Goal: Find specific page/section: Find specific page/section

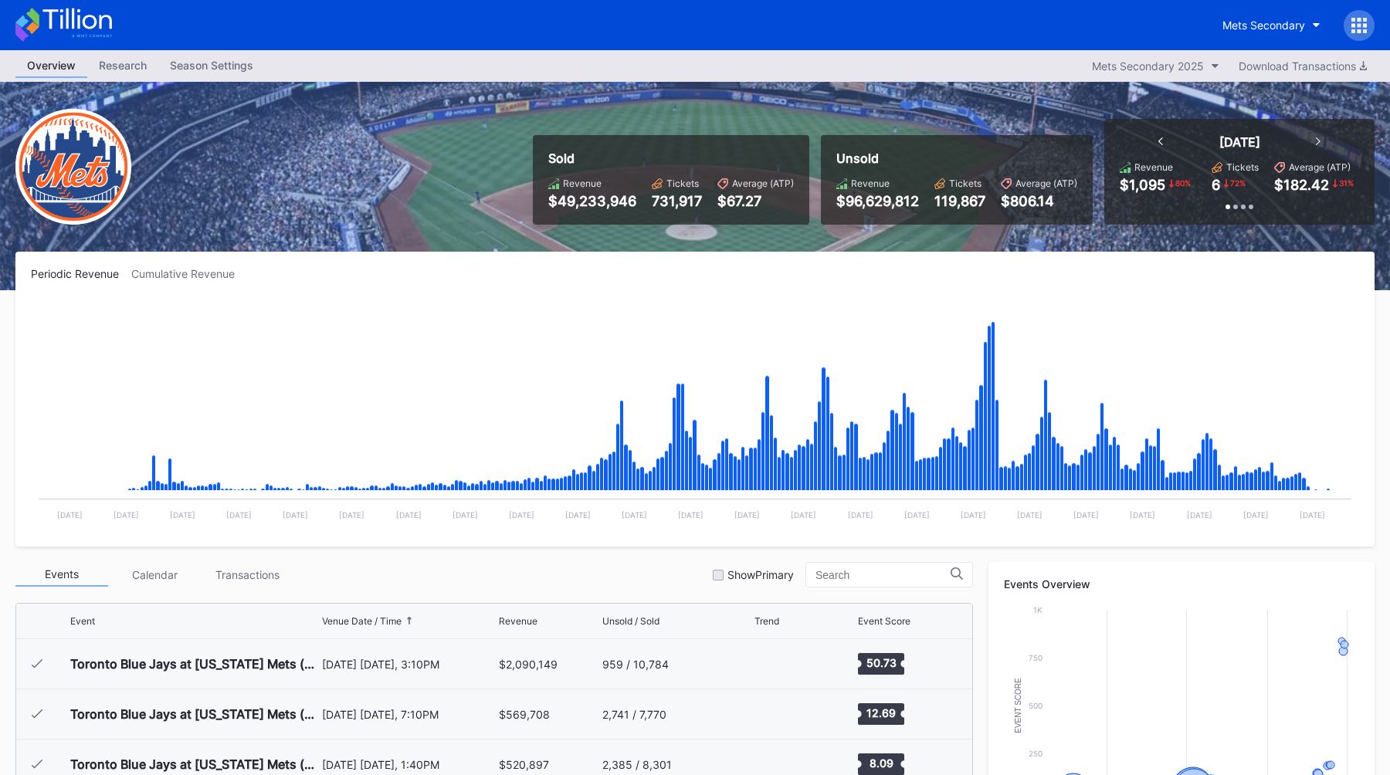
scroll to position [3912, 0]
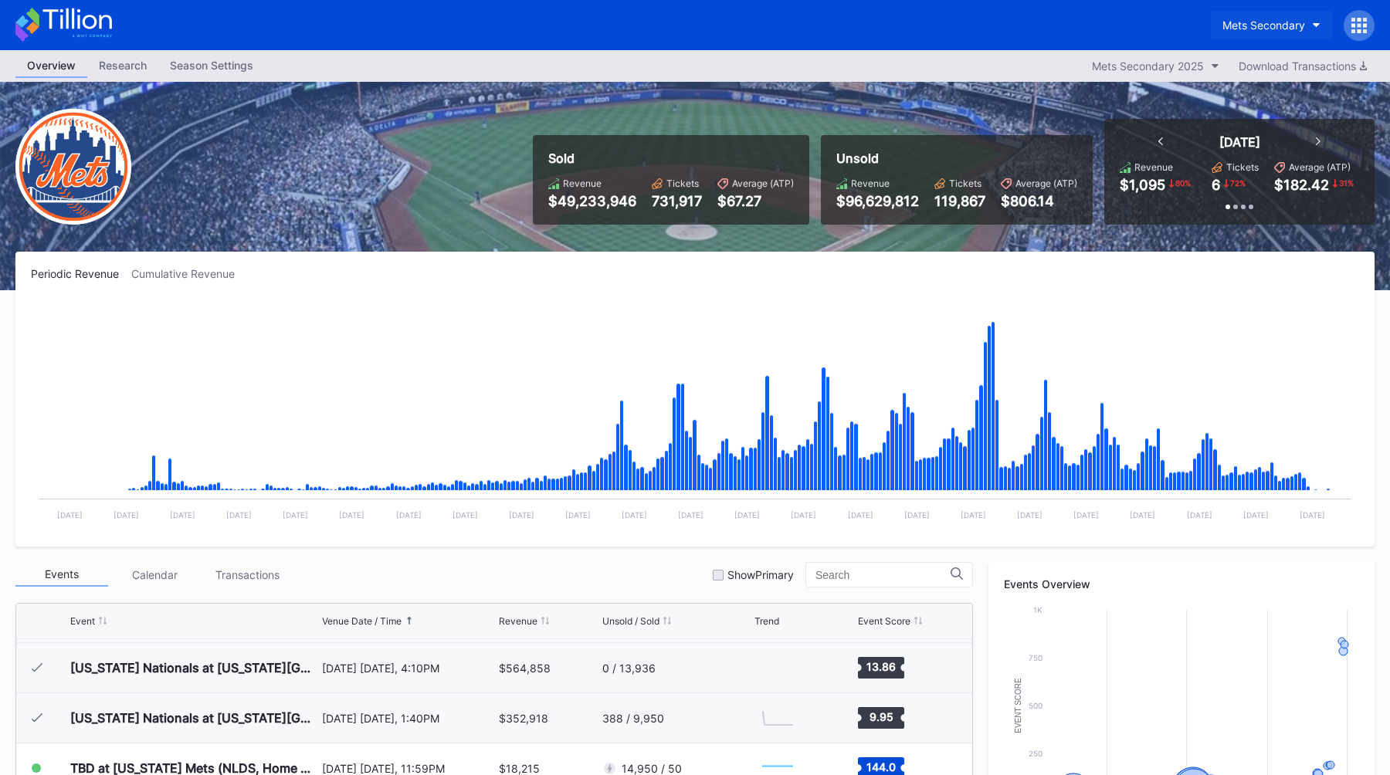
click at [1284, 29] on div "Mets Secondary" at bounding box center [1264, 25] width 83 height 13
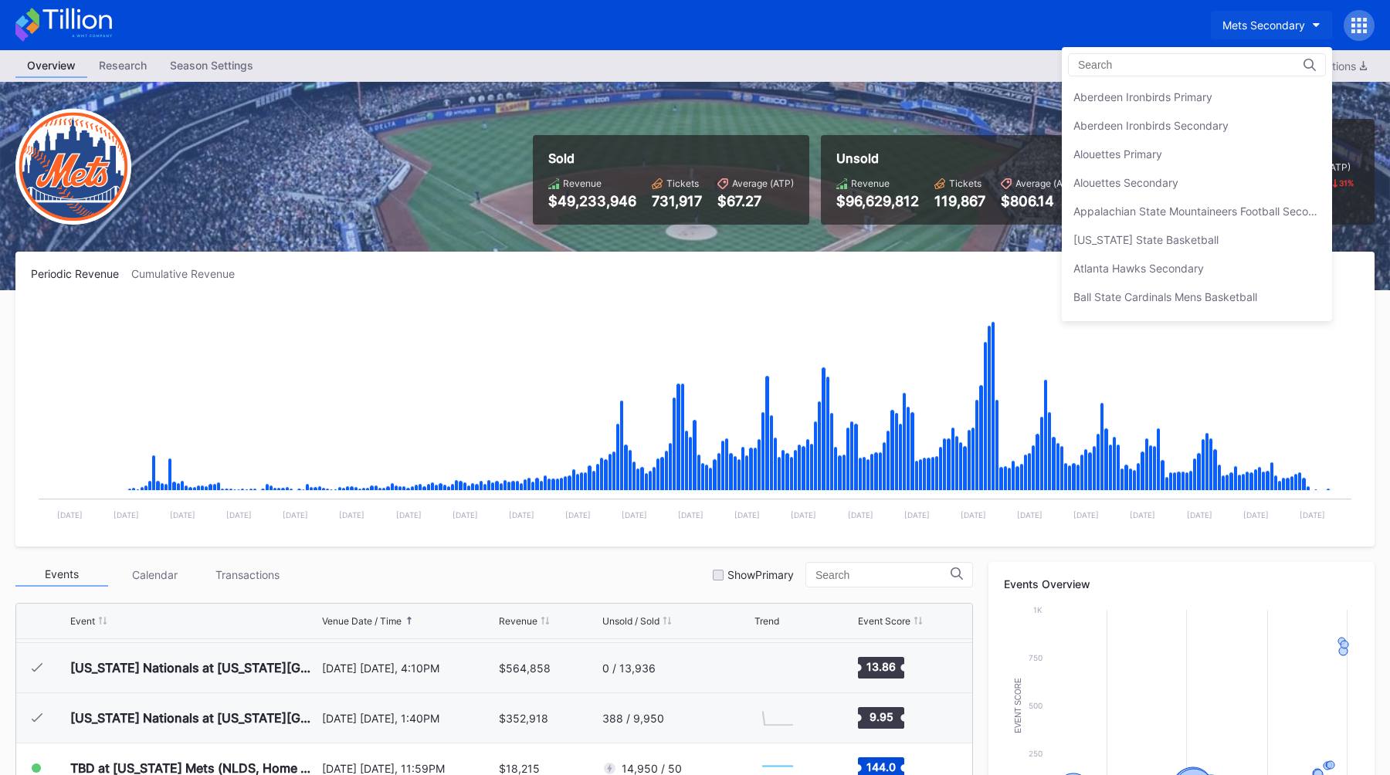
scroll to position [2429, 0]
type input "s"
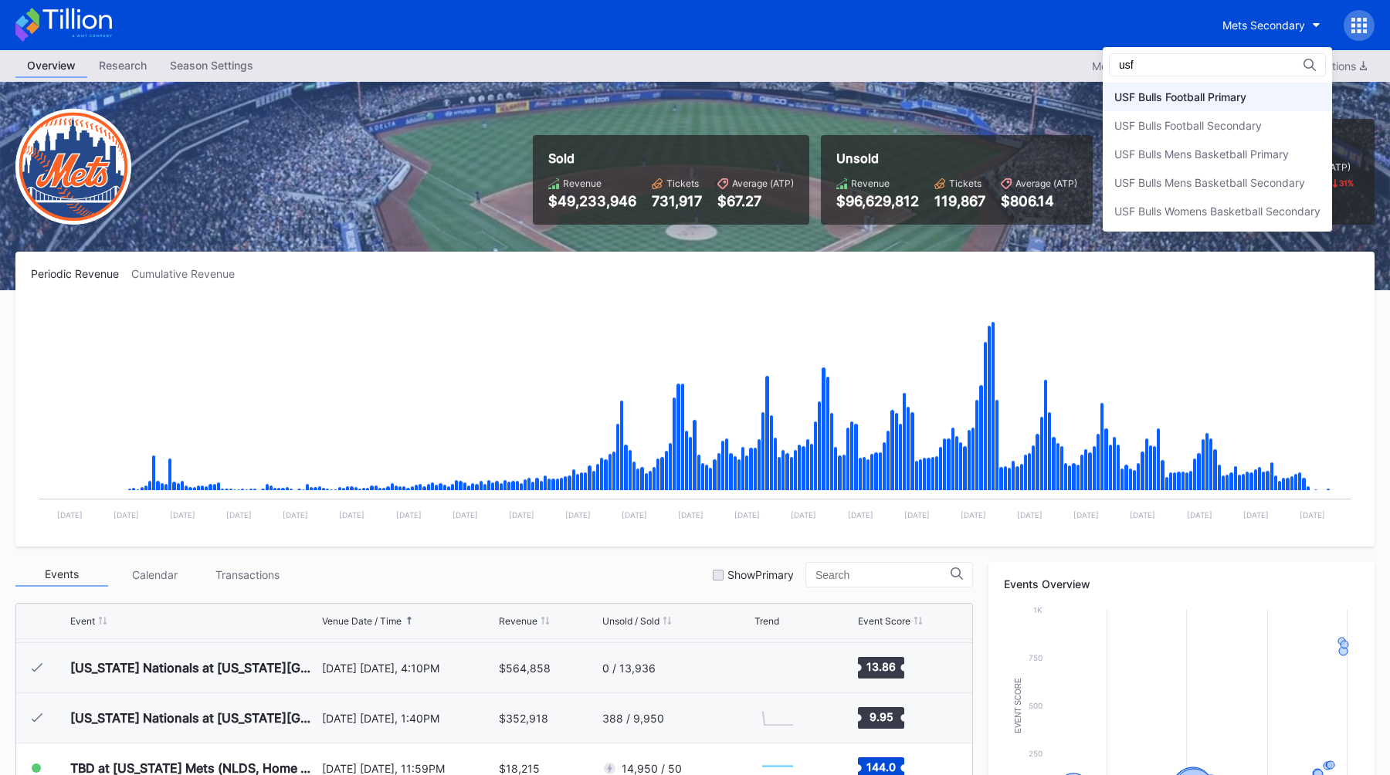
type input "usf"
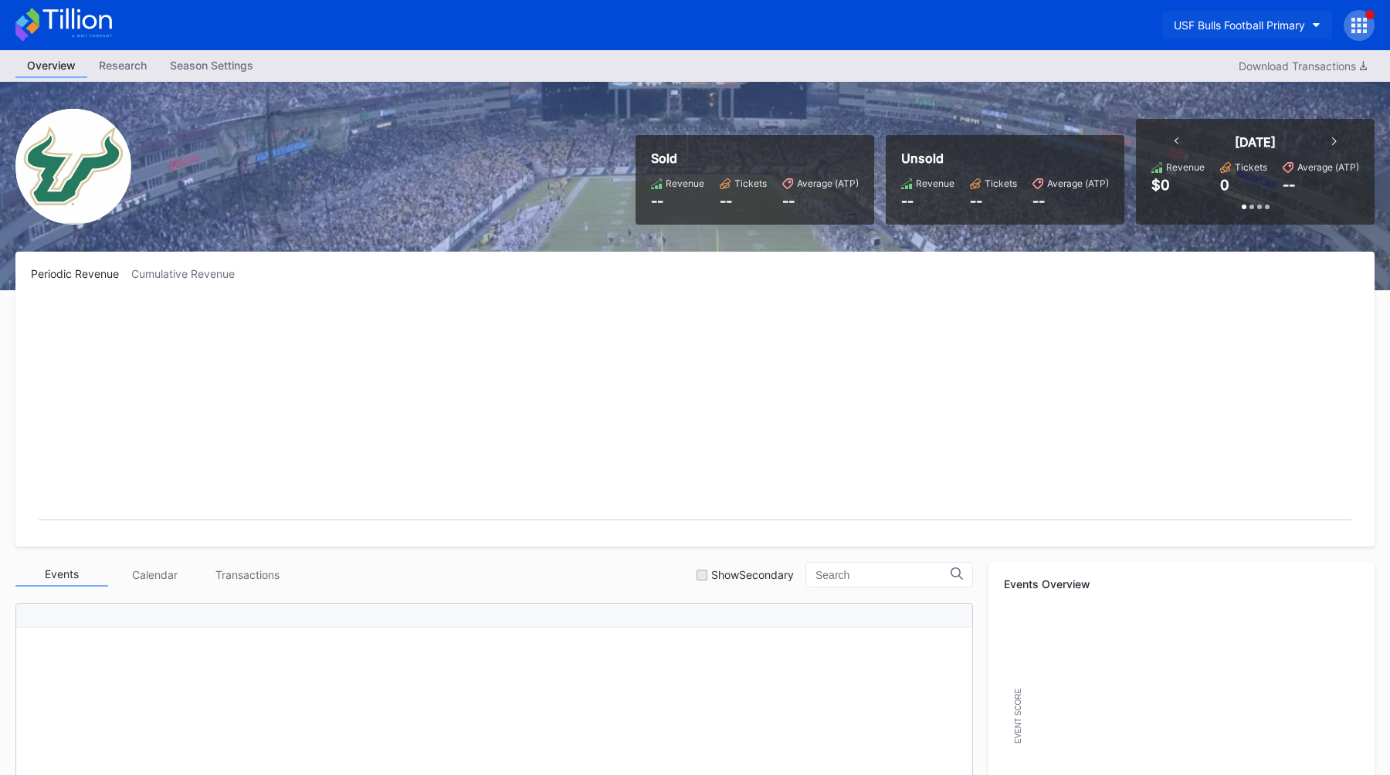
click at [1294, 19] on div "USF Bulls Football Primary" at bounding box center [1239, 25] width 131 height 13
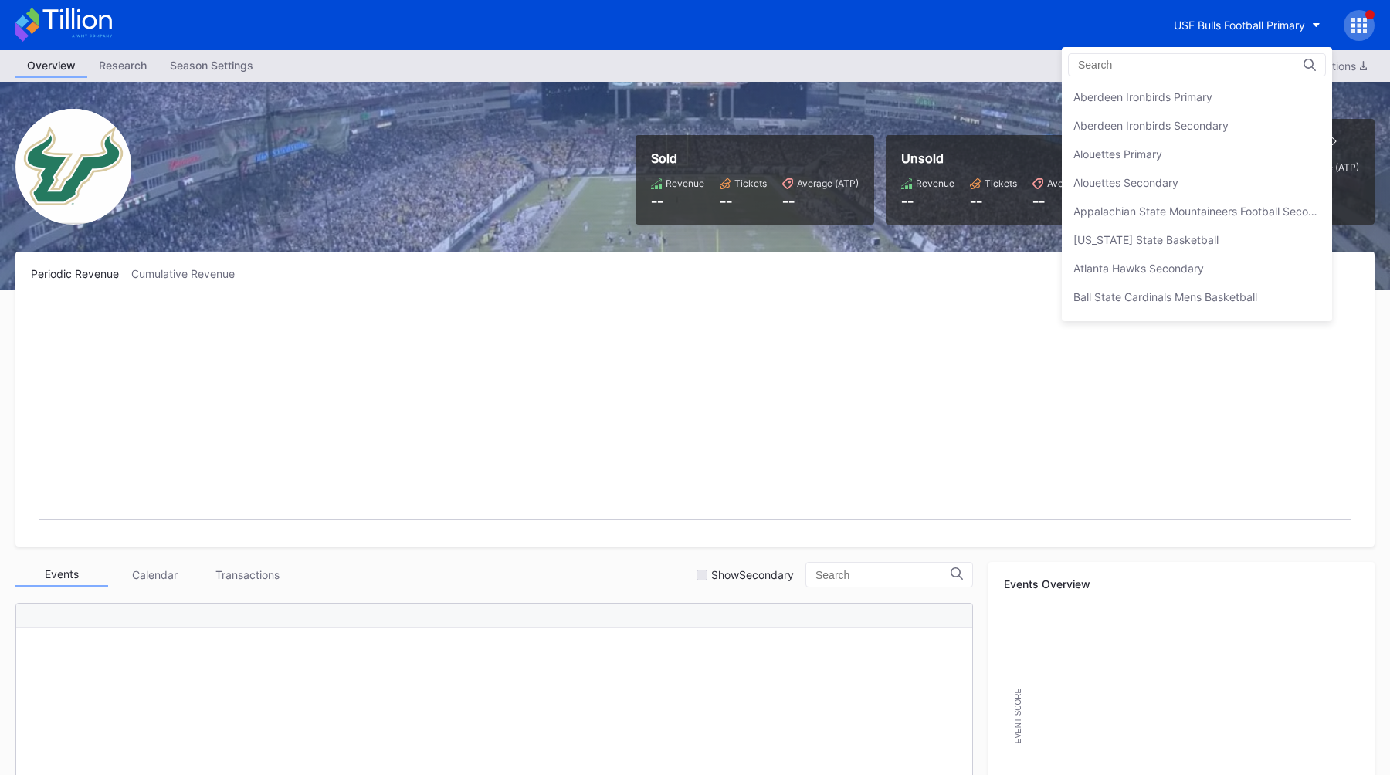
scroll to position [5201, 0]
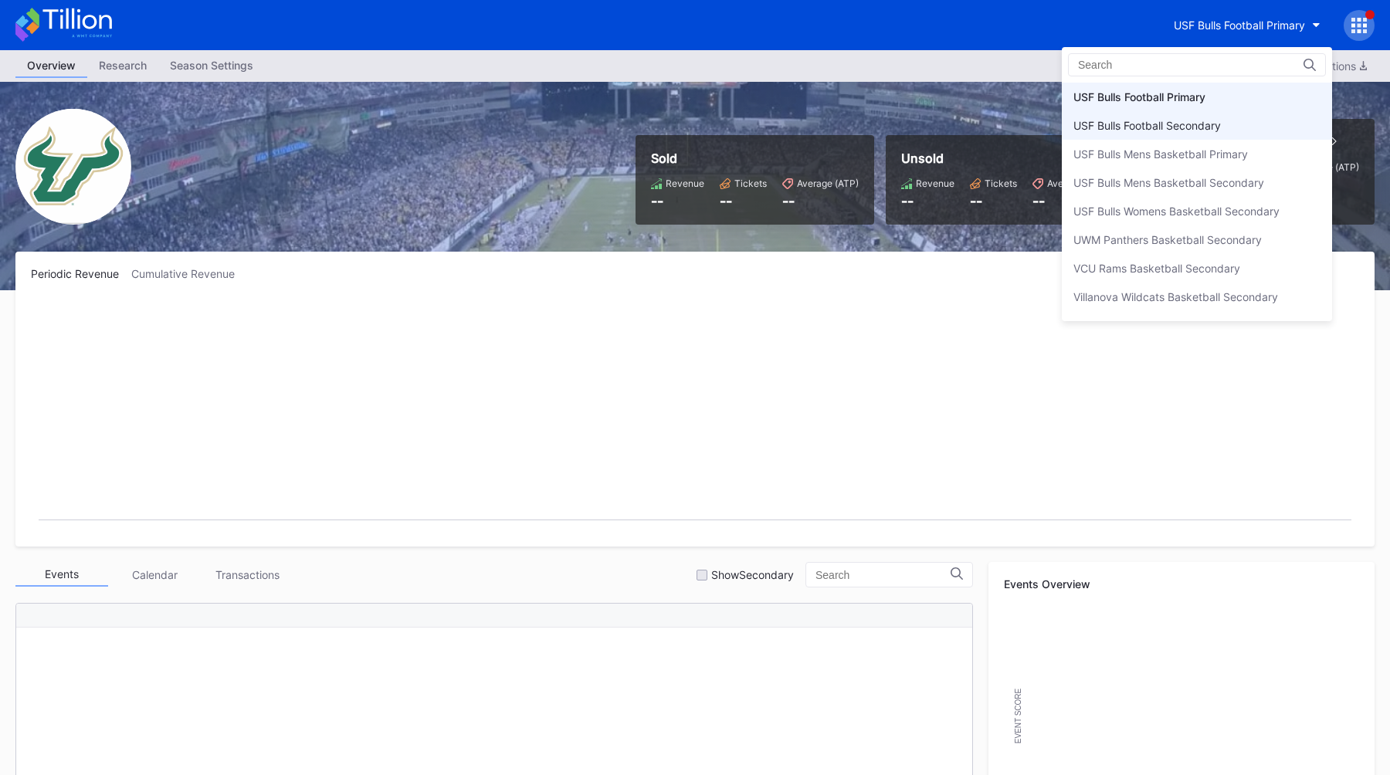
click at [1179, 126] on div "USF Bulls Football Secondary" at bounding box center [1147, 125] width 148 height 13
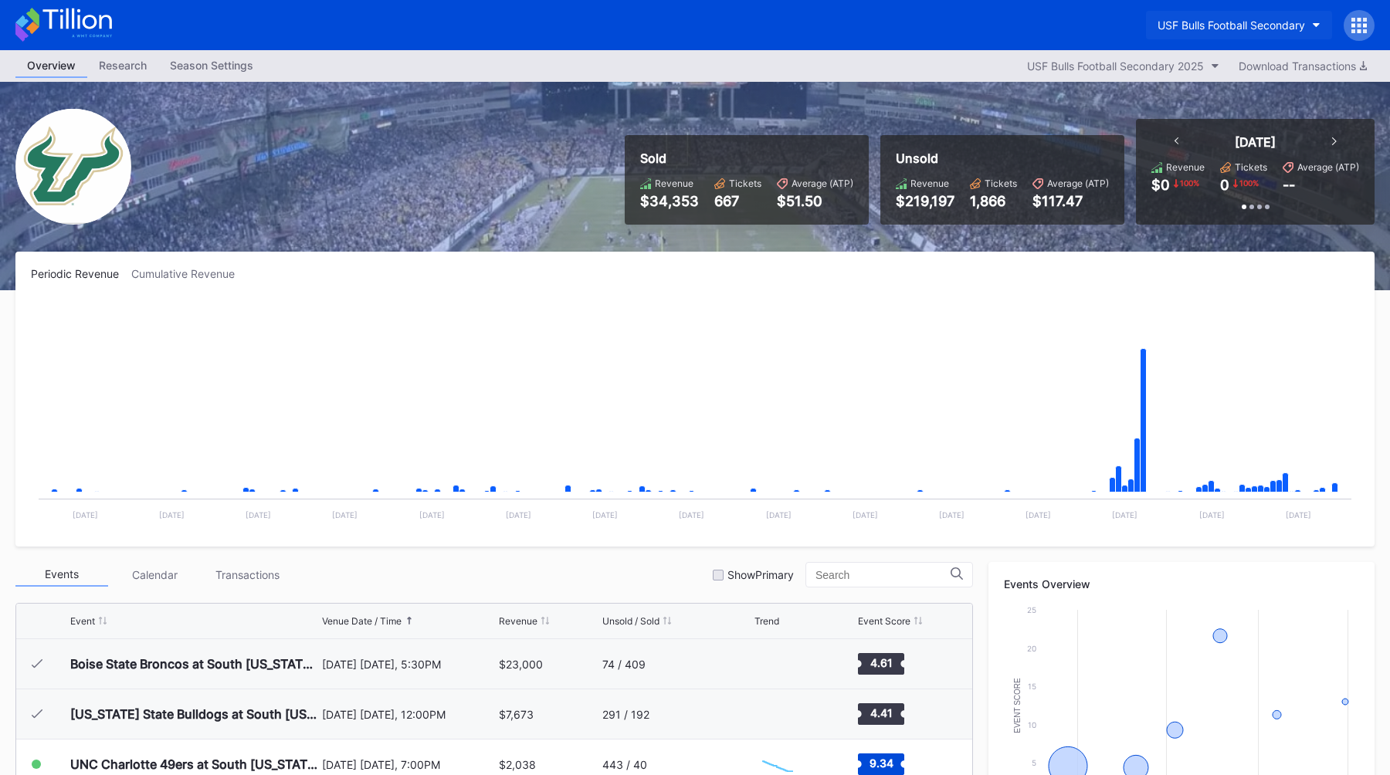
click at [1203, 17] on button "USF Bulls Football Secondary" at bounding box center [1239, 25] width 186 height 29
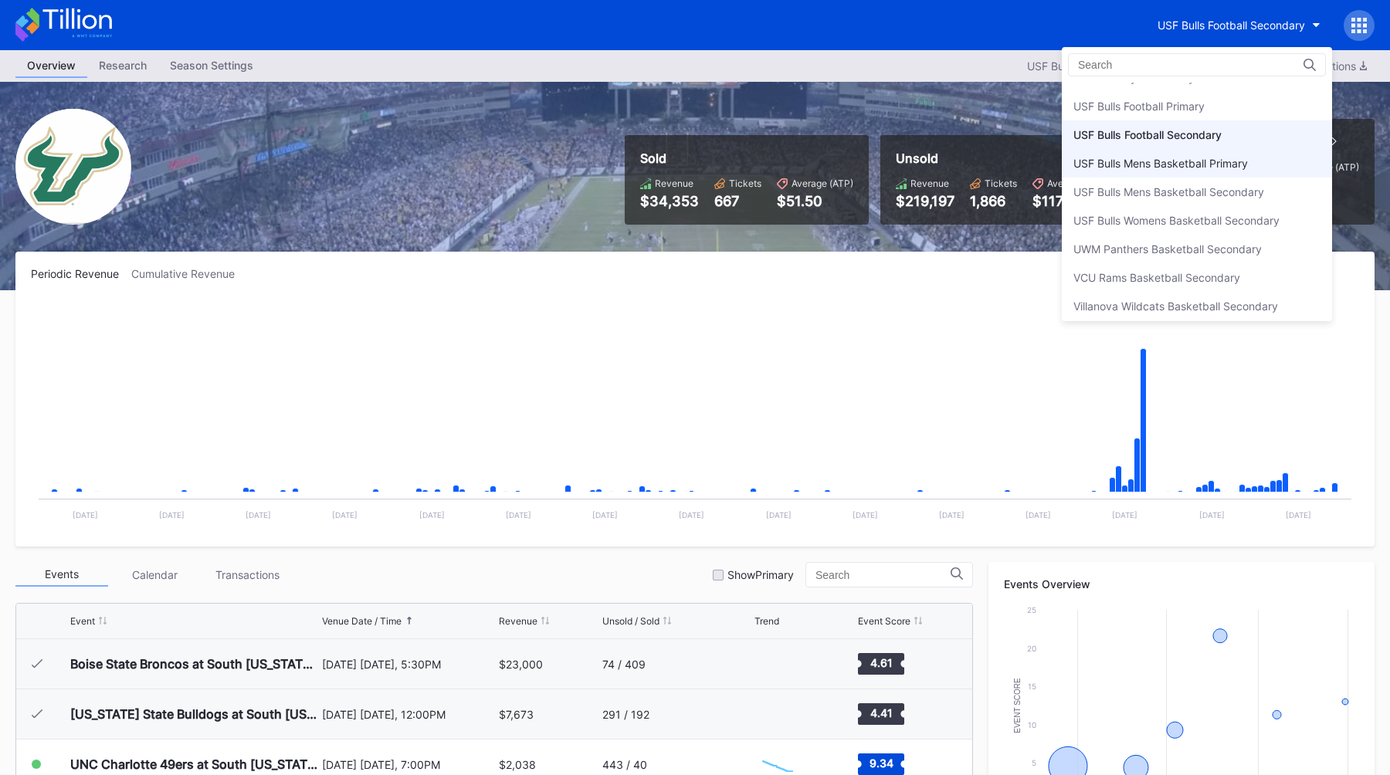
scroll to position [5187, 0]
click at [1144, 110] on div "USF Bulls Football Primary" at bounding box center [1138, 109] width 131 height 13
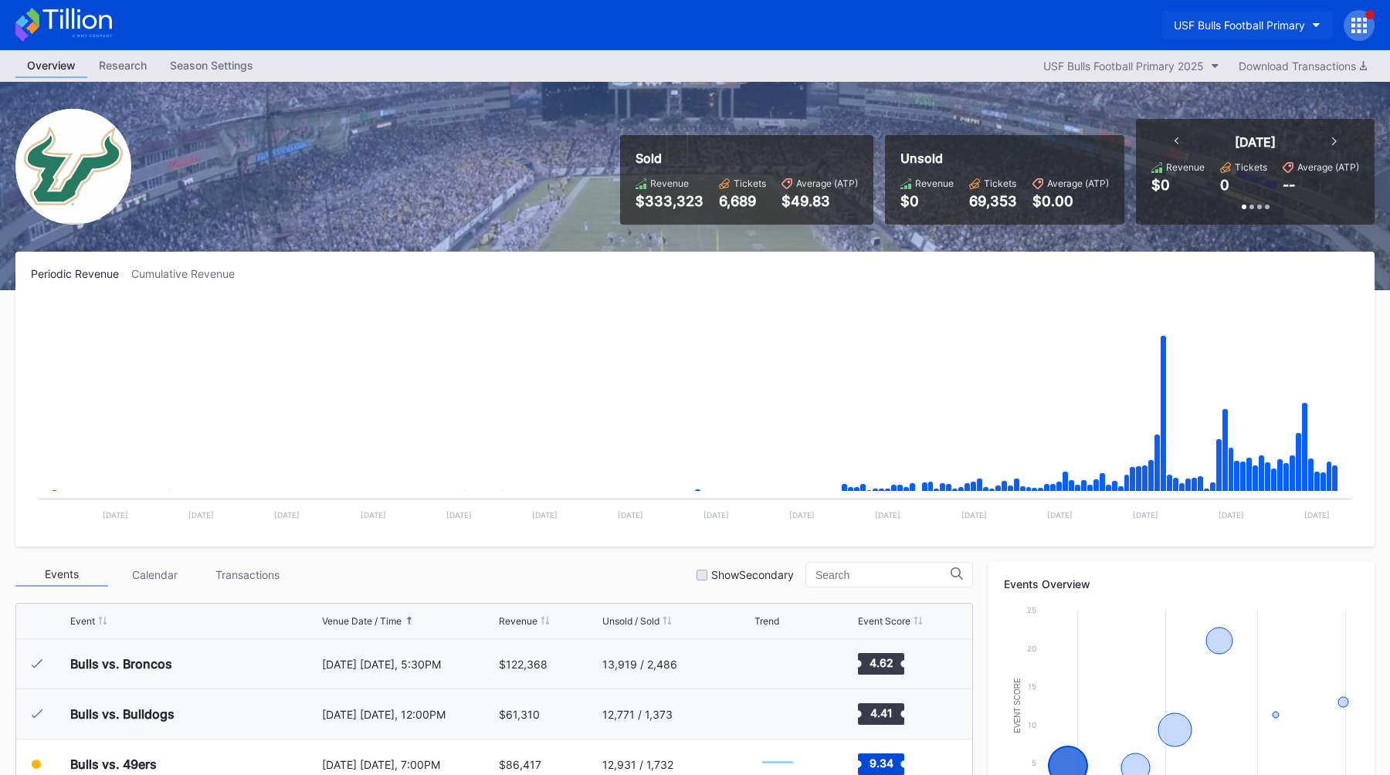
click at [1210, 32] on button "USF Bulls Football Primary" at bounding box center [1247, 25] width 170 height 29
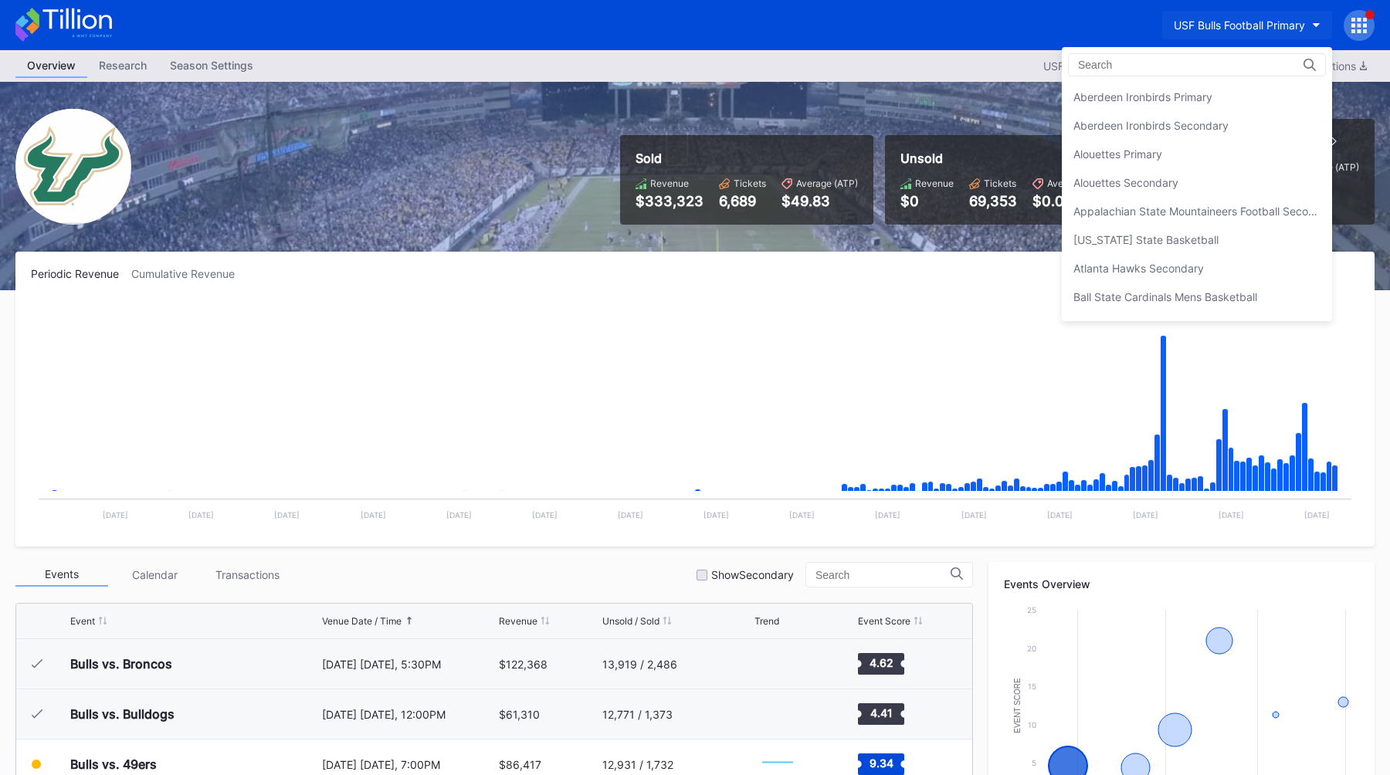
scroll to position [5201, 0]
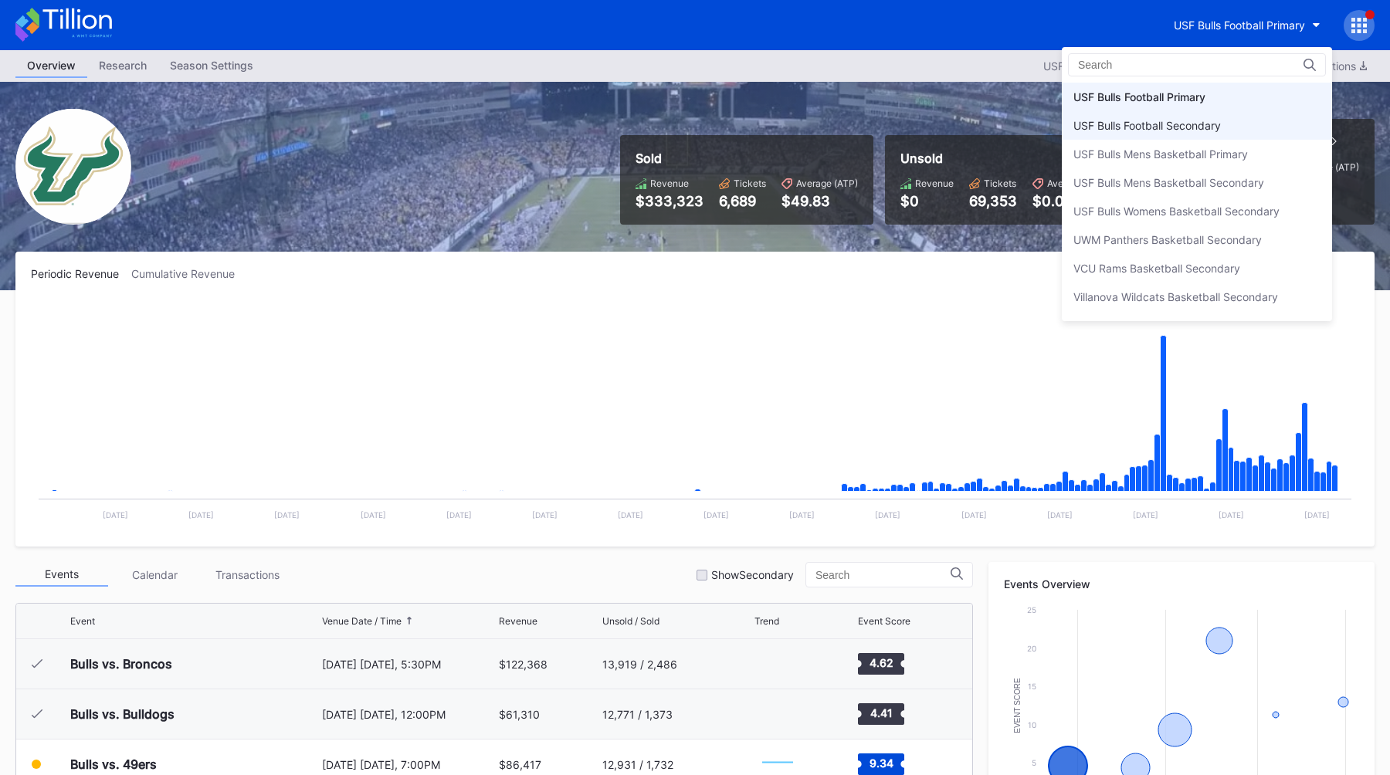
click at [1167, 137] on div "USF Bulls Football Secondary" at bounding box center [1197, 125] width 270 height 29
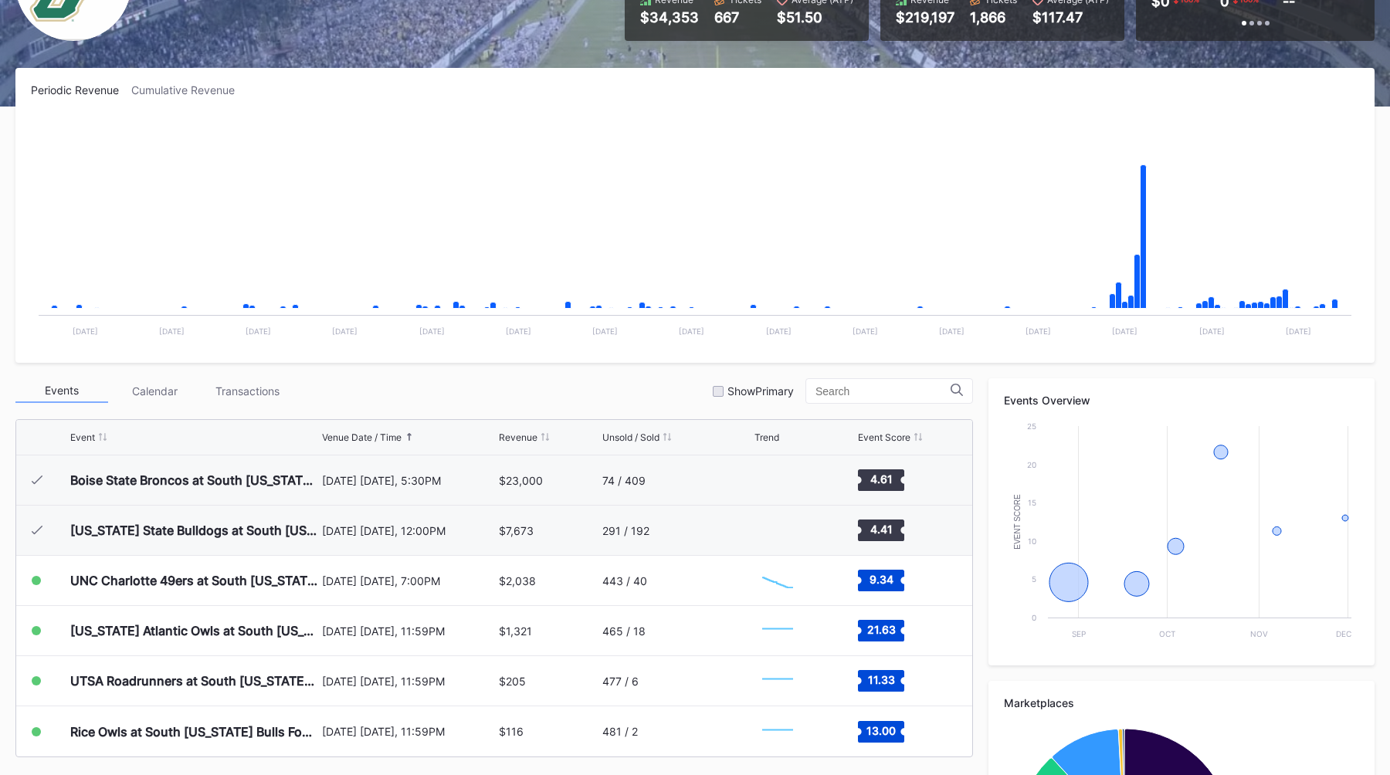
scroll to position [205, 0]
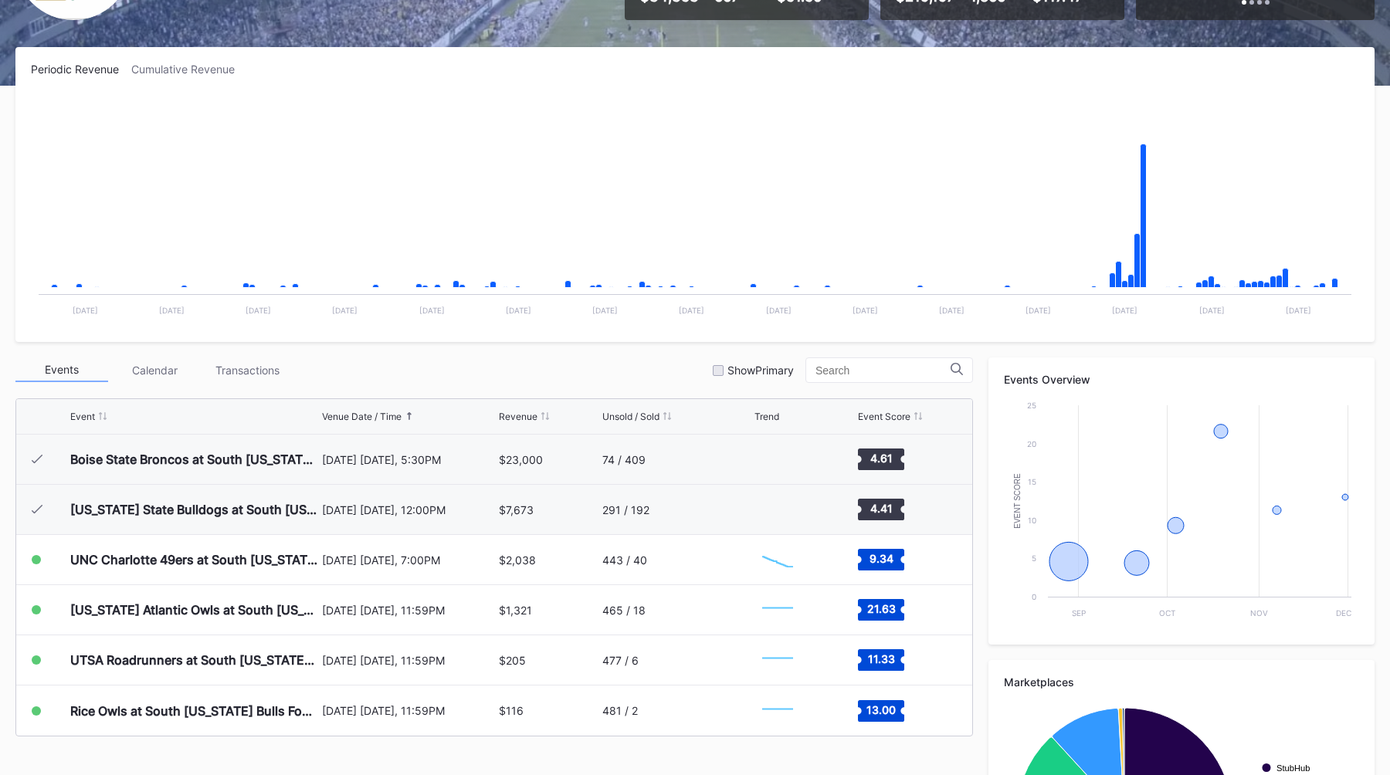
click at [500, 364] on div "Events Calendar Transactions Show Primary" at bounding box center [494, 370] width 958 height 25
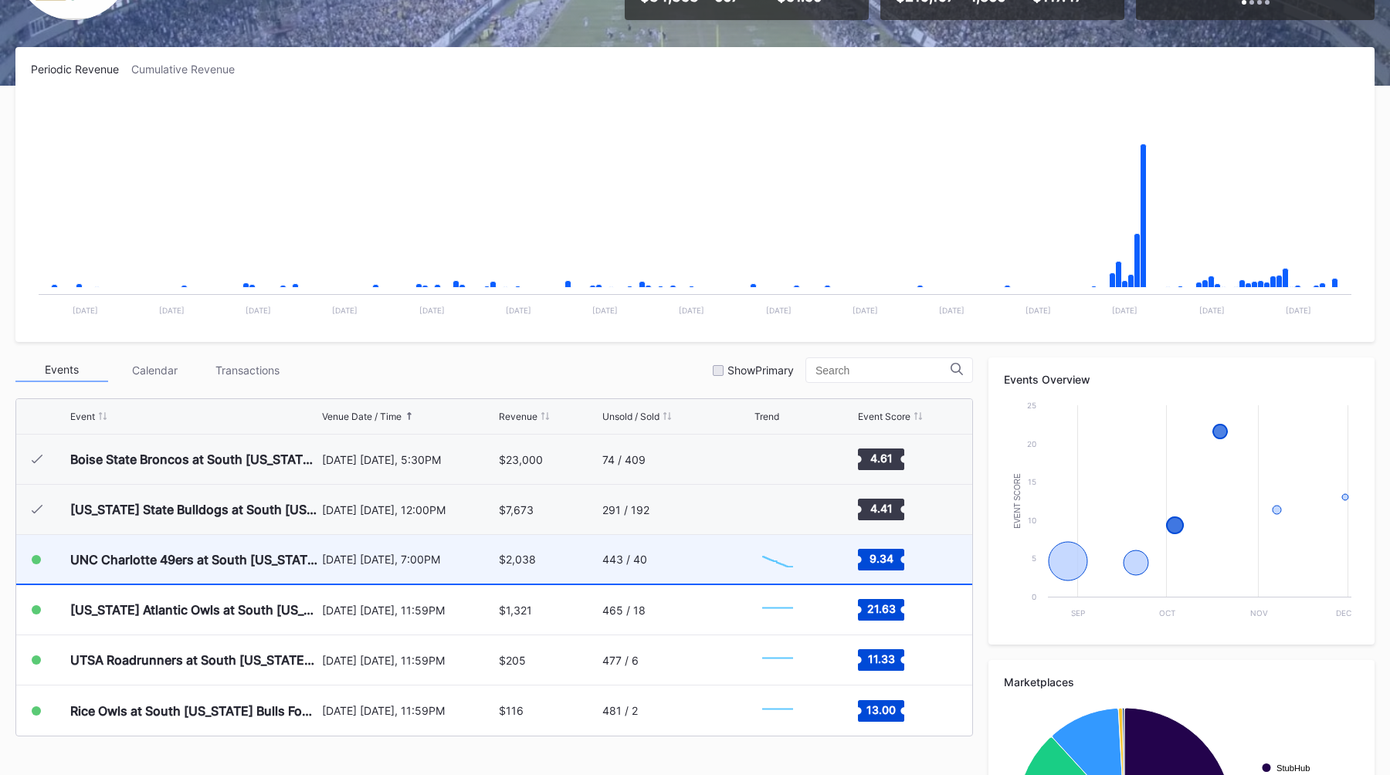
click at [511, 575] on div "$2,038" at bounding box center [548, 559] width 99 height 49
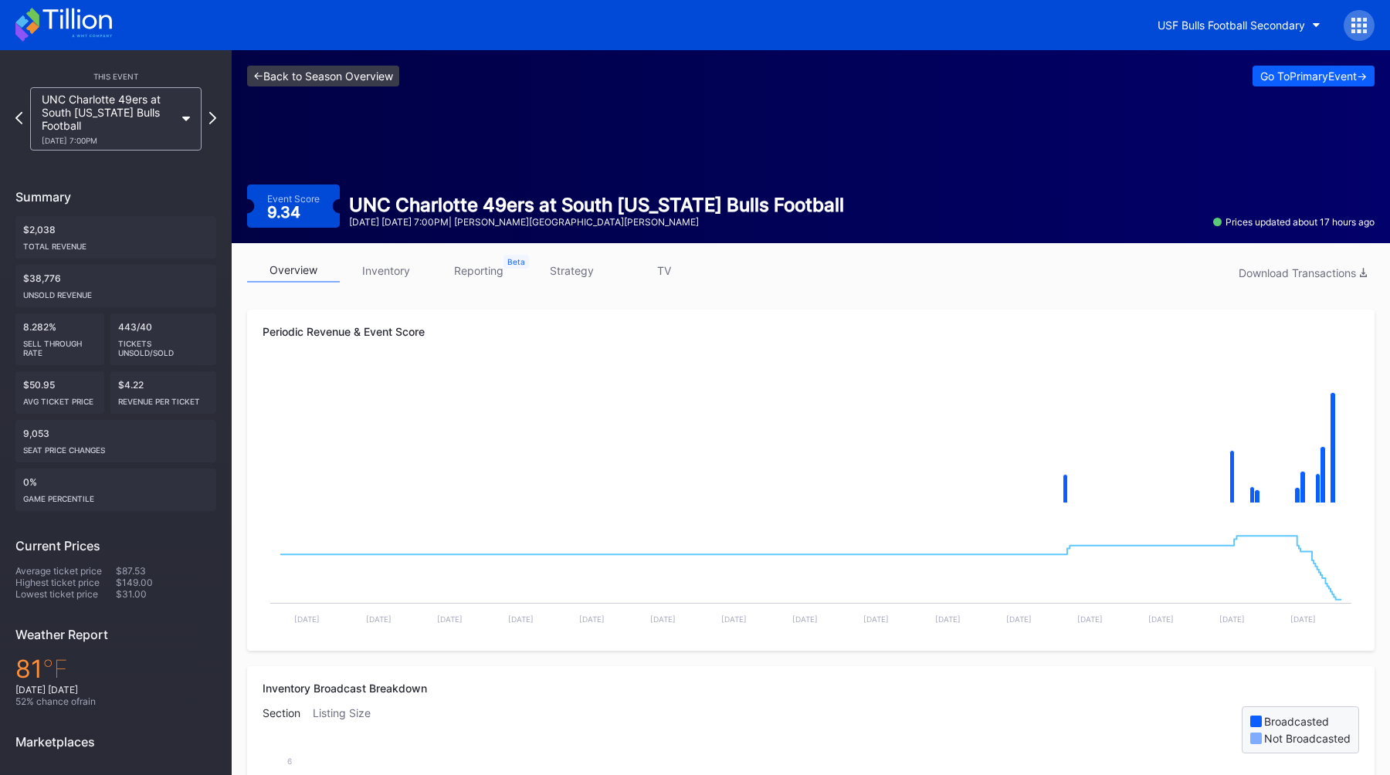
click at [325, 80] on link "<- Back to Season Overview" at bounding box center [323, 76] width 152 height 21
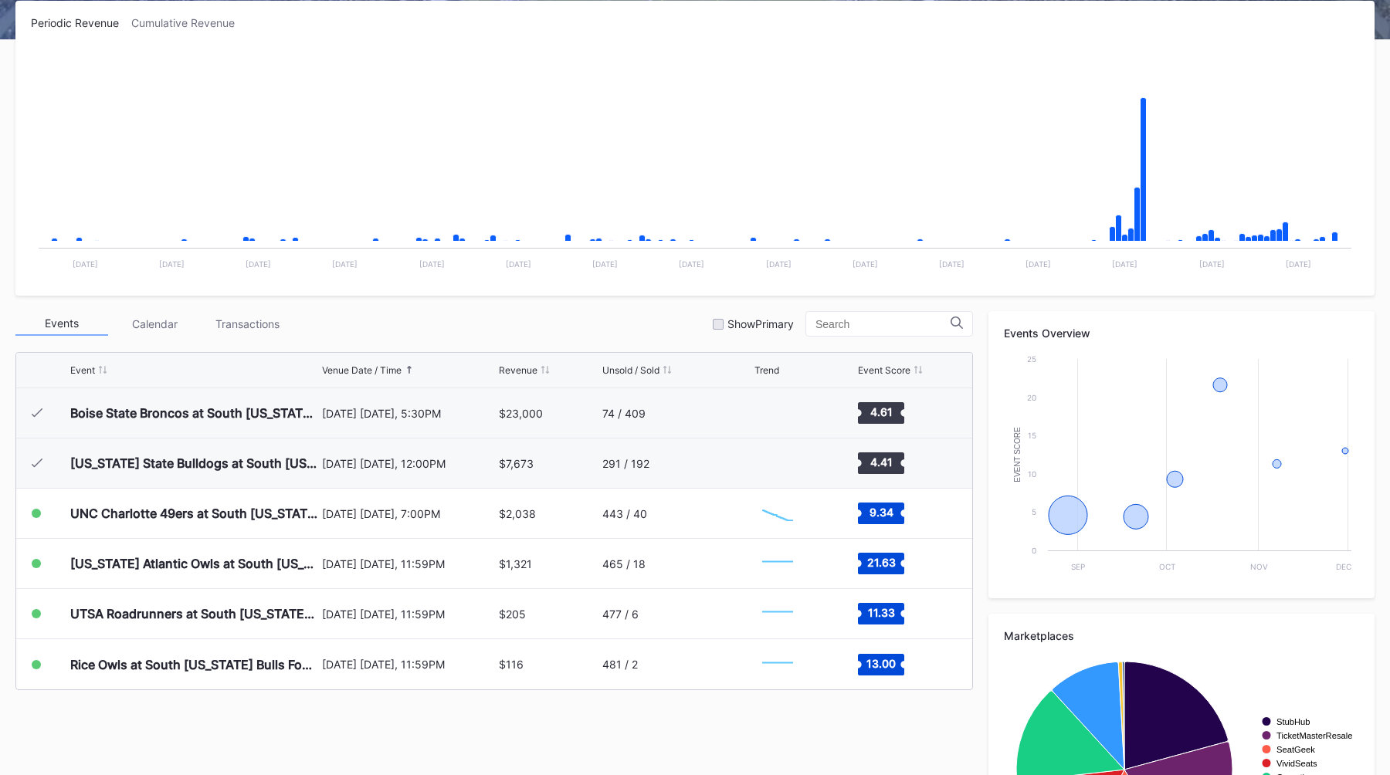
scroll to position [263, 0]
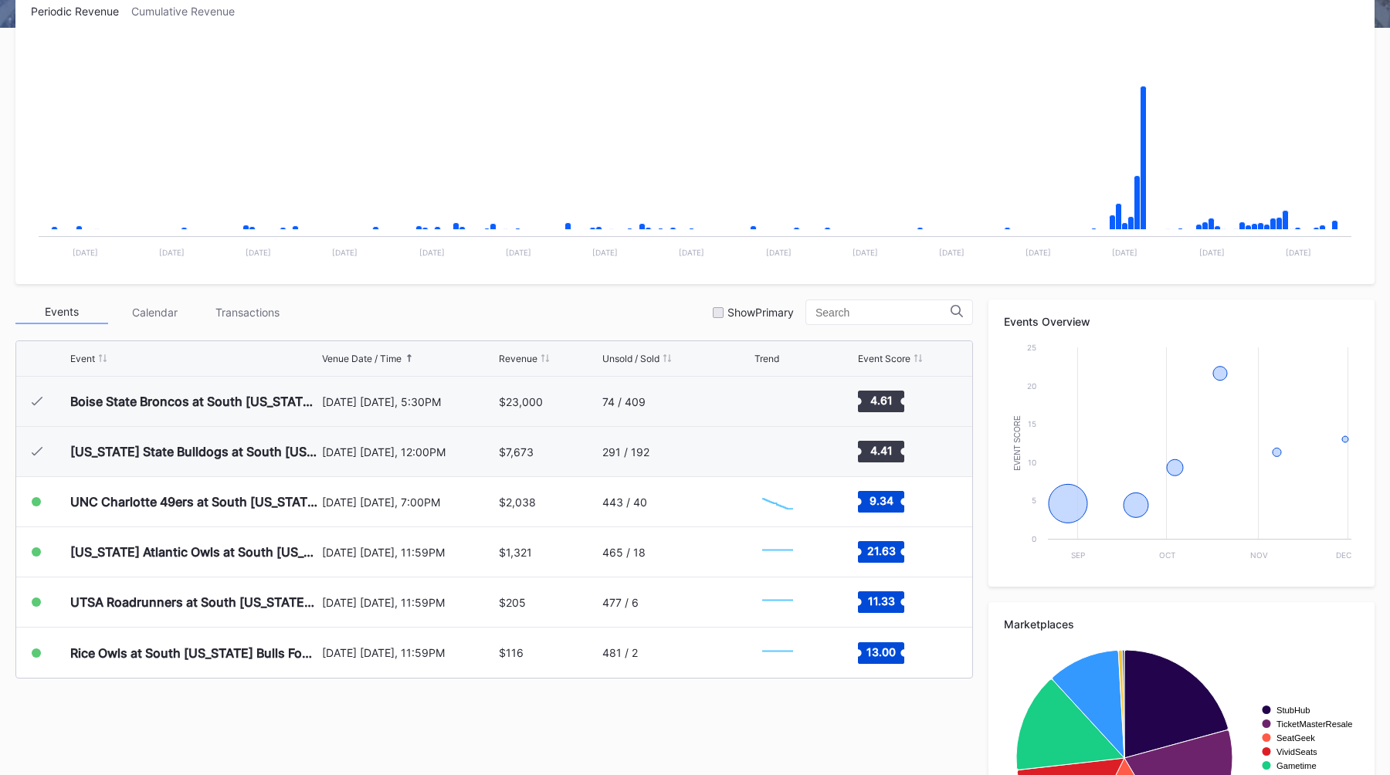
click at [514, 303] on div "Events Calendar Transactions Show Primary" at bounding box center [494, 312] width 958 height 25
click at [634, 305] on div "Events Calendar Transactions Show Primary" at bounding box center [494, 312] width 958 height 25
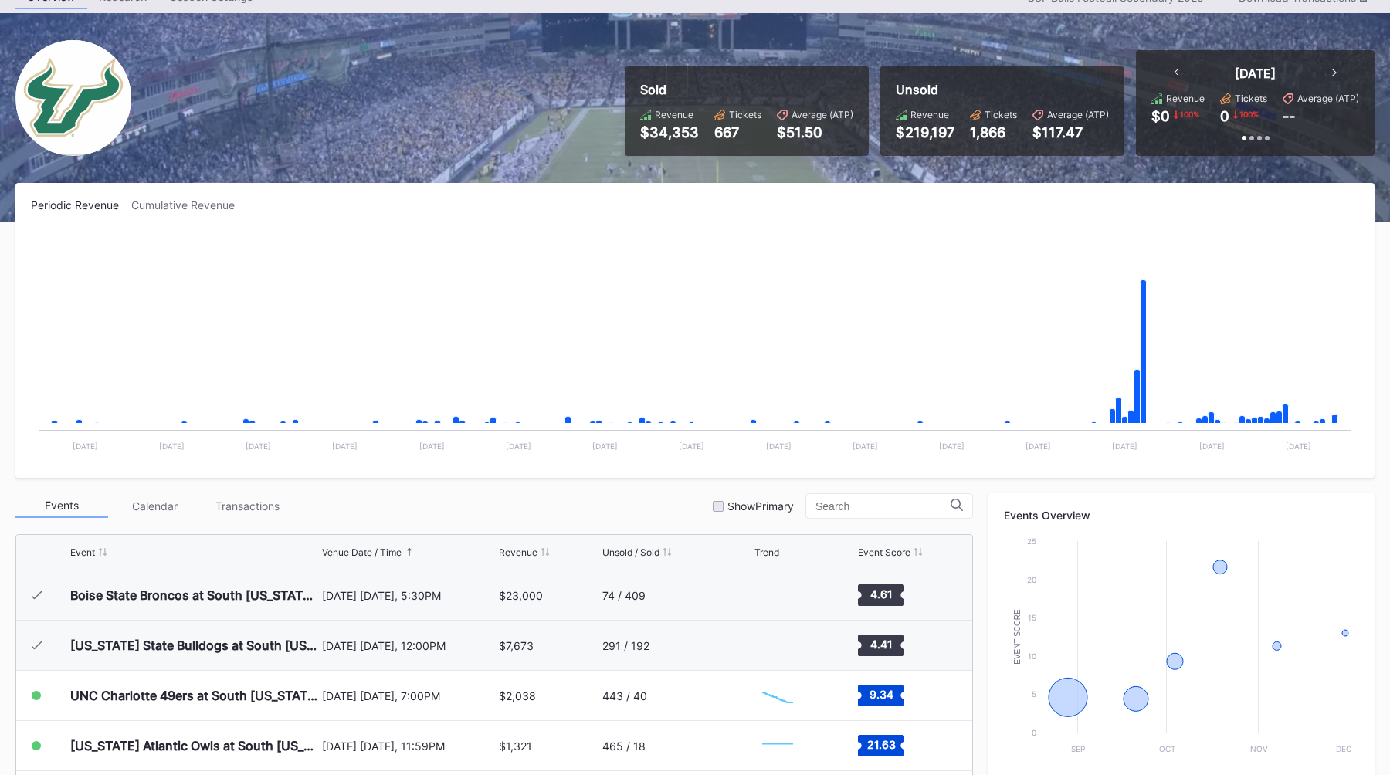
scroll to position [0, 0]
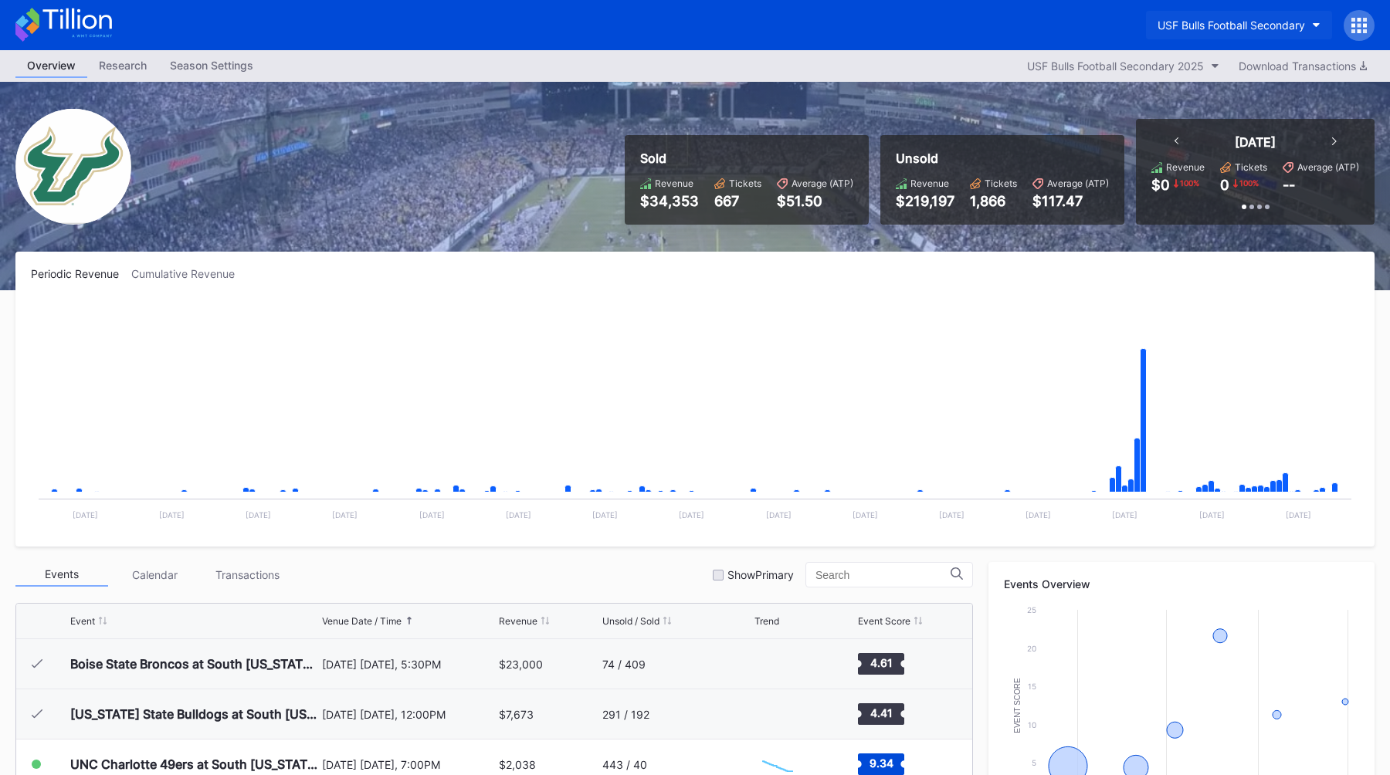
click at [1191, 31] on div "USF Bulls Football Secondary" at bounding box center [1232, 25] width 148 height 13
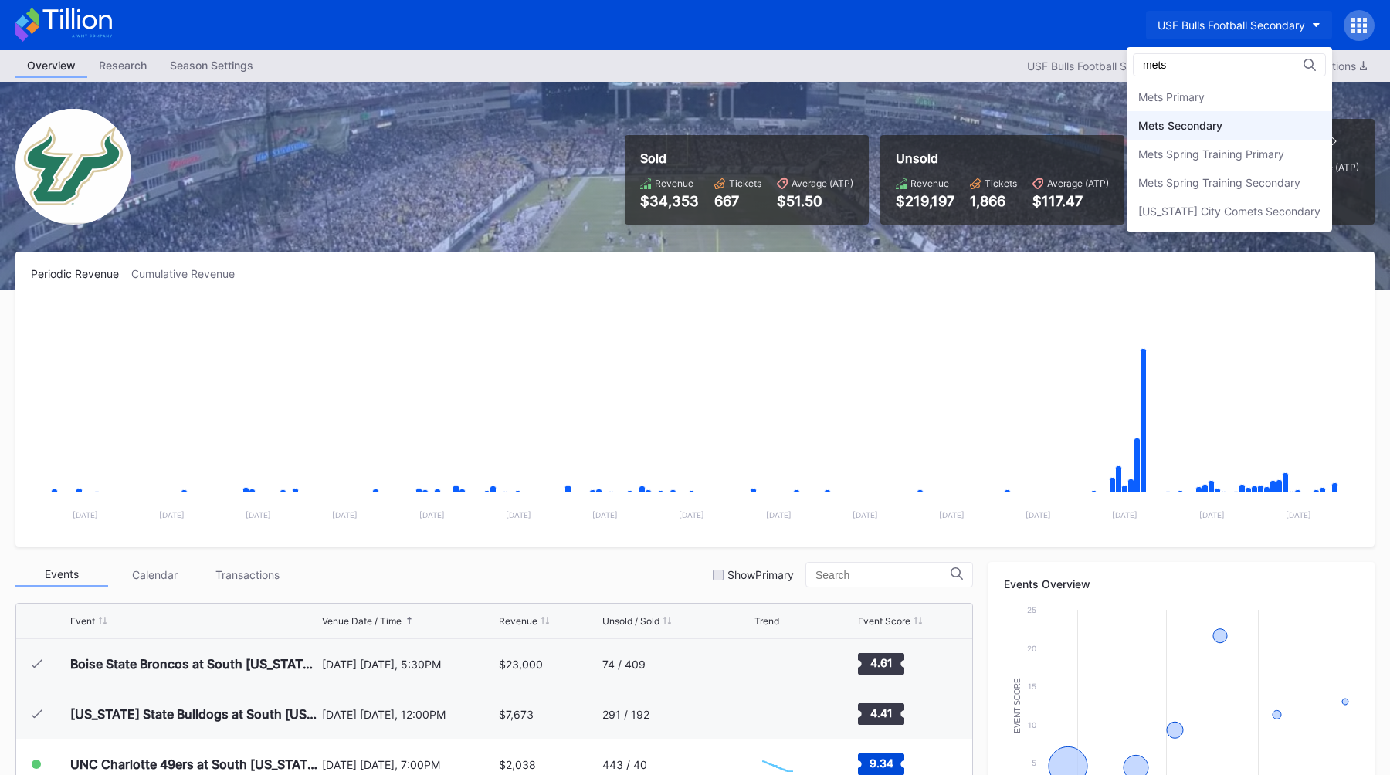
type input "mets"
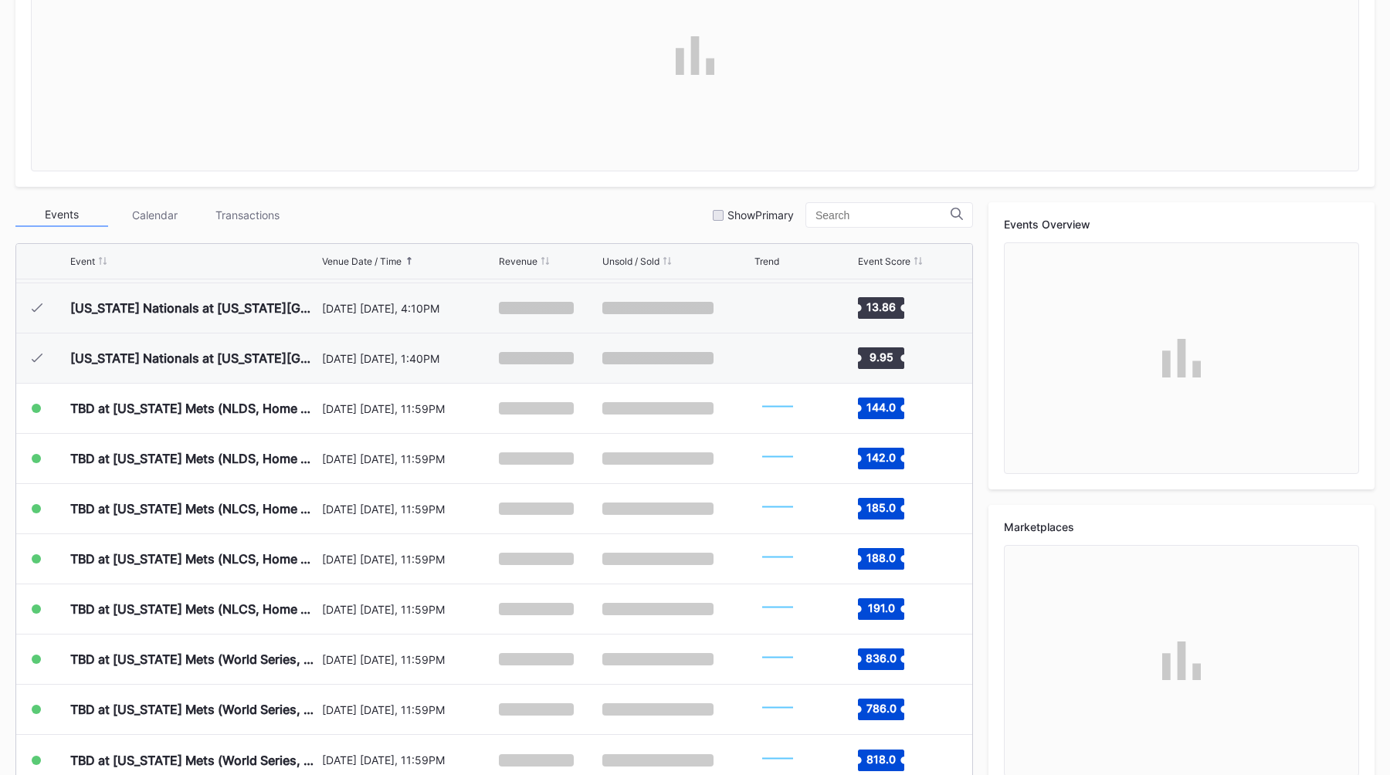
scroll to position [392, 0]
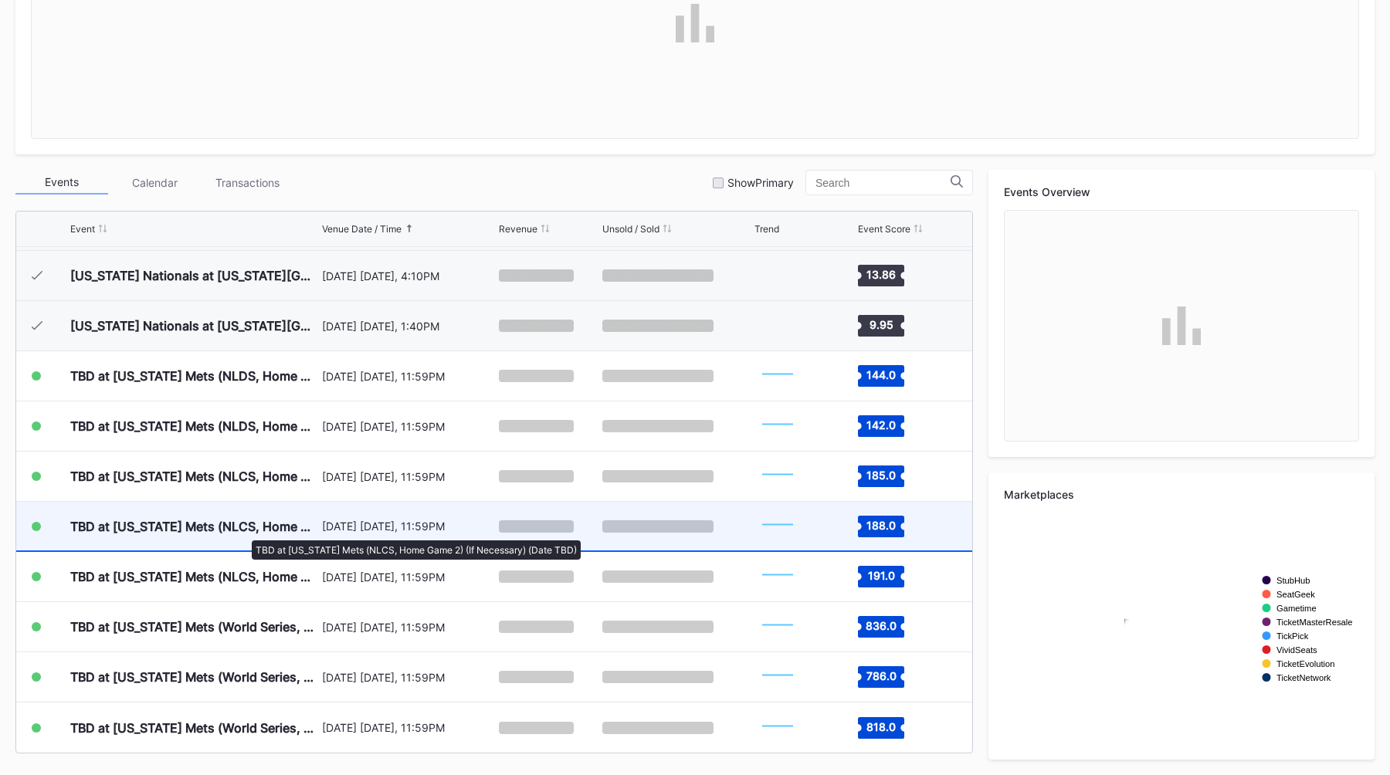
click at [244, 531] on div "TBD at [US_STATE] Mets (NLCS, Home Game 2) (If Necessary) (Date TBD)" at bounding box center [194, 526] width 248 height 15
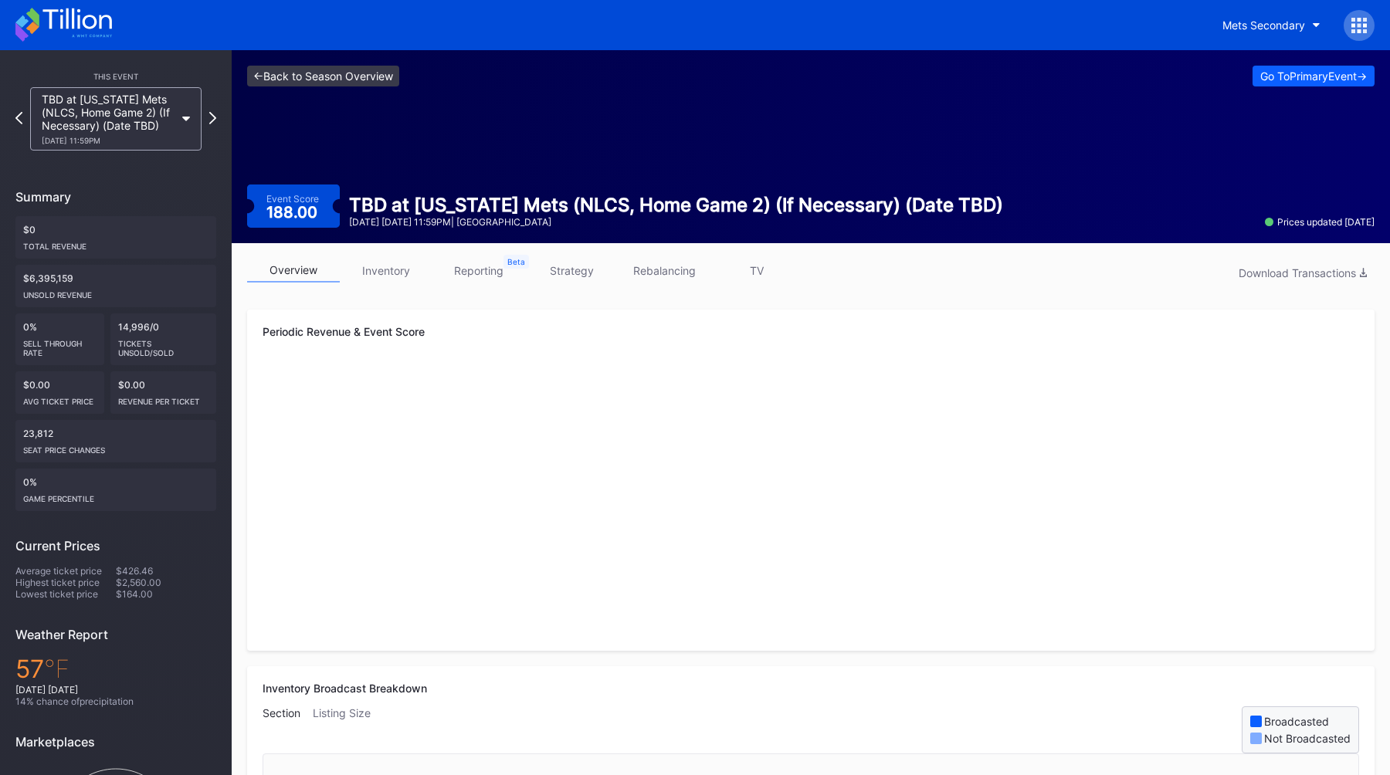
click at [288, 83] on link "<- Back to Season Overview" at bounding box center [323, 76] width 152 height 21
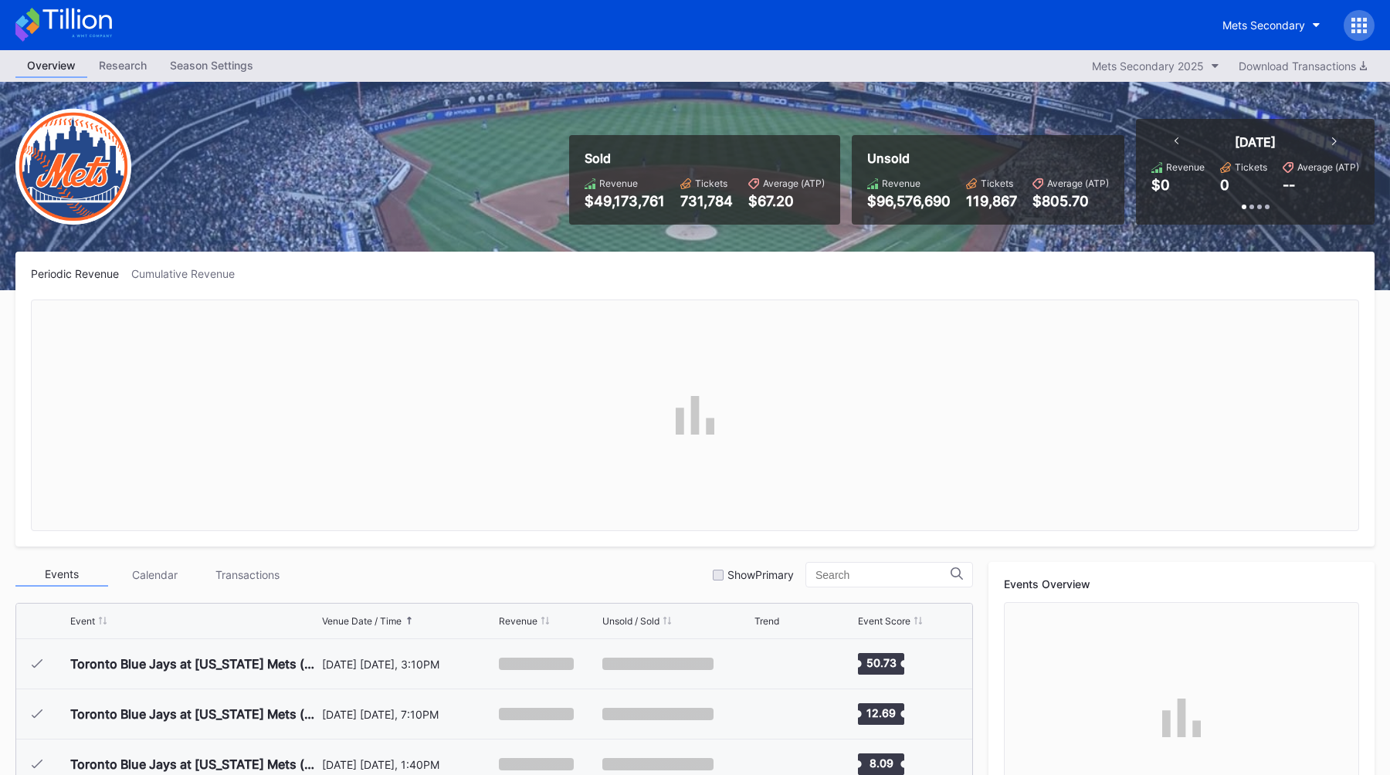
scroll to position [3912, 0]
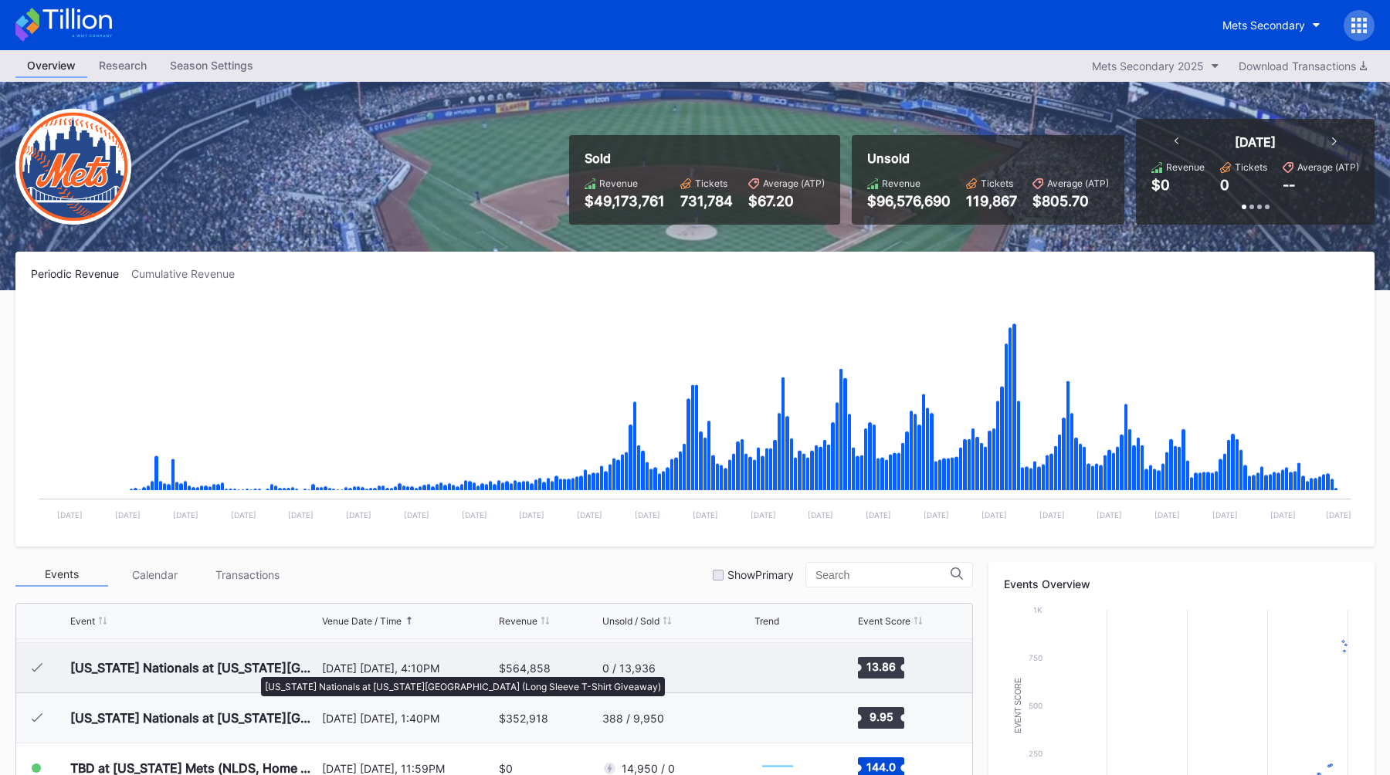
click at [253, 670] on div "[US_STATE] Nationals at [US_STATE][GEOGRAPHIC_DATA] (Long Sleeve T-Shirt Giveaw…" at bounding box center [194, 667] width 248 height 15
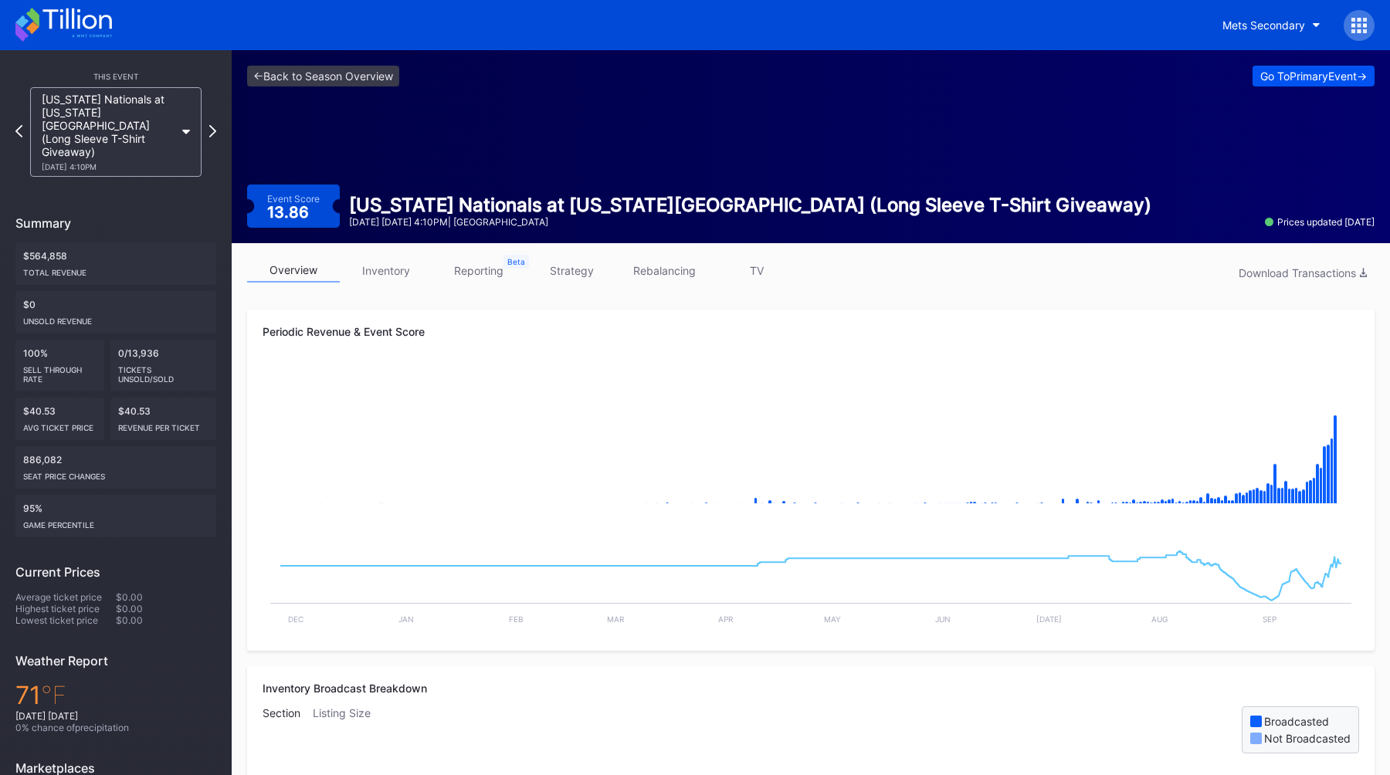
click at [1280, 76] on div "Go To Primary Event ->" at bounding box center [1313, 76] width 107 height 13
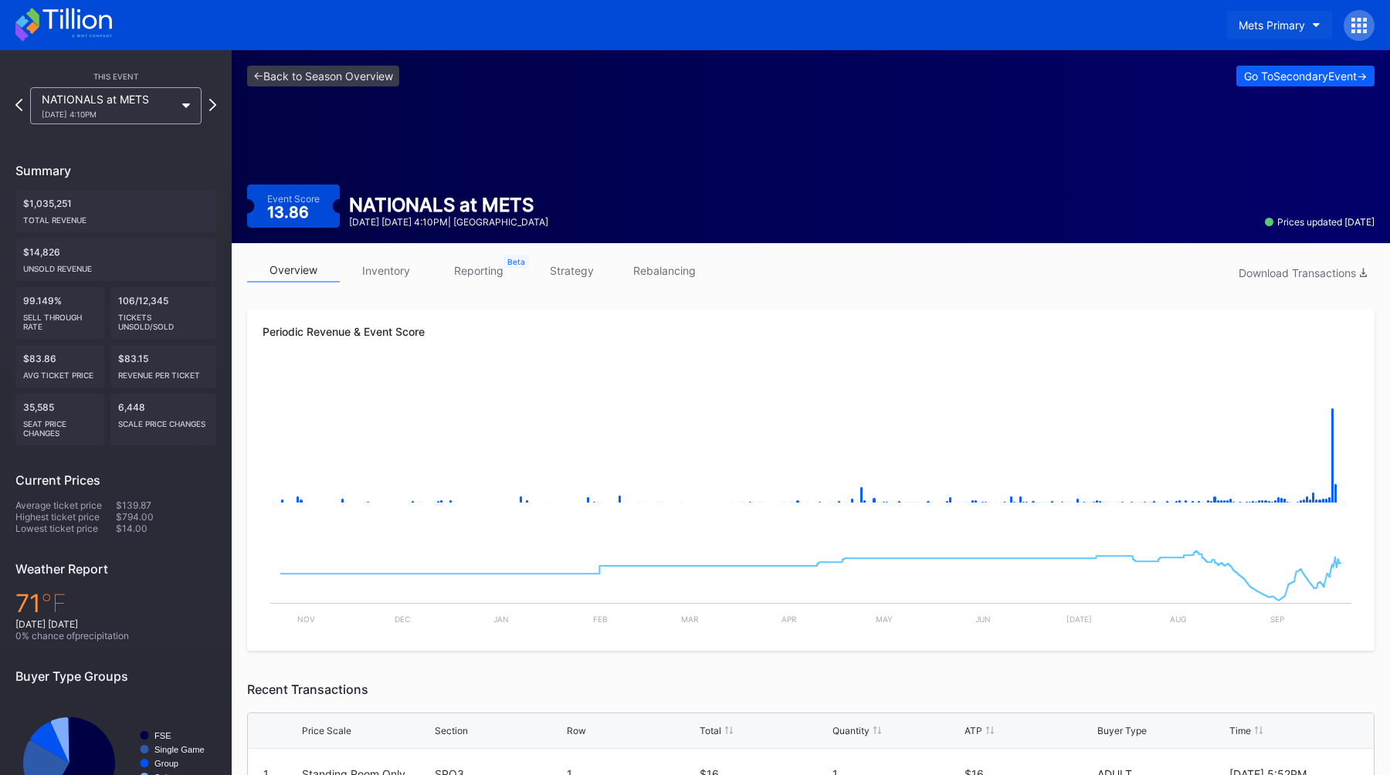
click at [1264, 32] on button "Mets Primary" at bounding box center [1279, 25] width 105 height 29
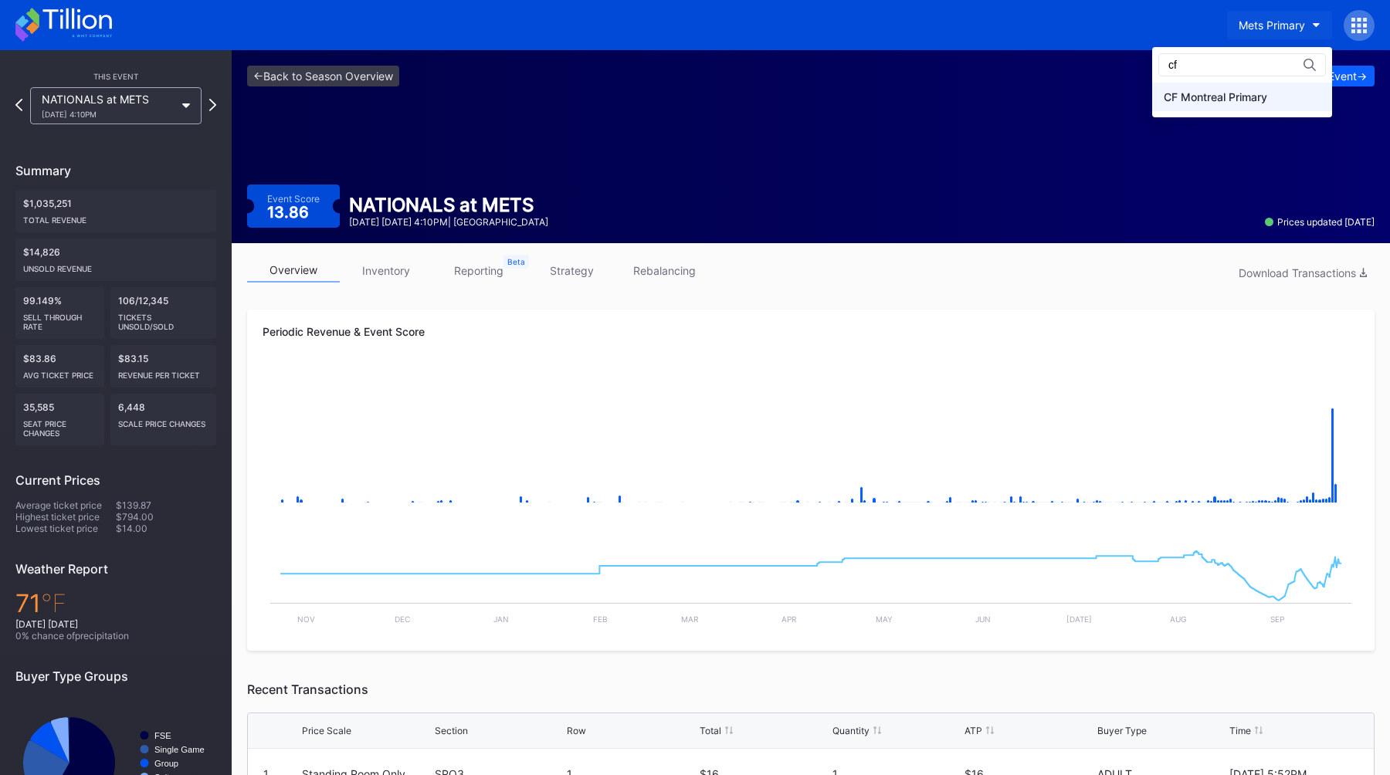
type input "cf"
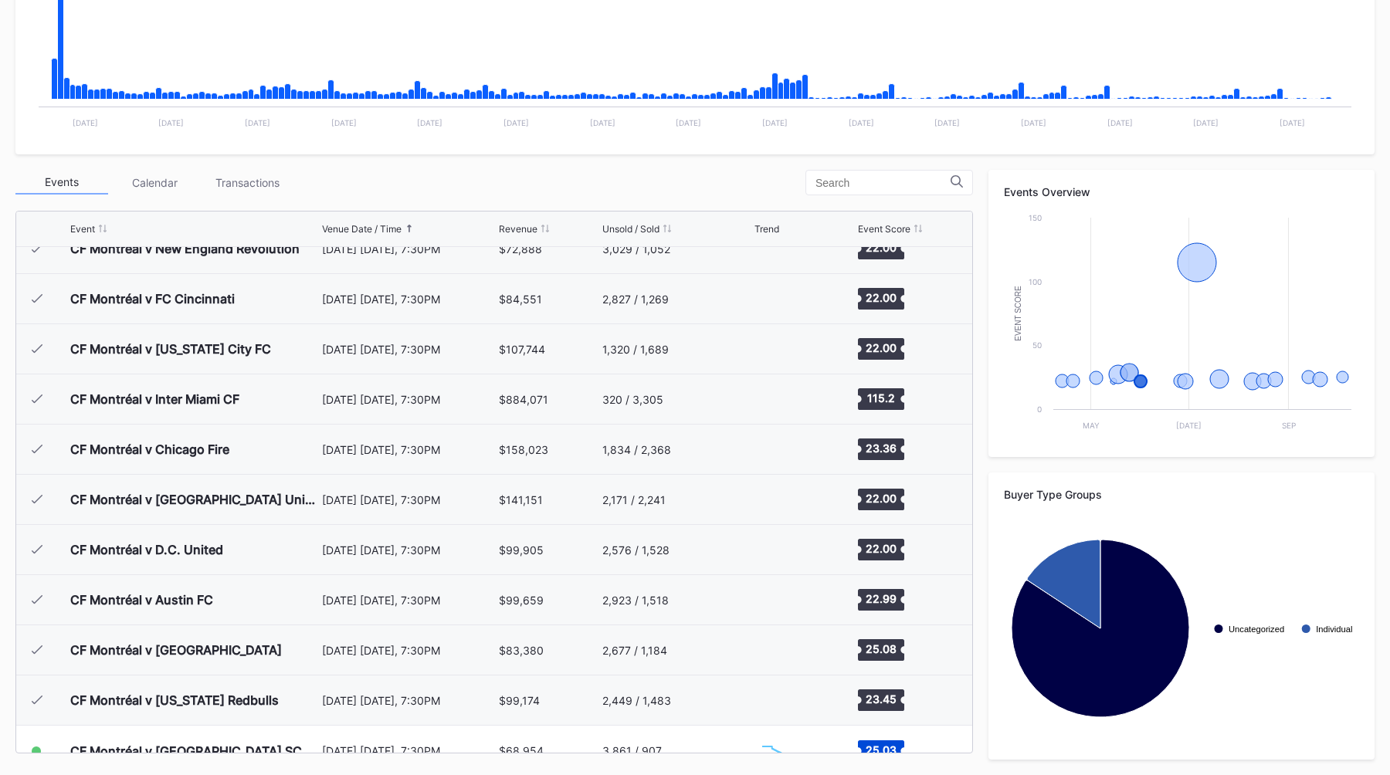
scroll to position [348, 0]
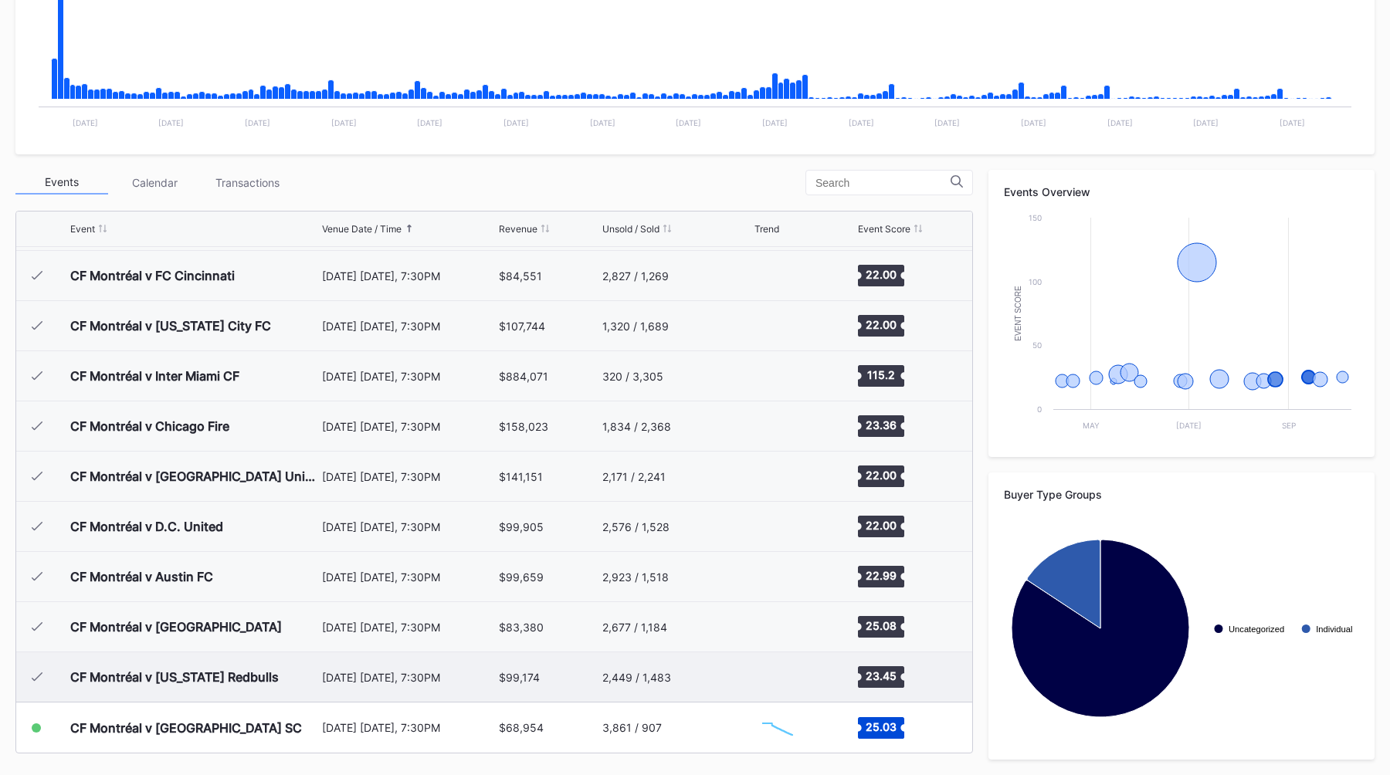
click at [236, 671] on div "CF Montréal v [US_STATE] Redbulls" at bounding box center [174, 677] width 209 height 15
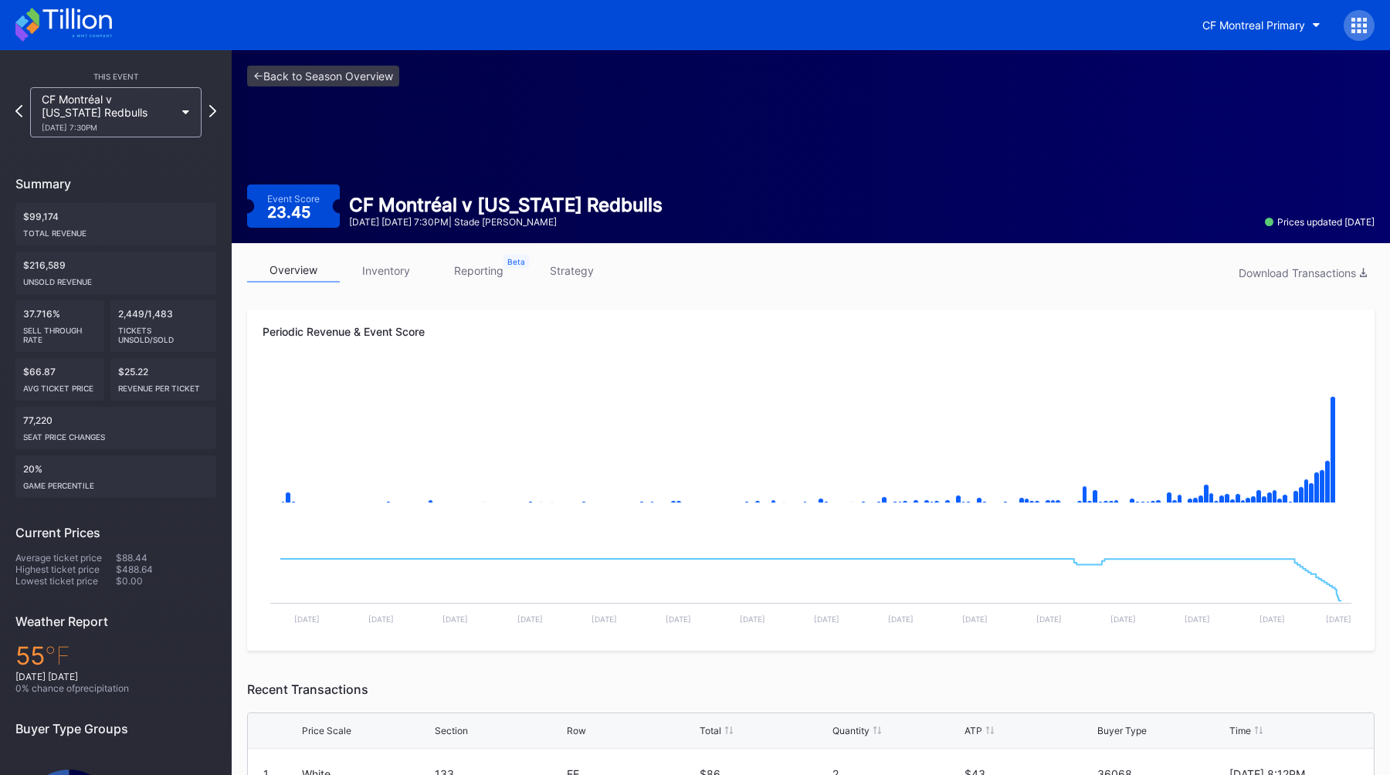
click at [352, 143] on div "<- Back to Season Overview Event Score 23.45 CF Montréal v [US_STATE] Redbulls …" at bounding box center [811, 146] width 1158 height 193
click at [385, 269] on link "inventory" at bounding box center [386, 271] width 93 height 24
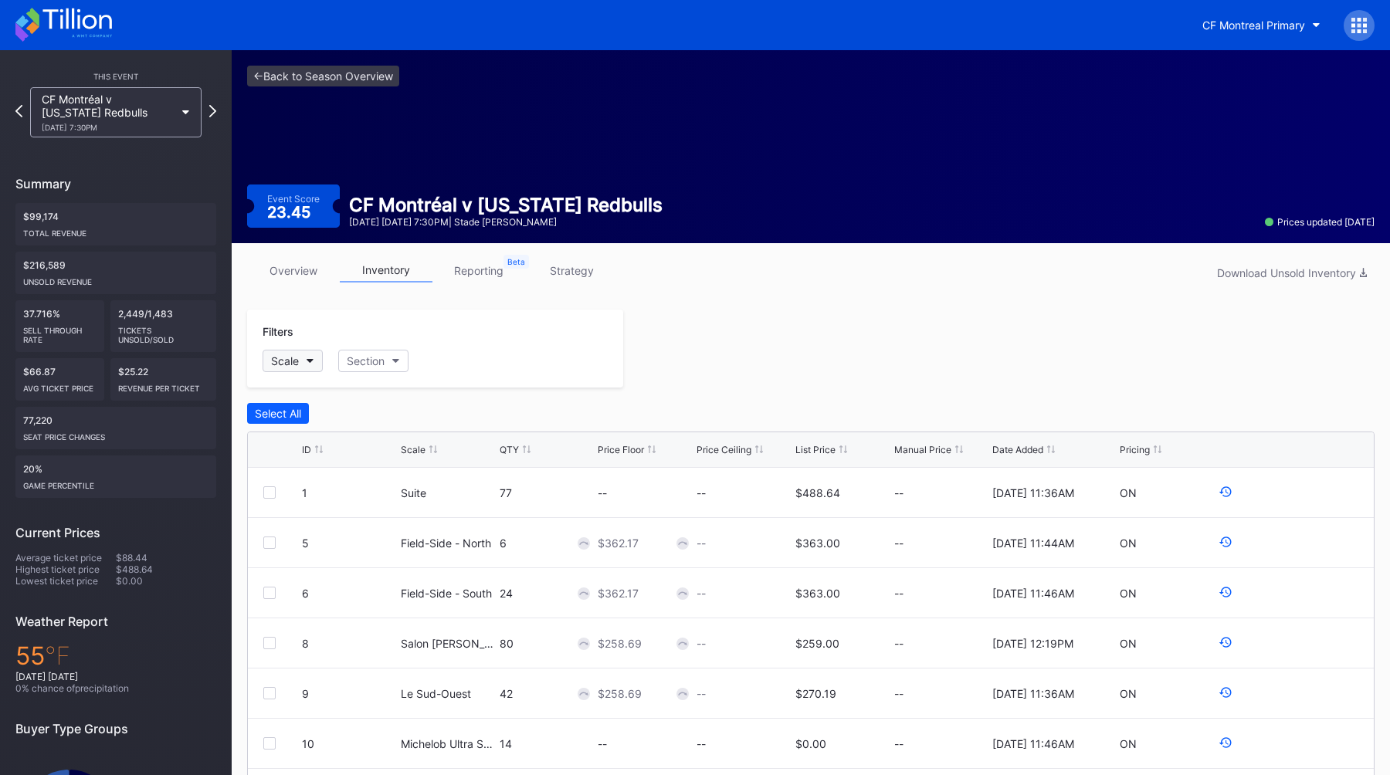
click at [310, 361] on icon "button" at bounding box center [311, 361] width 8 height 5
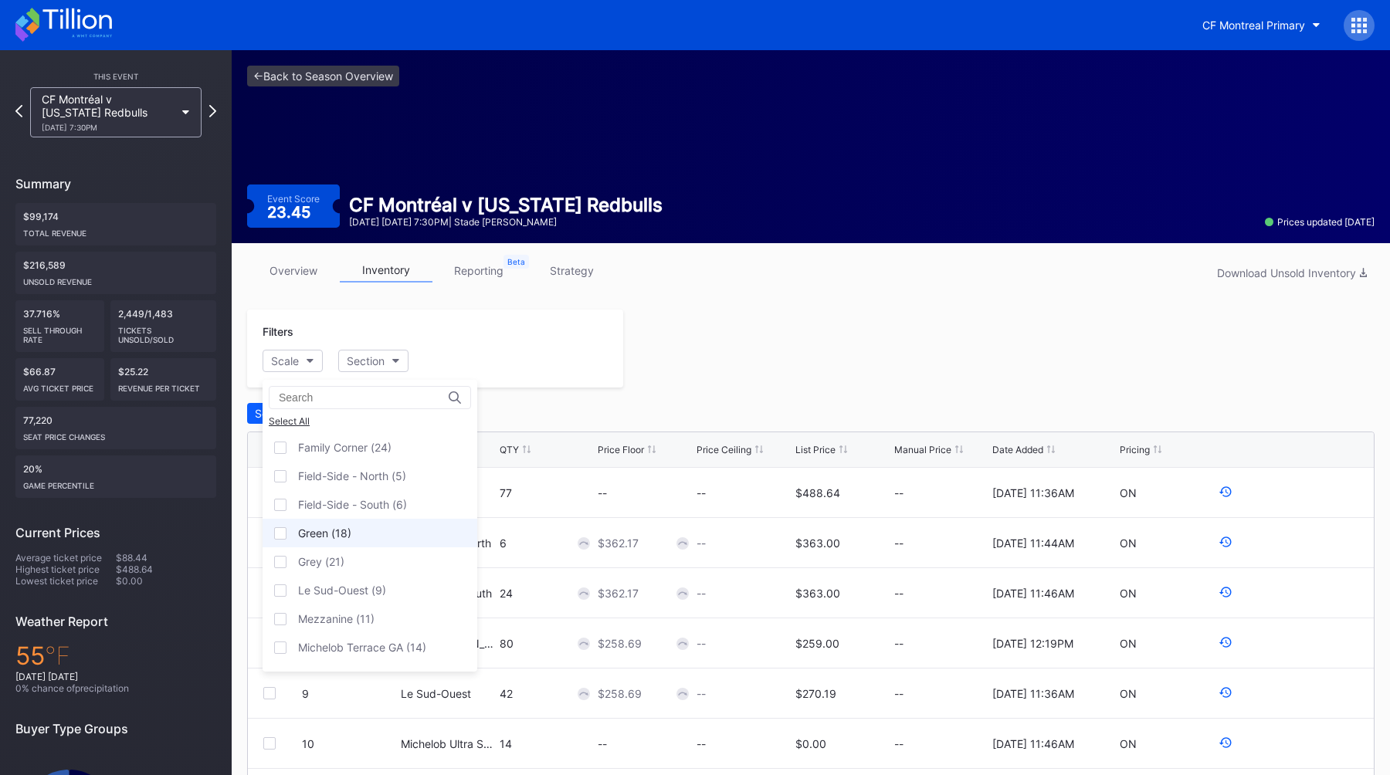
click at [325, 538] on div "Green (18)" at bounding box center [324, 533] width 53 height 13
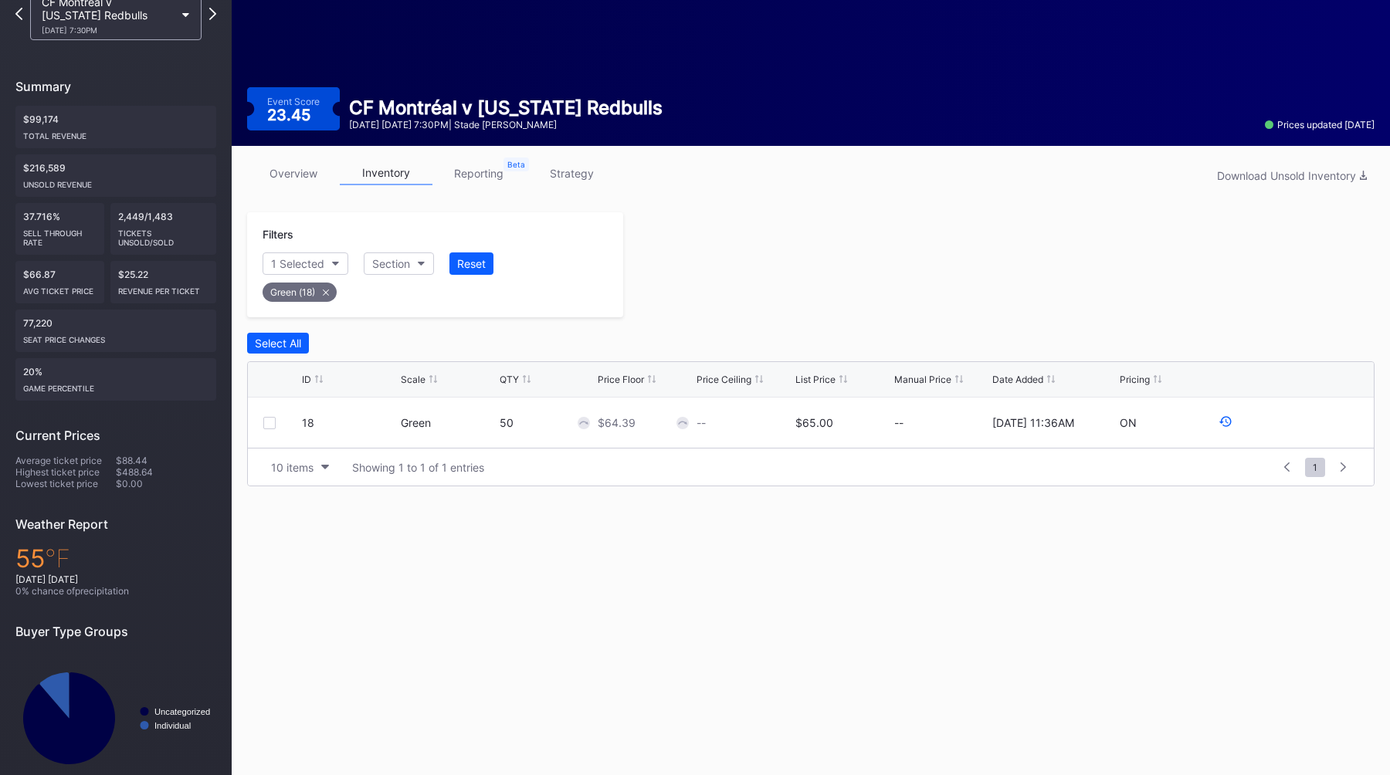
scroll to position [117, 0]
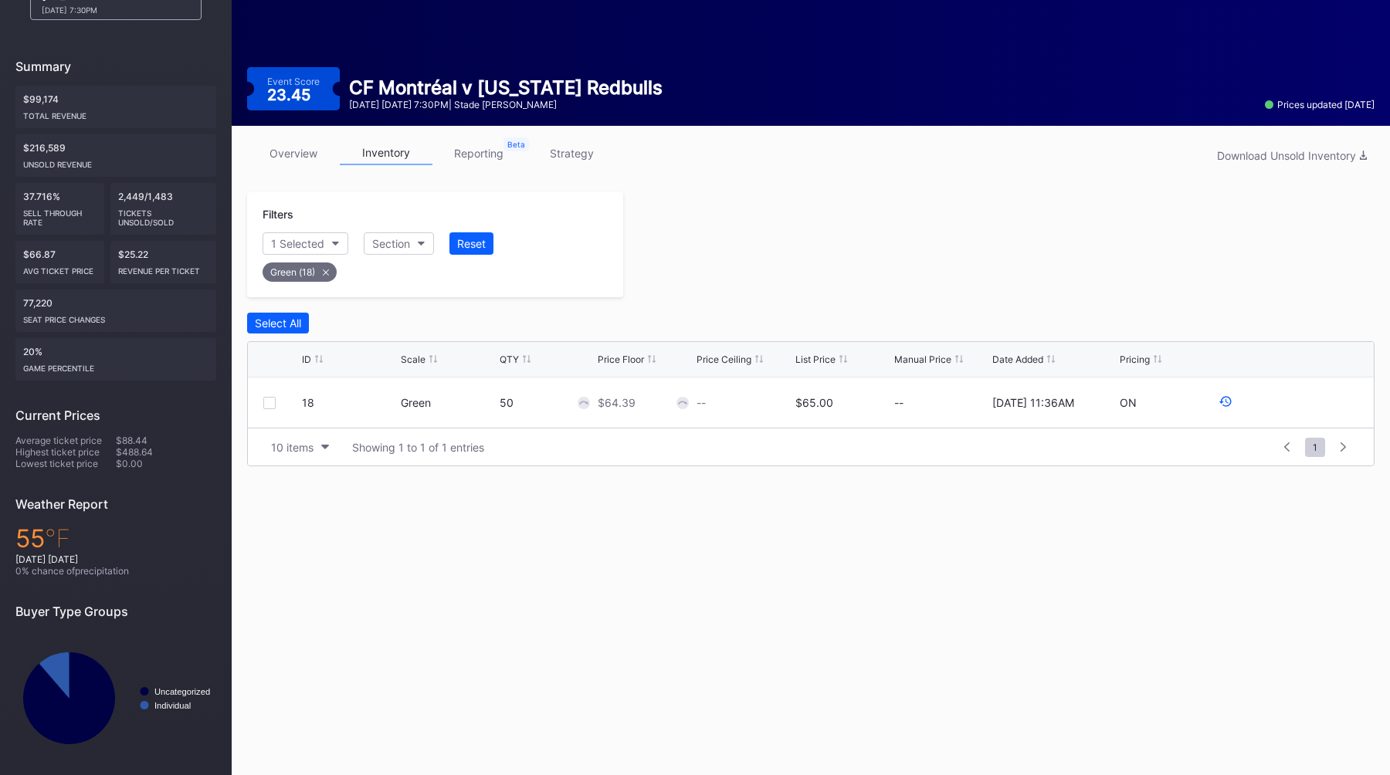
click at [328, 276] on div "Green (18)" at bounding box center [300, 272] width 74 height 19
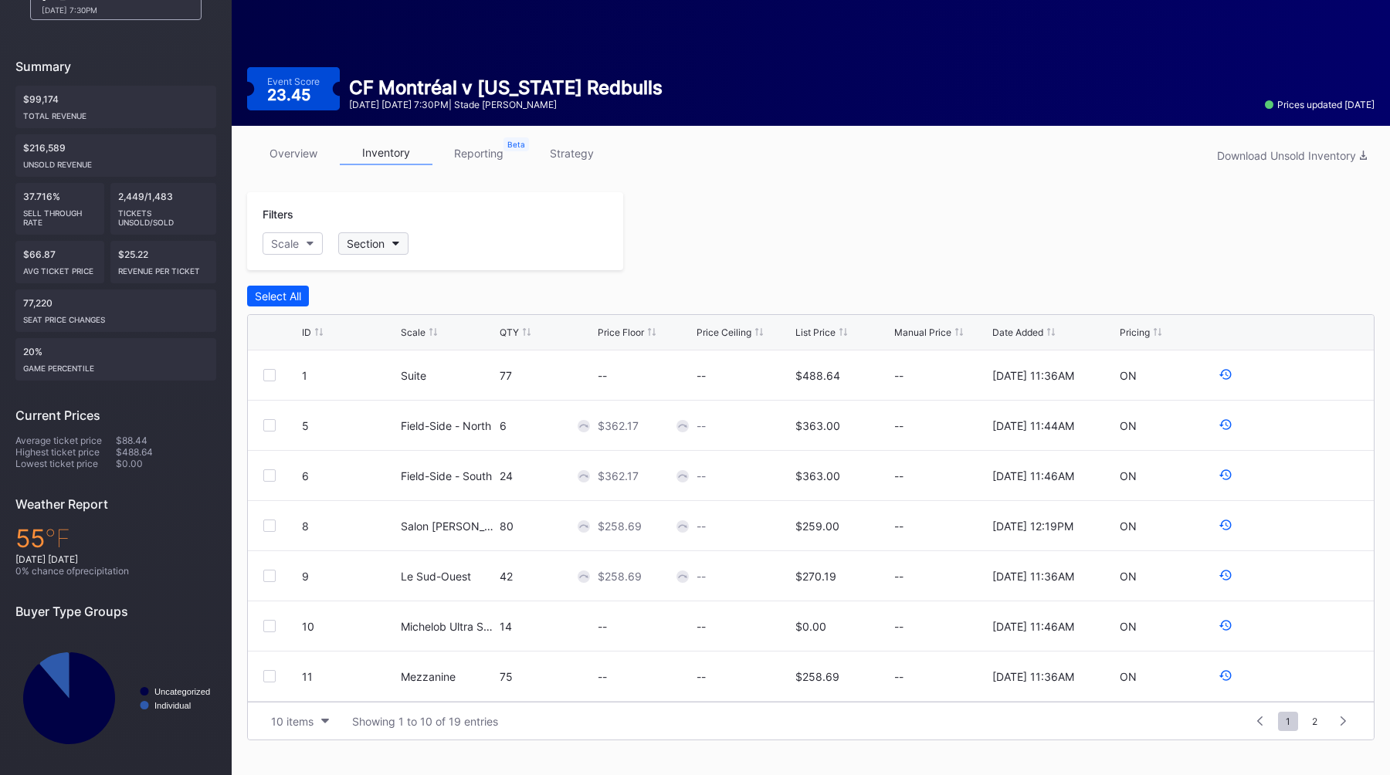
click at [387, 249] on button "Section" at bounding box center [373, 243] width 70 height 22
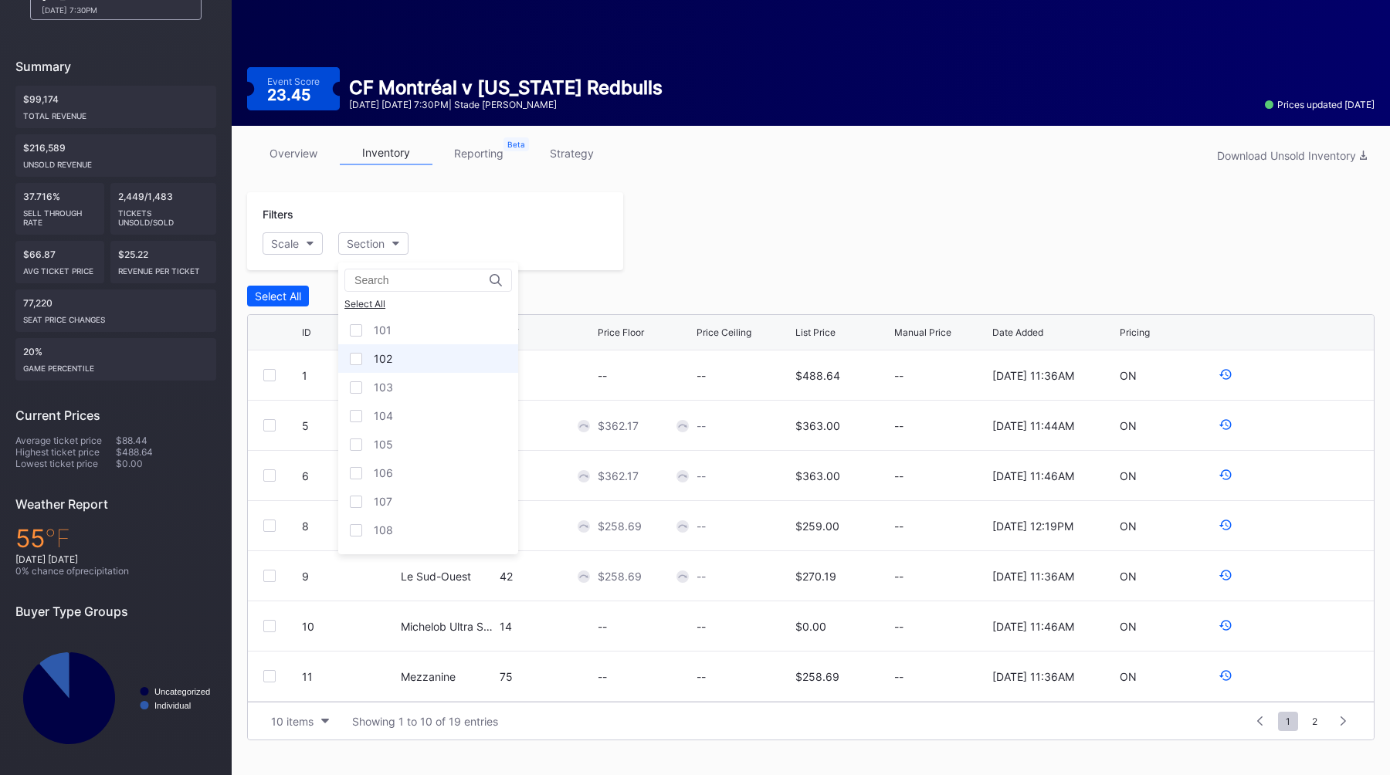
click at [405, 357] on div "102" at bounding box center [428, 358] width 180 height 29
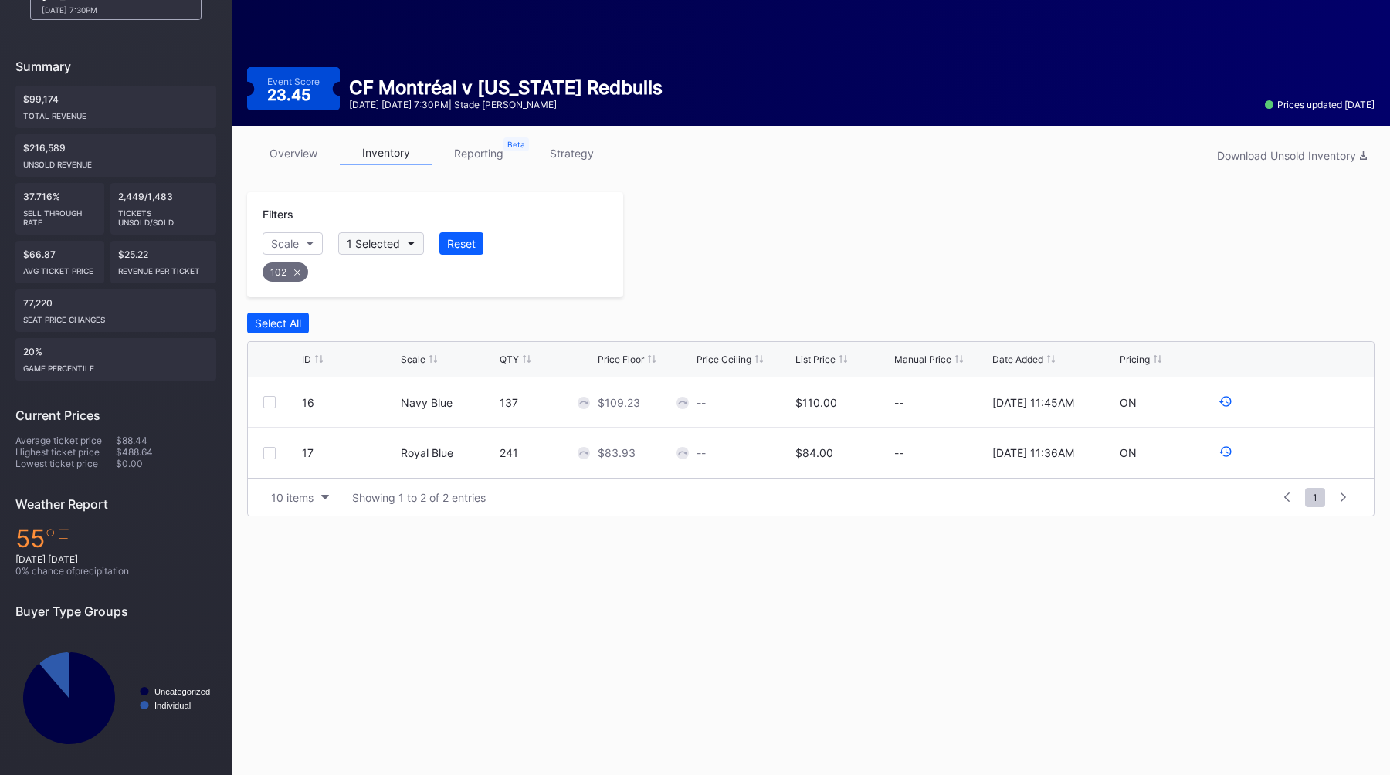
click at [394, 244] on div "1 Selected" at bounding box center [373, 243] width 53 height 13
click at [415, 353] on div "102" at bounding box center [428, 358] width 180 height 29
click at [437, 328] on div "101" at bounding box center [428, 330] width 180 height 29
click at [487, 151] on link "reporting" at bounding box center [478, 153] width 93 height 24
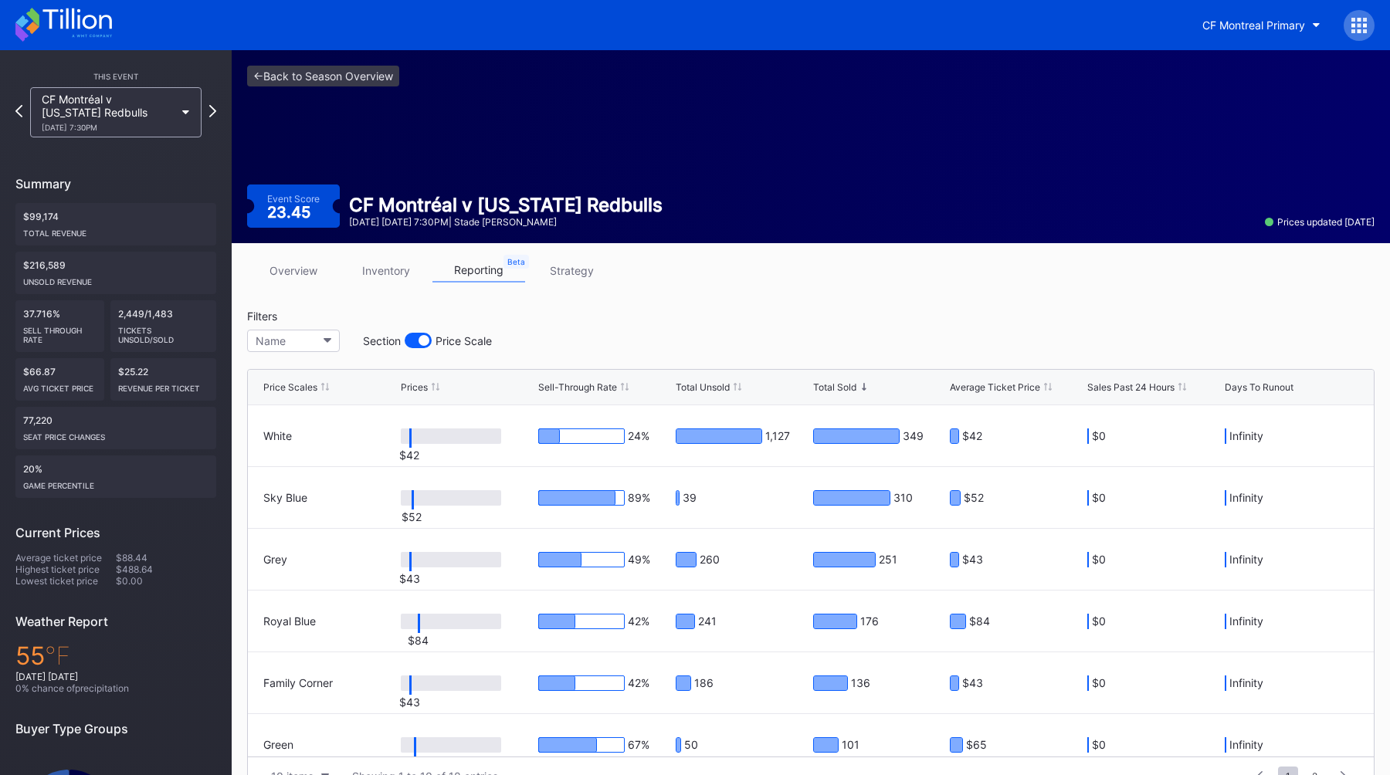
click at [667, 281] on div "overview inventory reporting strategy" at bounding box center [811, 275] width 1128 height 32
click at [305, 76] on link "<- Back to Season Overview" at bounding box center [323, 76] width 152 height 21
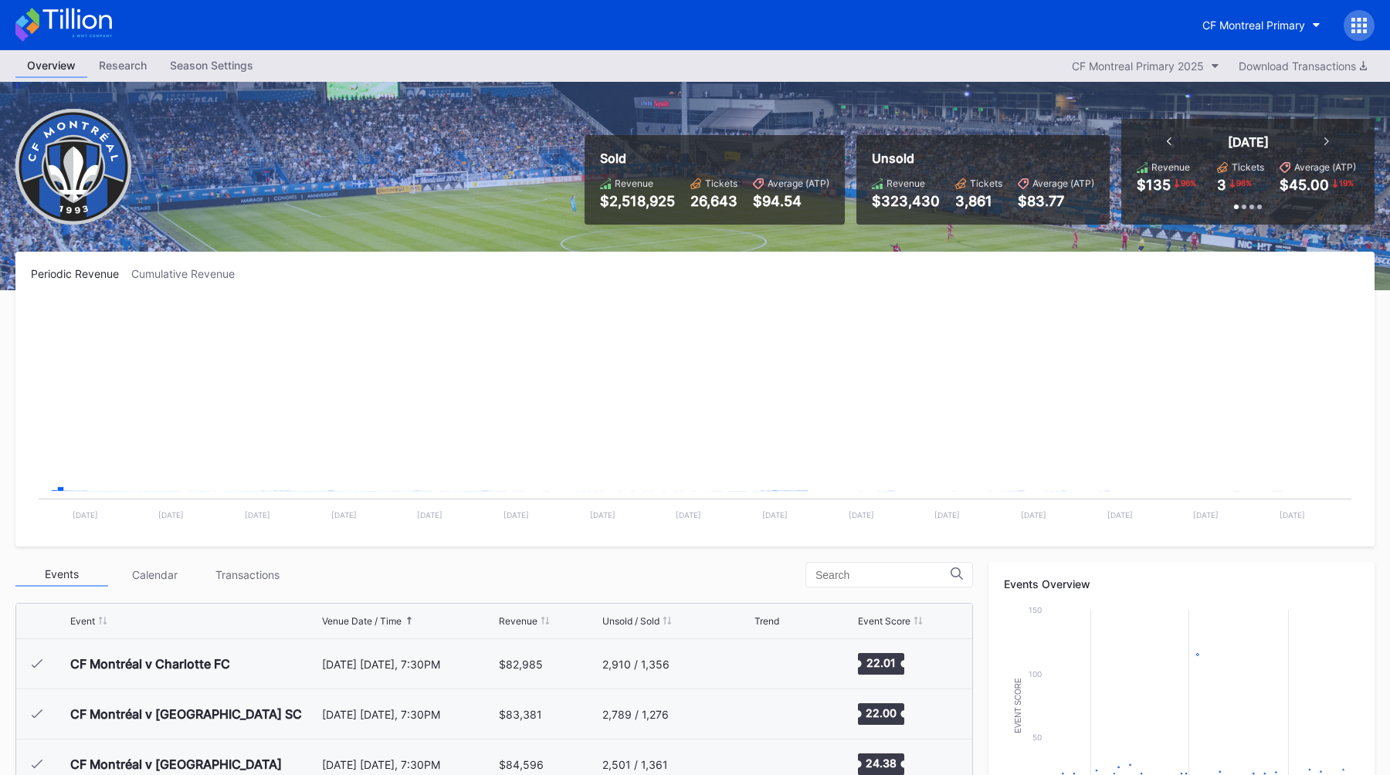
scroll to position [348, 0]
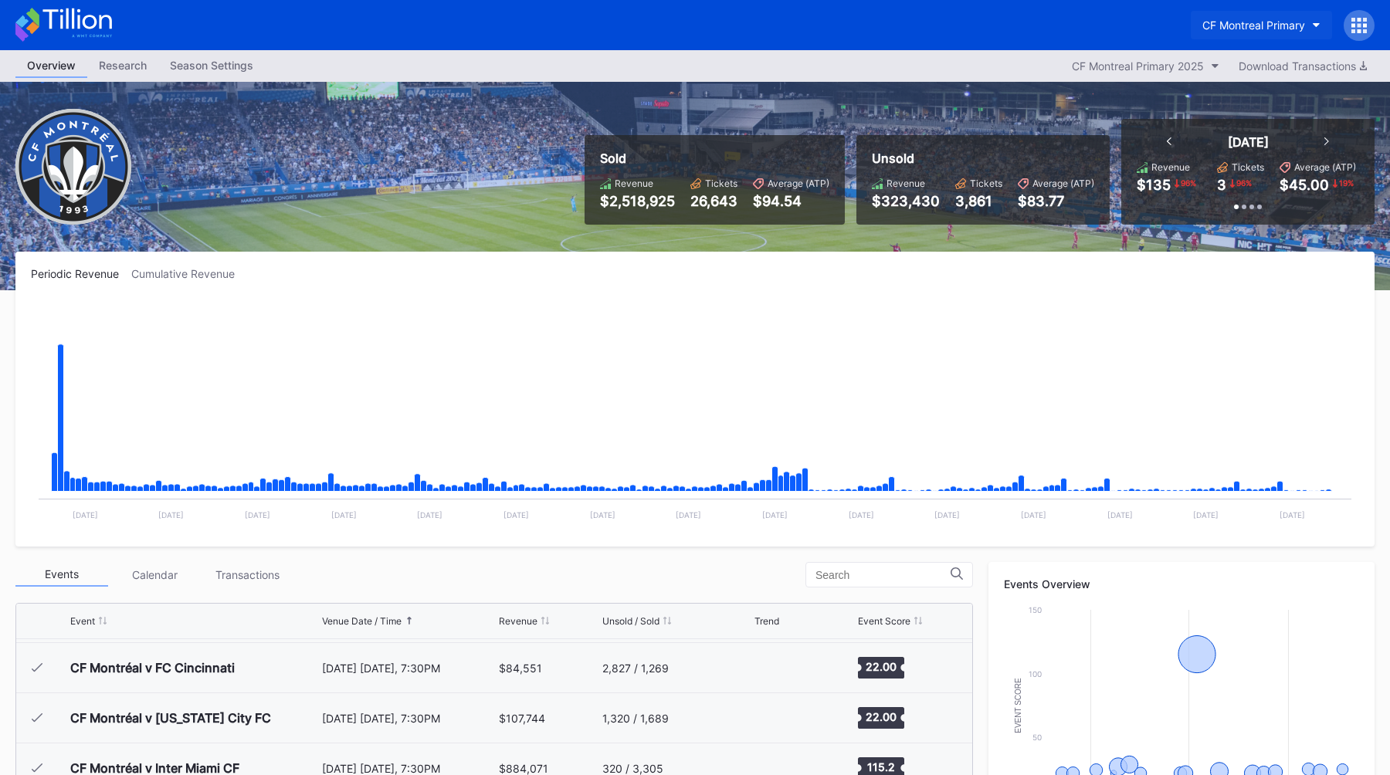
click at [1247, 26] on div "CF Montreal Primary" at bounding box center [1253, 25] width 103 height 13
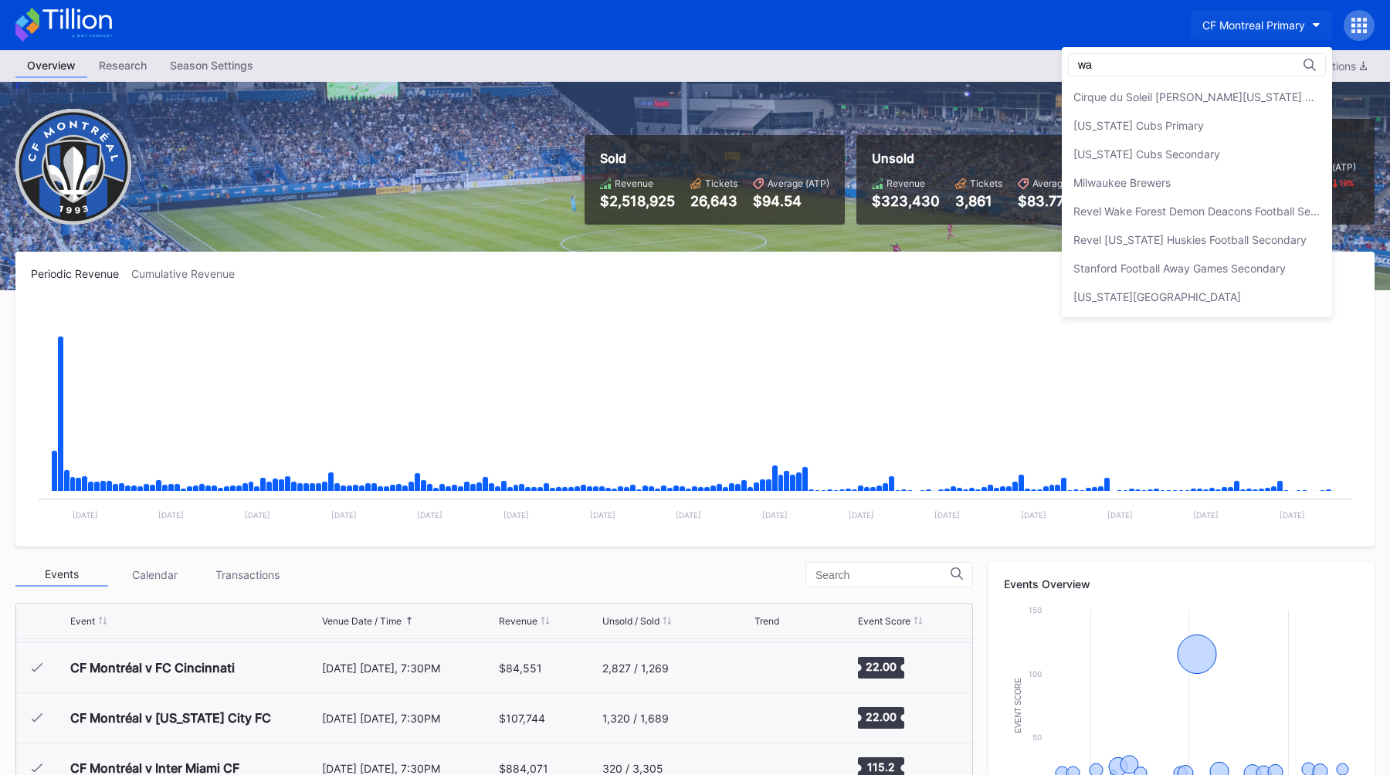
scroll to position [0, 0]
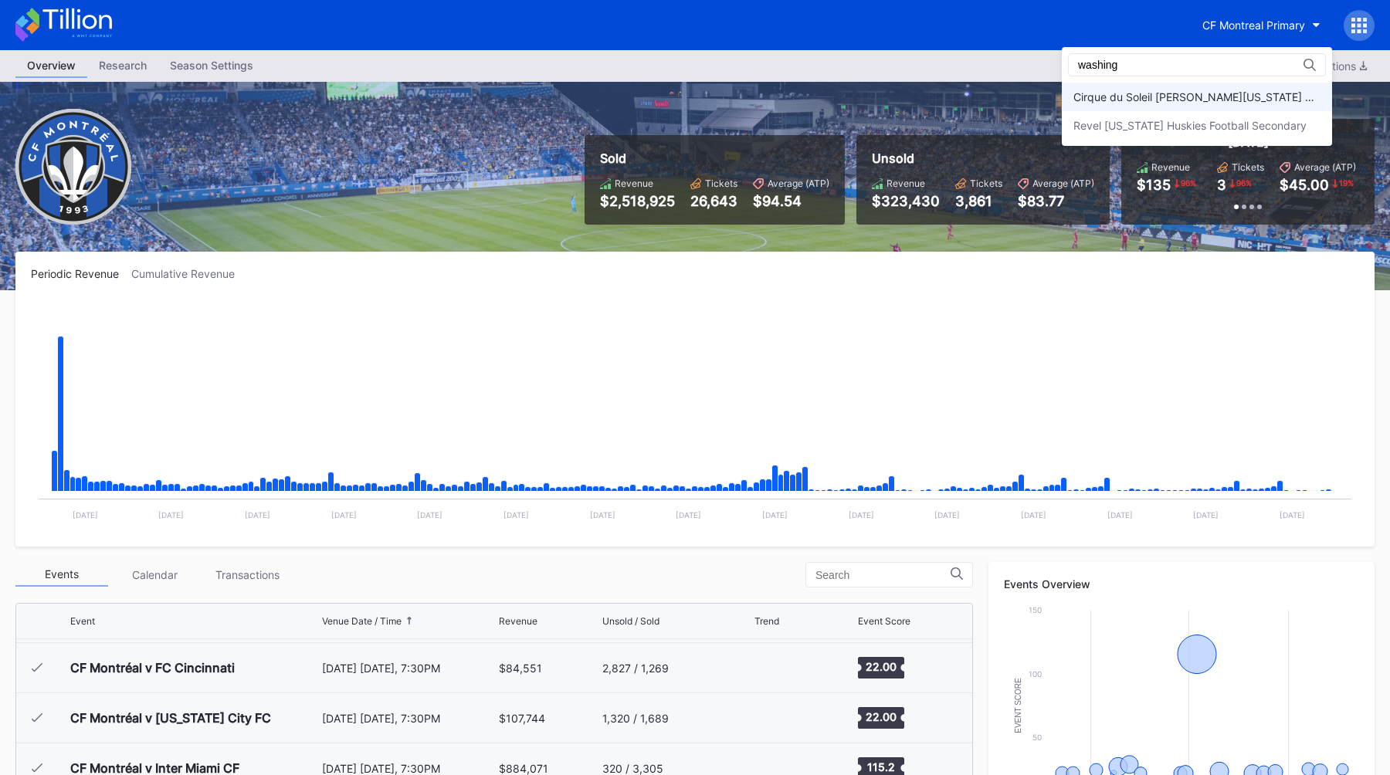
type input "washing"
click at [1243, 91] on div "Cirque du Soleil [PERSON_NAME][US_STATE] Primary" at bounding box center [1196, 96] width 247 height 13
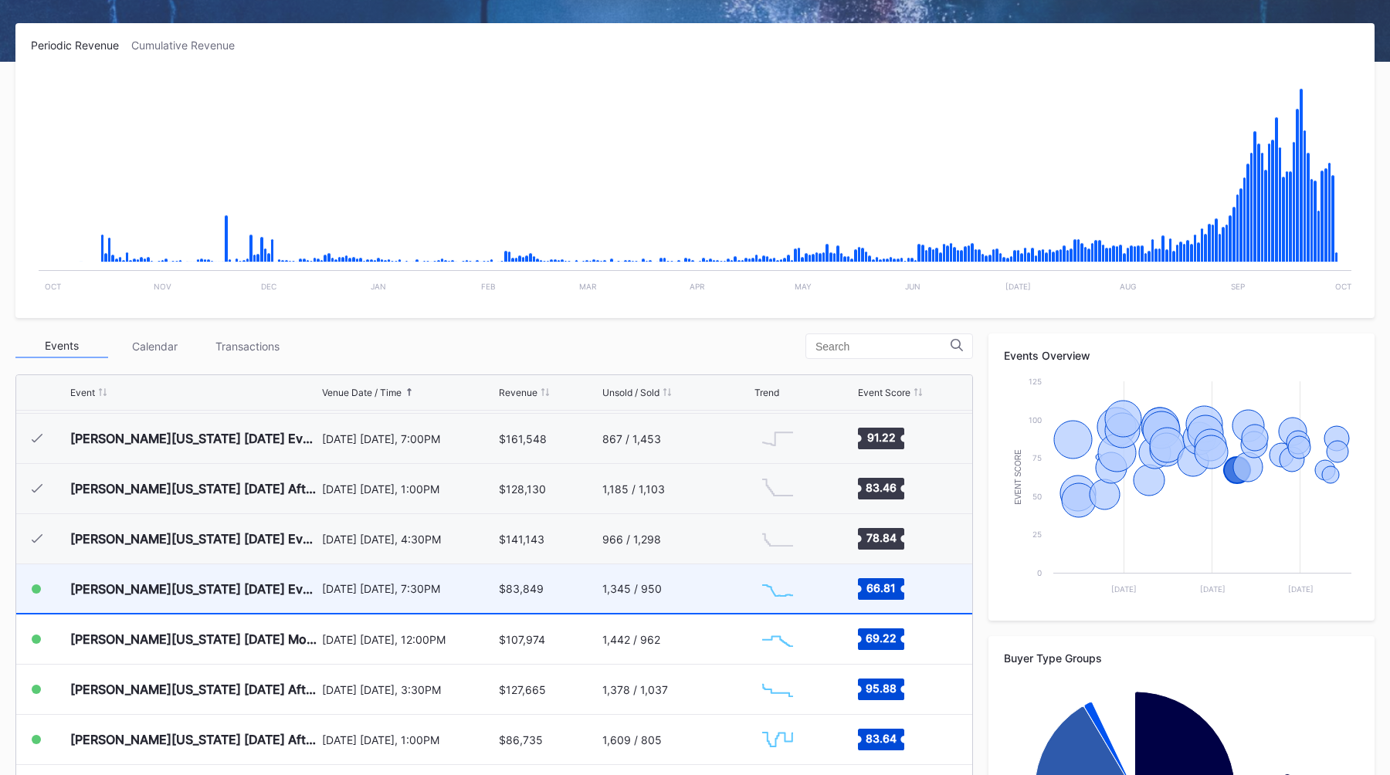
scroll to position [968, 0]
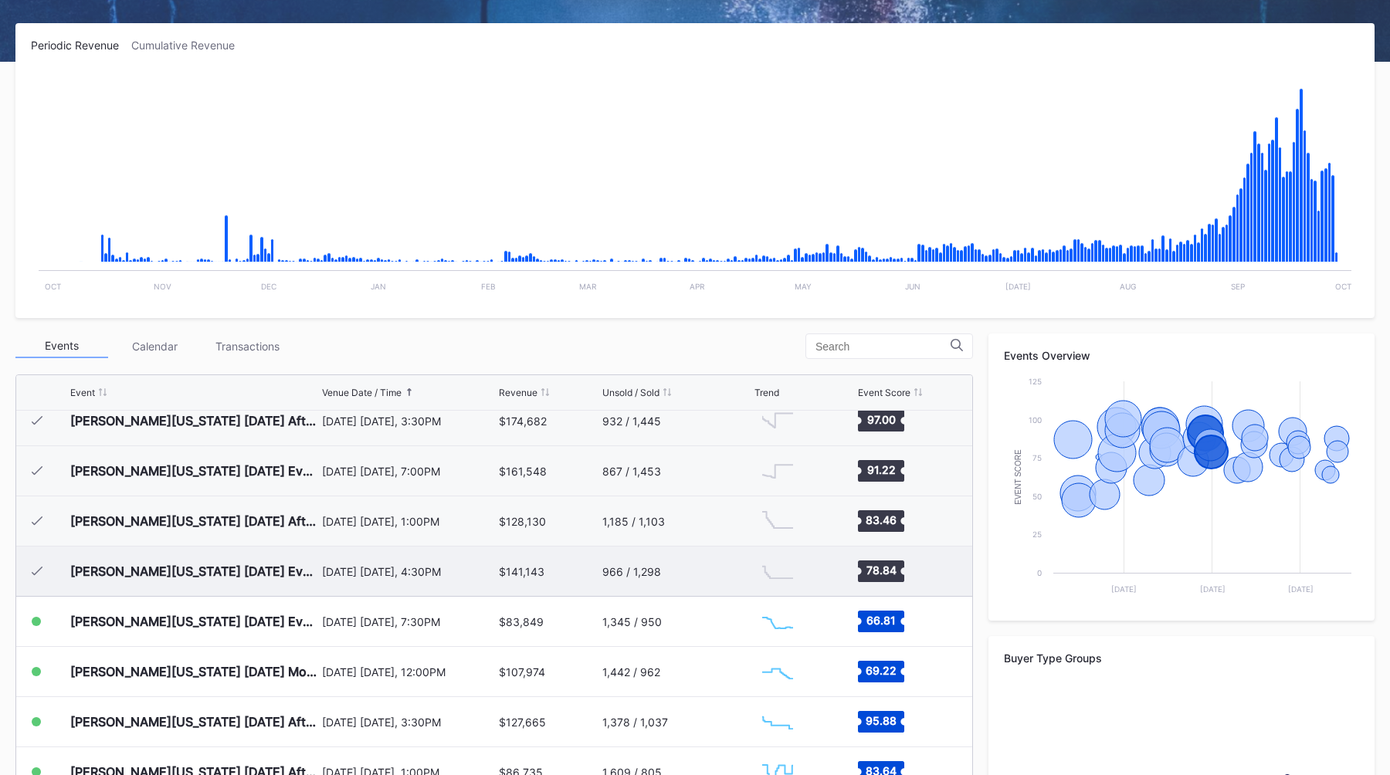
click at [296, 573] on div "[PERSON_NAME][US_STATE] [DATE] Evening" at bounding box center [194, 571] width 248 height 15
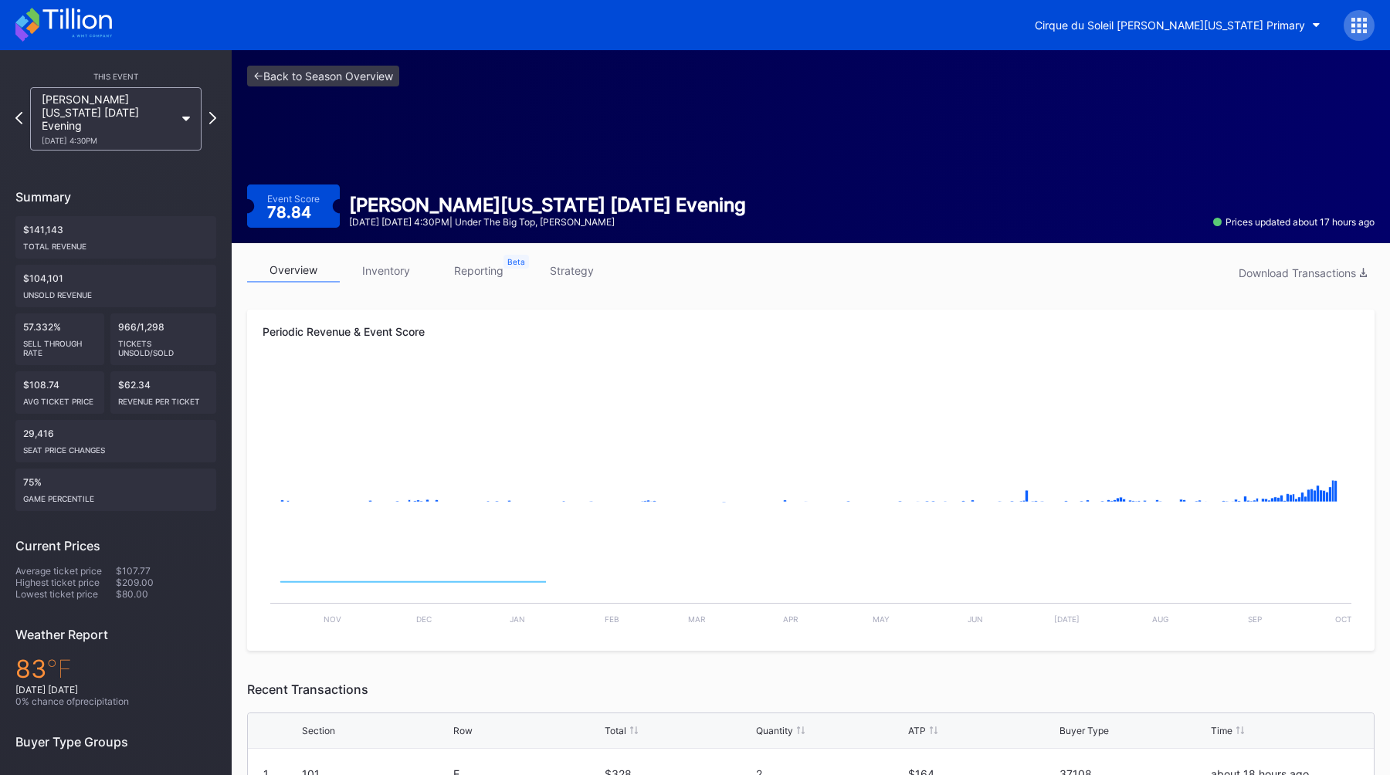
click at [493, 276] on link "reporting" at bounding box center [478, 271] width 93 height 24
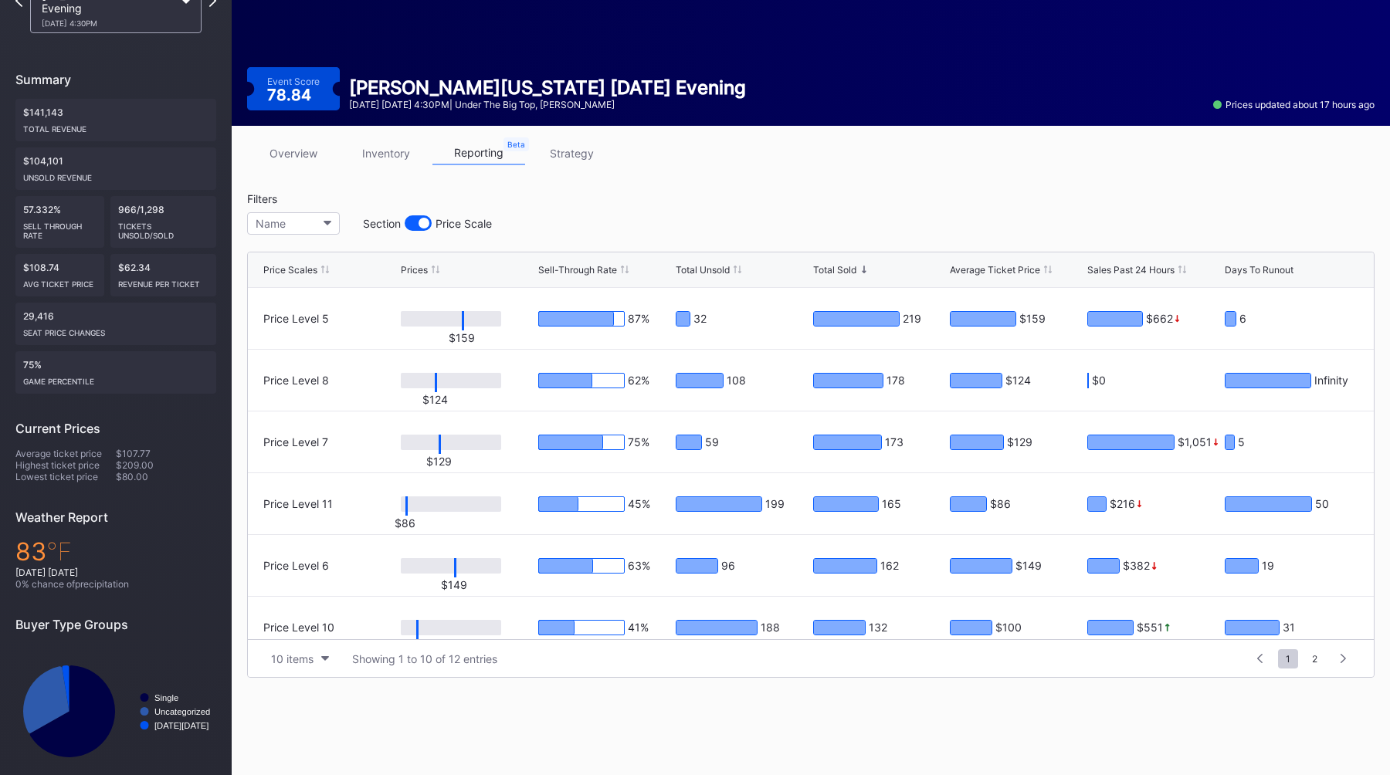
click at [846, 188] on div "overview inventory reporting strategy Filters Name Section Price Scale Price Sc…" at bounding box center [811, 410] width 1158 height 568
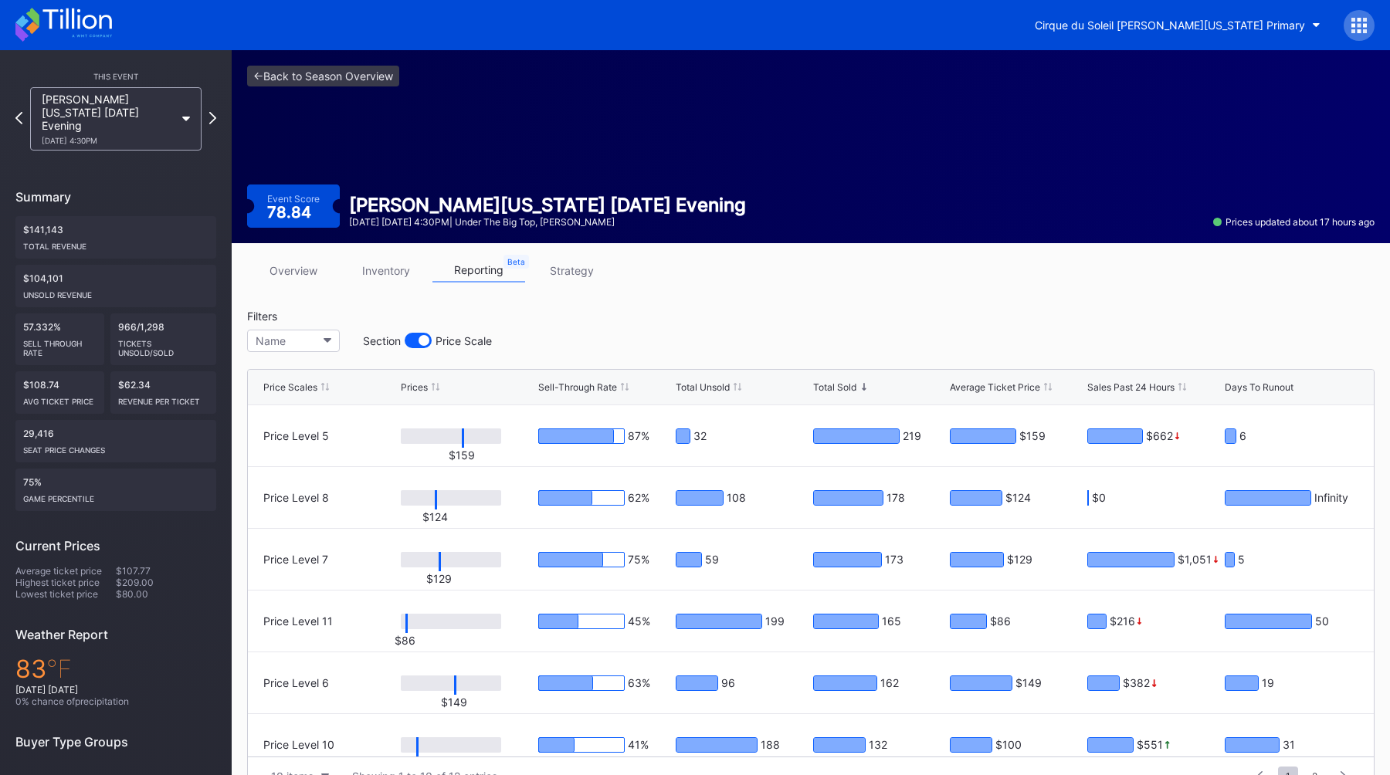
click at [377, 276] on link "inventory" at bounding box center [386, 271] width 93 height 24
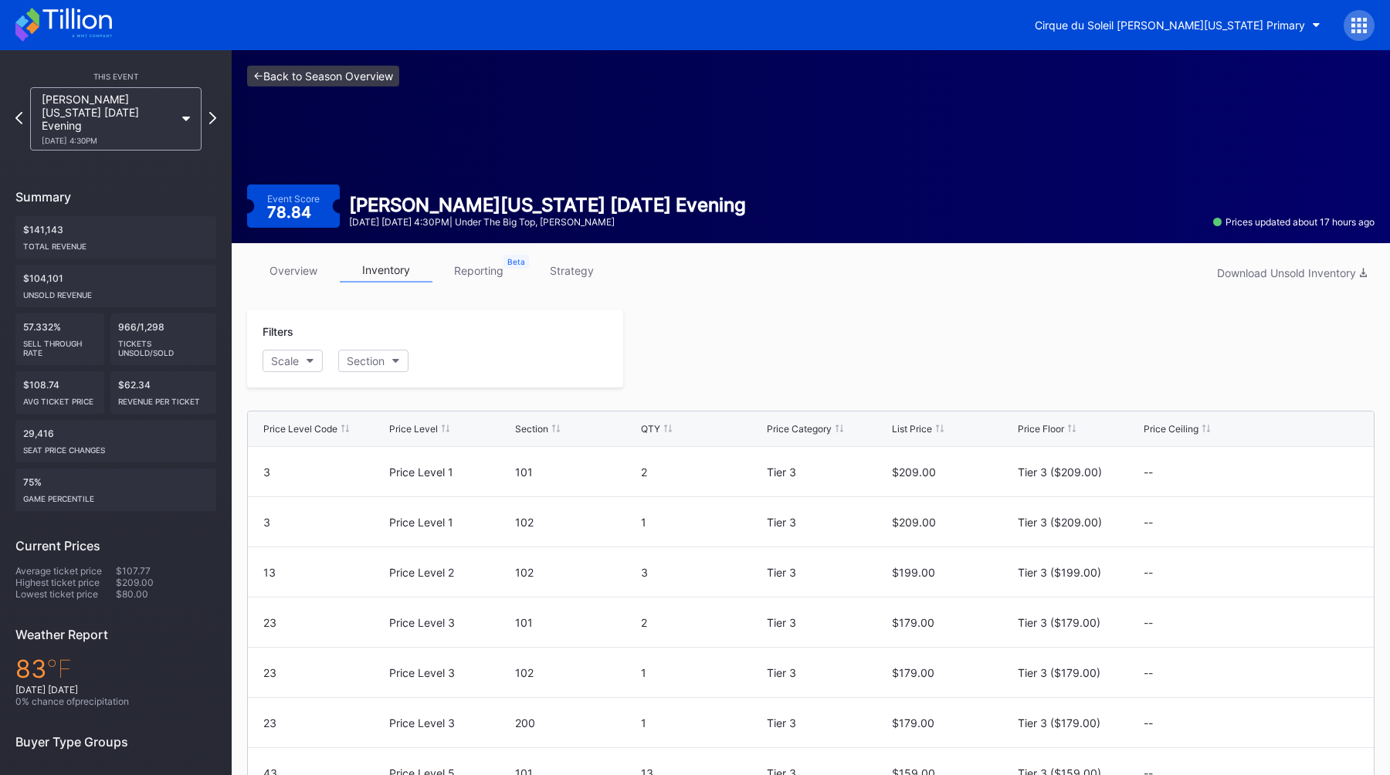
click at [353, 83] on link "<- Back to Season Overview" at bounding box center [323, 76] width 152 height 21
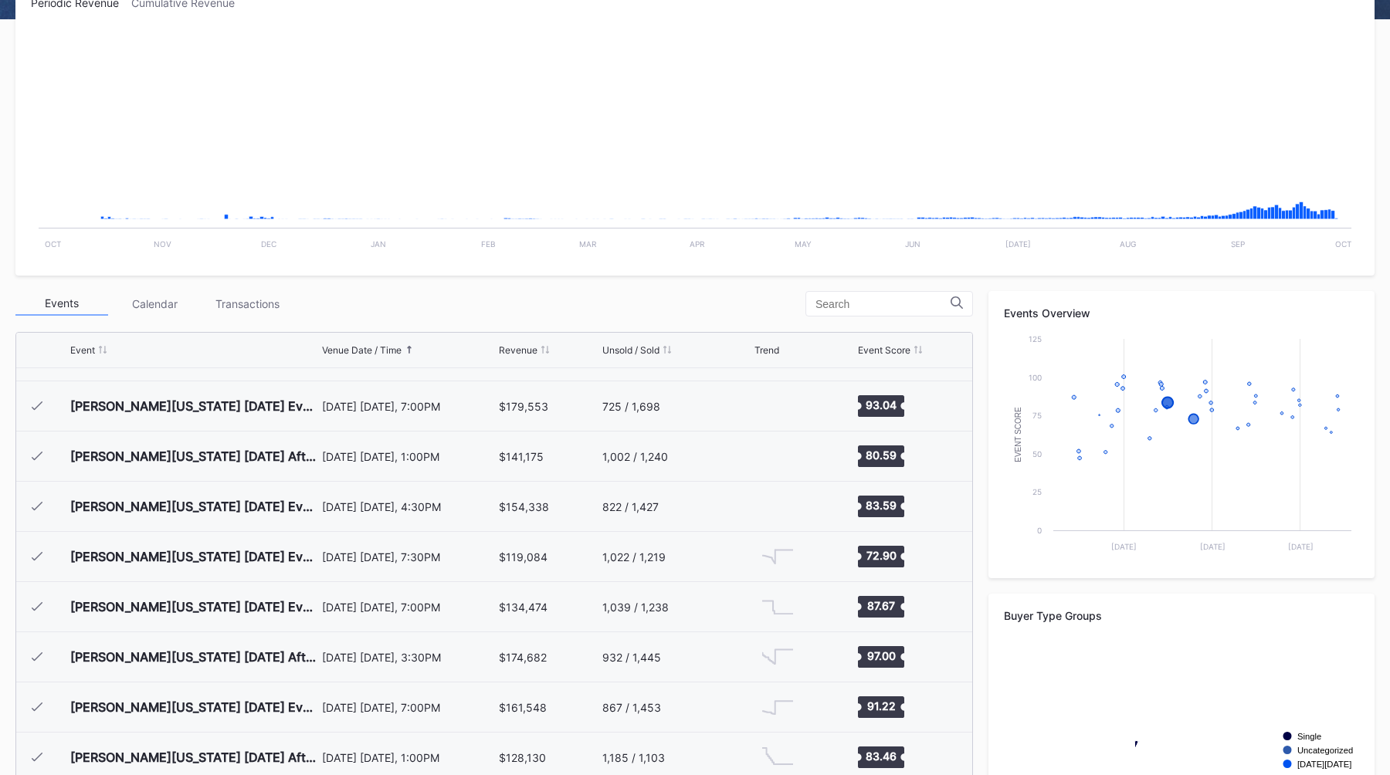
click at [381, 508] on div "[DATE] [DATE], 4:30PM" at bounding box center [409, 506] width 174 height 13
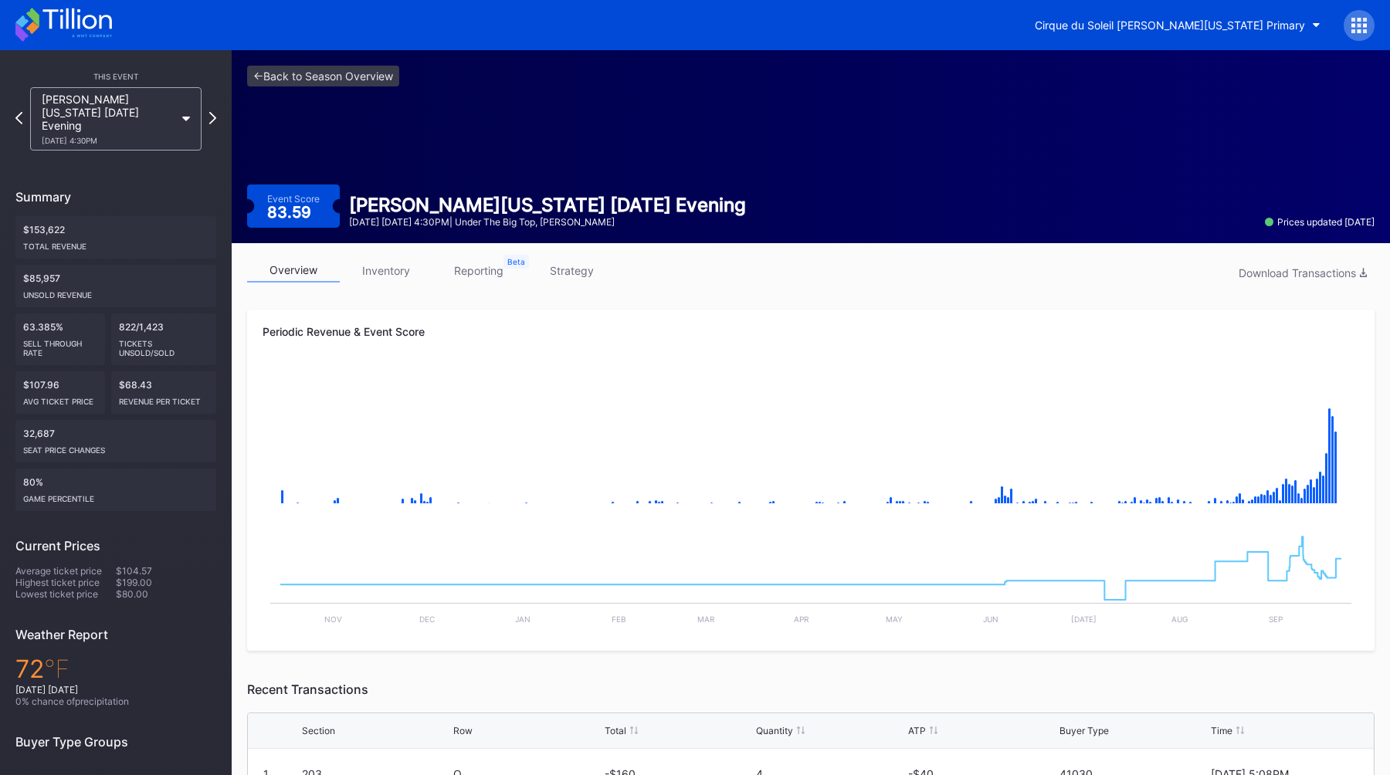
click at [383, 281] on link "inventory" at bounding box center [386, 271] width 93 height 24
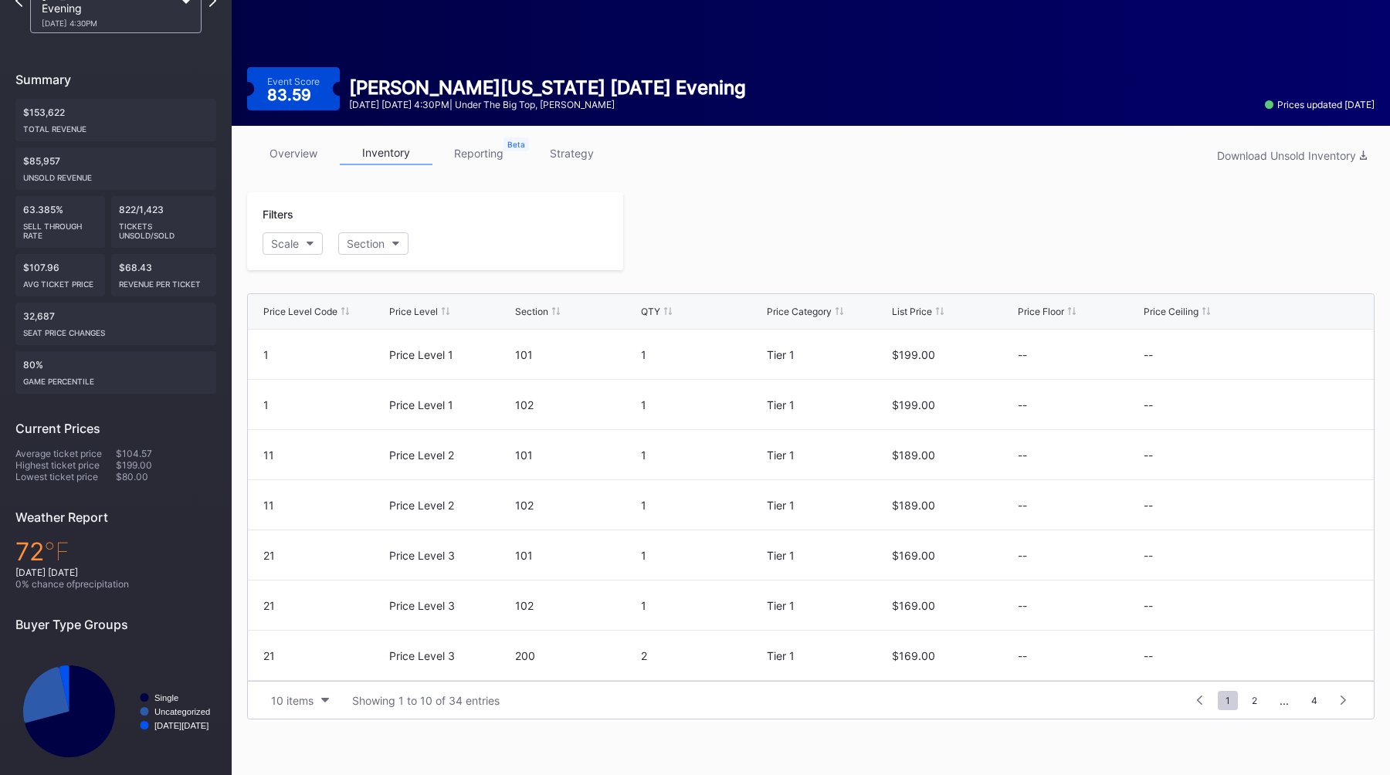
click at [647, 271] on div "Filters Scale Section Price Level Code Price Level Section QTY Price Category L…" at bounding box center [811, 455] width 1128 height 527
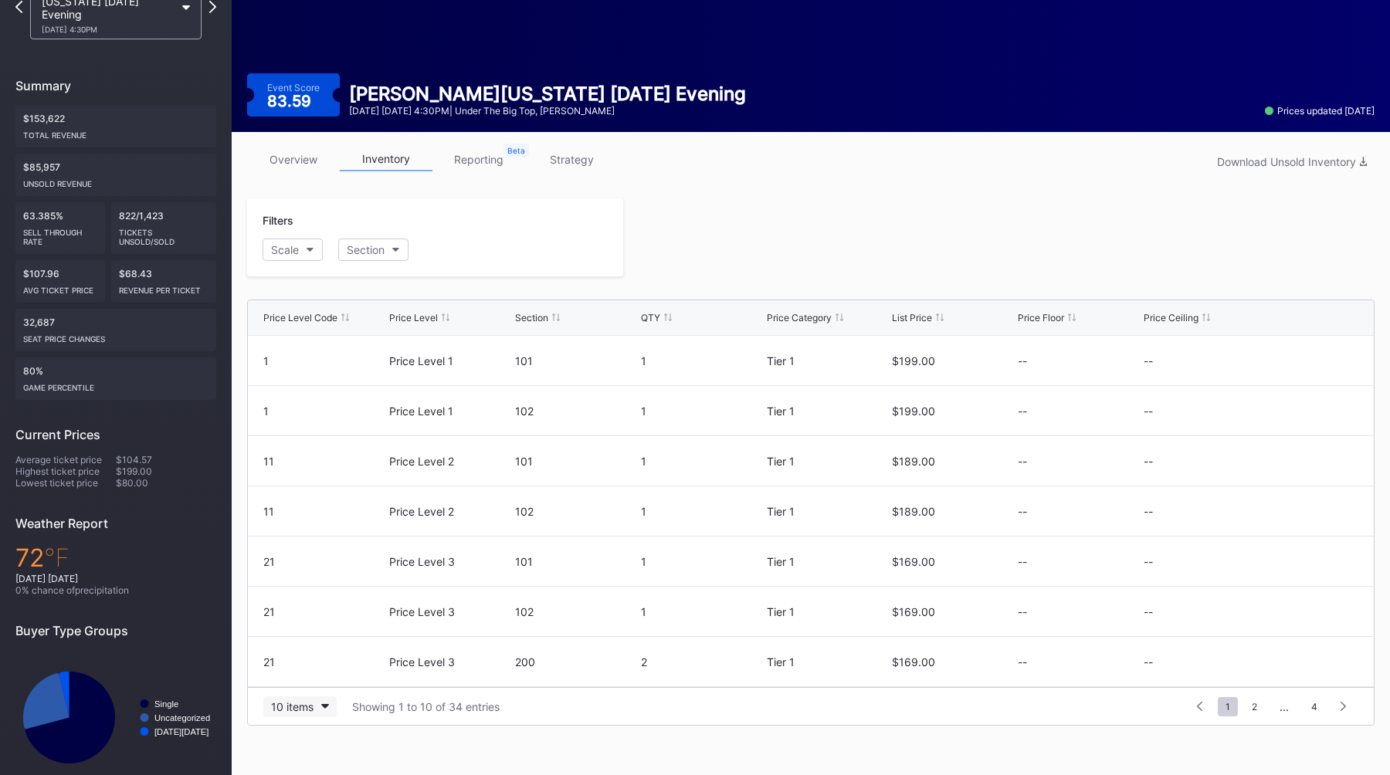
click at [282, 707] on div "10 items" at bounding box center [292, 706] width 42 height 13
click at [310, 673] on div "200 items" at bounding box center [300, 667] width 50 height 13
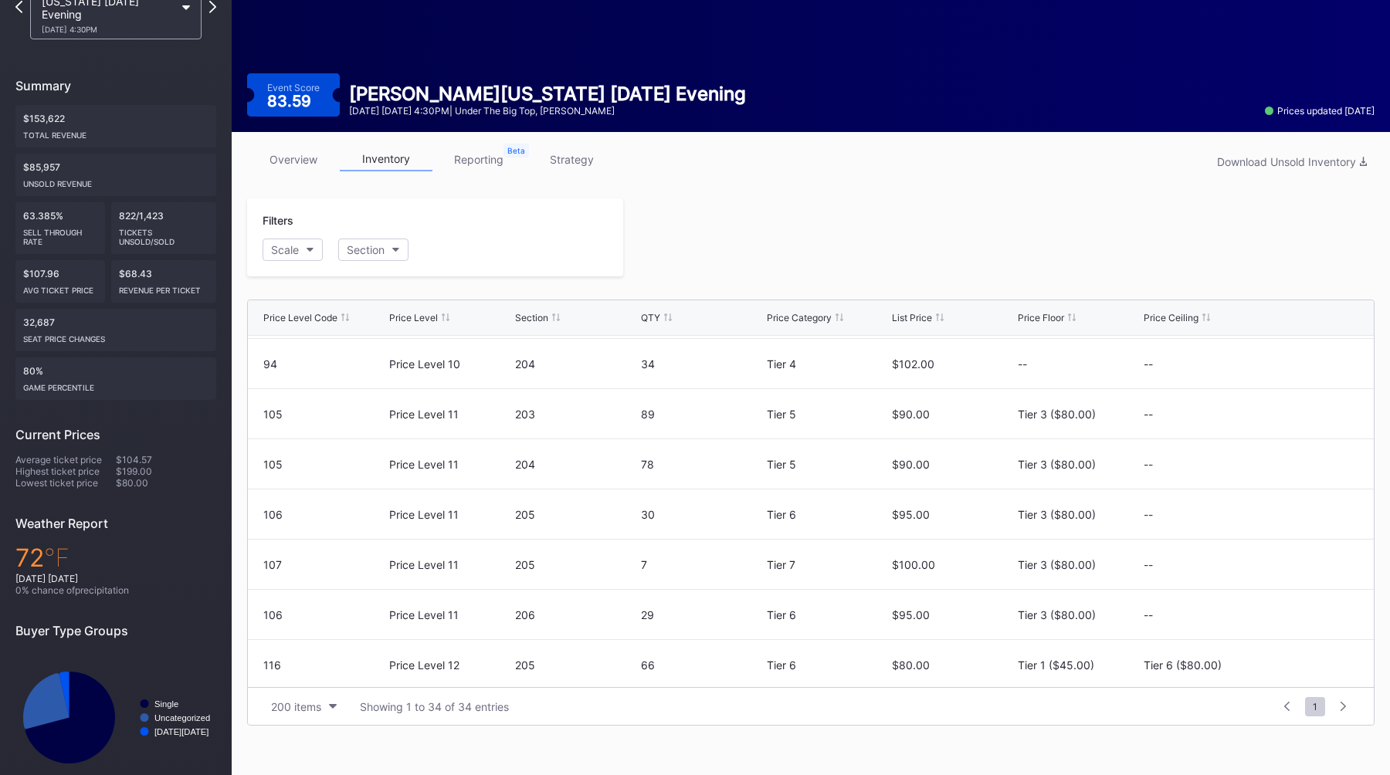
click at [480, 161] on link "reporting" at bounding box center [478, 160] width 93 height 24
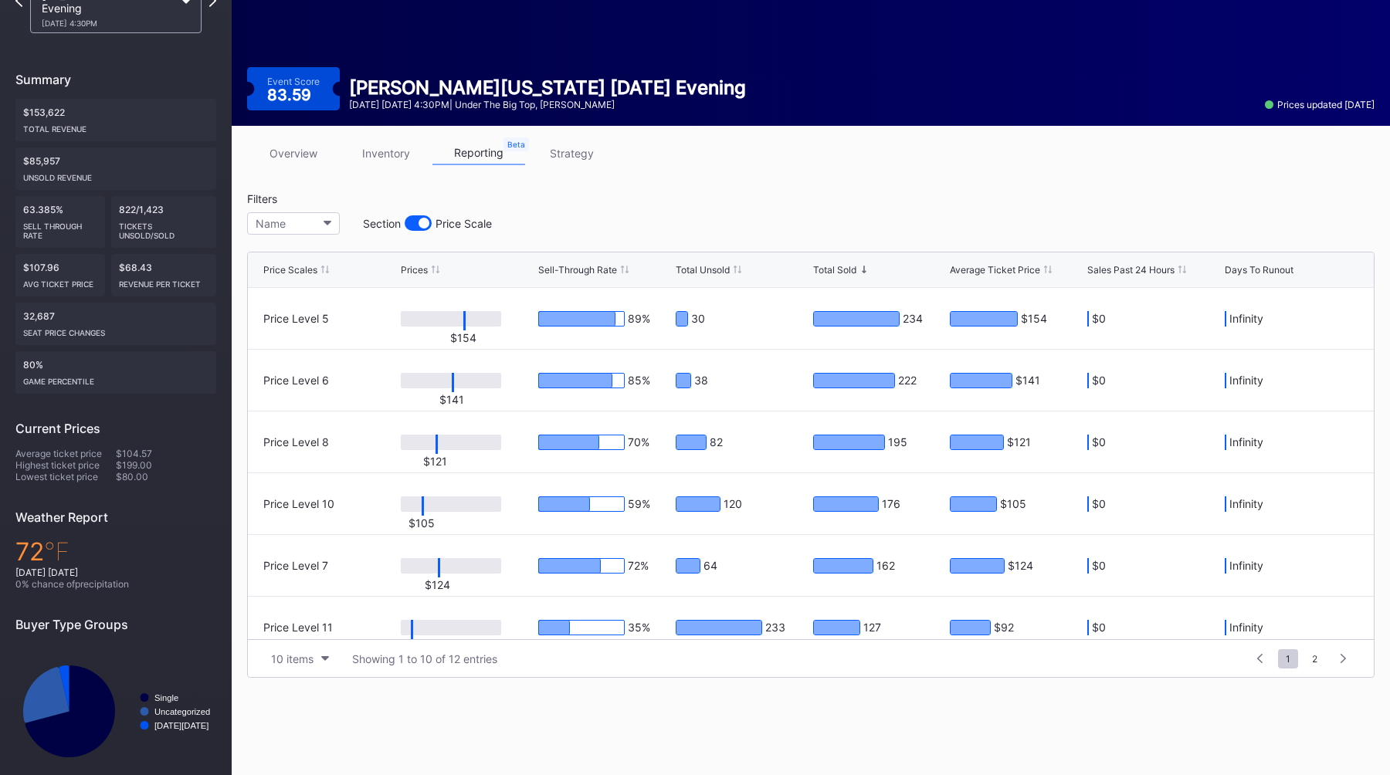
click at [405, 156] on link "inventory" at bounding box center [386, 153] width 93 height 24
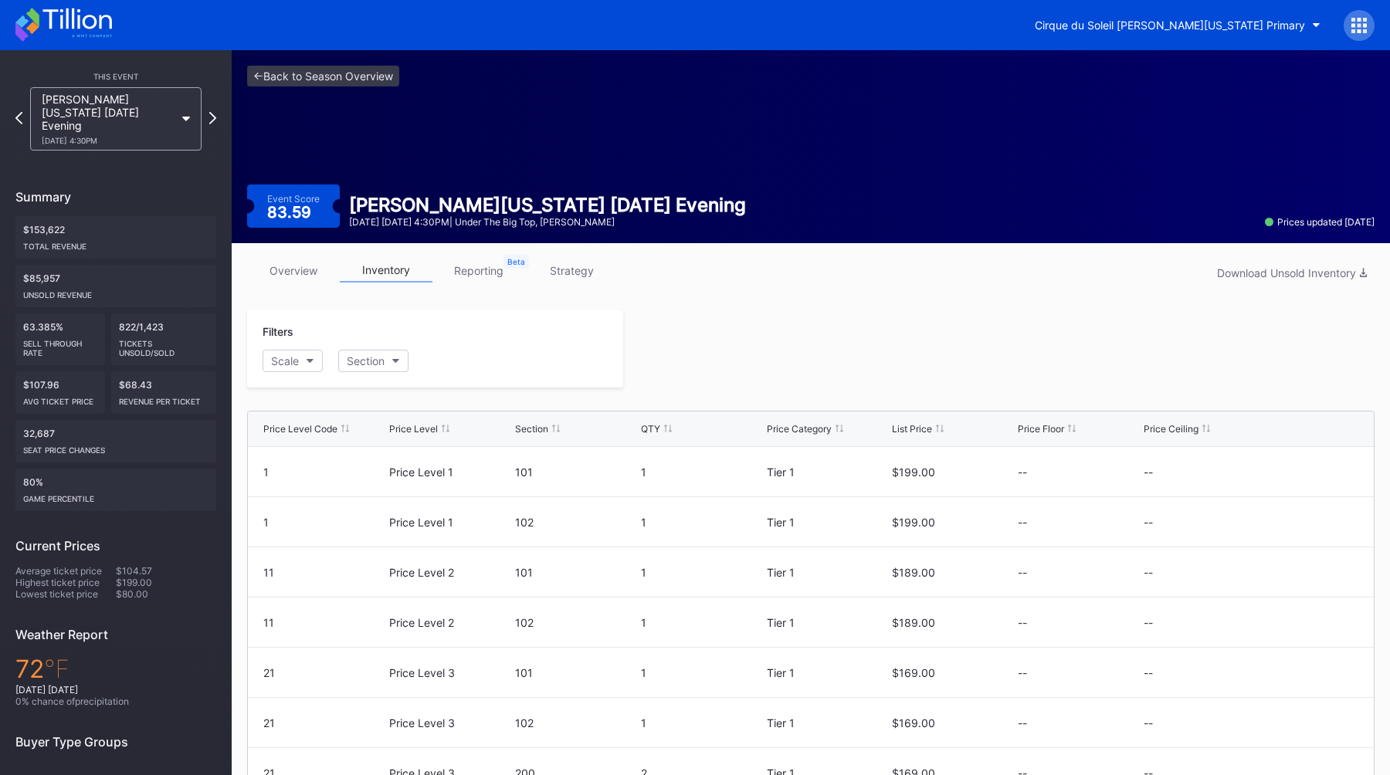
click at [795, 309] on div "overview inventory reporting strategy Download Unsold Inventory Filters Scale S…" at bounding box center [811, 547] width 1158 height 609
click at [818, 250] on div "overview inventory reporting strategy Download Unsold Inventory Filters Scale S…" at bounding box center [811, 547] width 1158 height 609
click at [1159, 8] on div "Cirque du Soleil [PERSON_NAME][US_STATE] Primary" at bounding box center [695, 25] width 1390 height 50
click at [1161, 32] on button "Cirque du Soleil [PERSON_NAME][US_STATE] Primary" at bounding box center [1177, 25] width 309 height 29
type input "c"
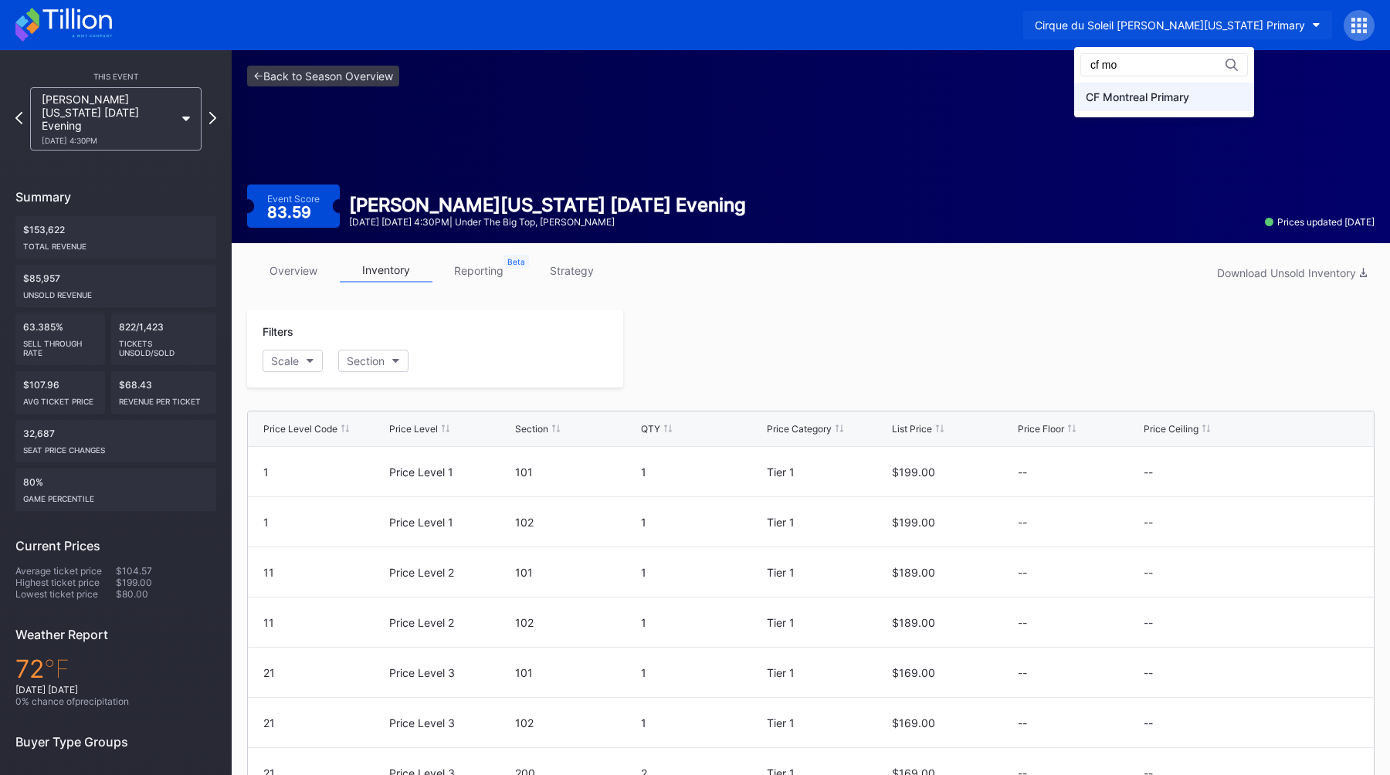
type input "cf mo"
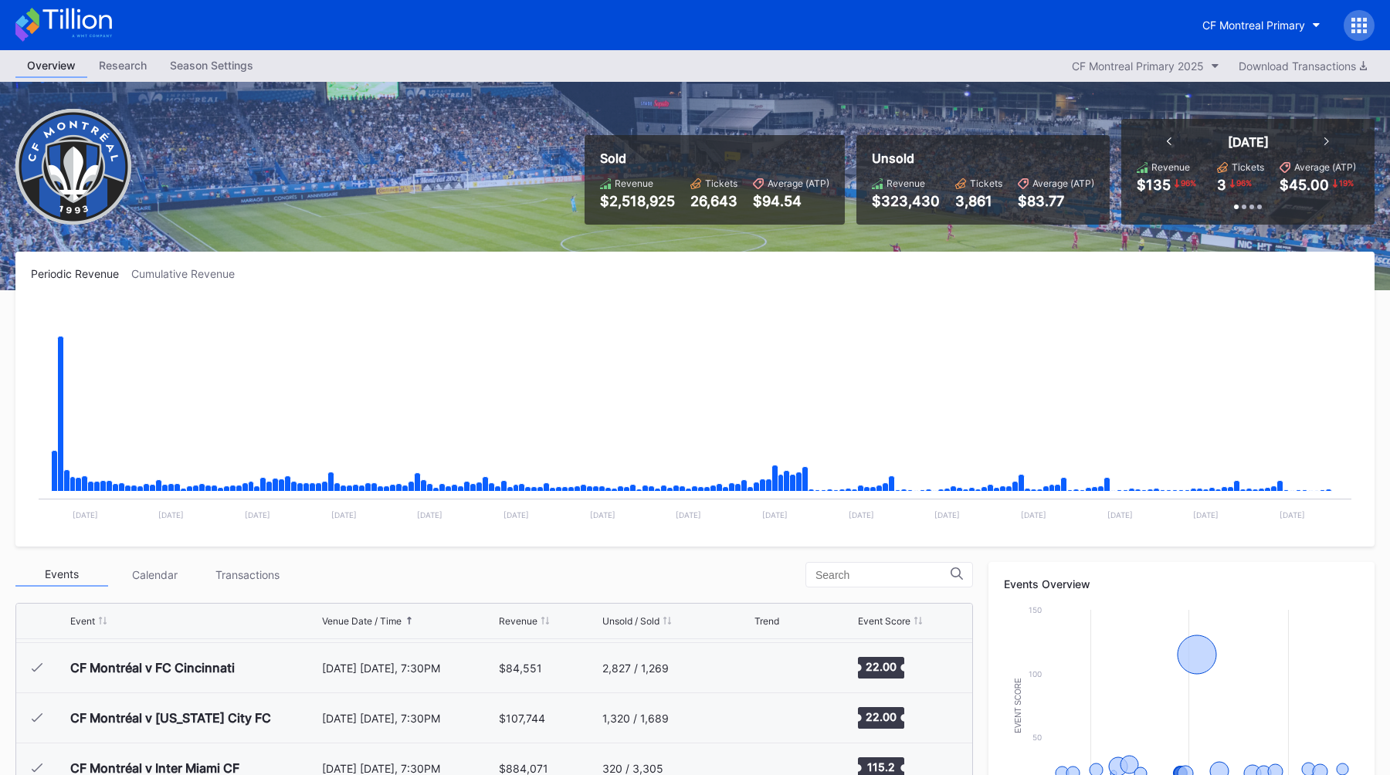
click at [229, 59] on div "Season Settings" at bounding box center [211, 65] width 107 height 22
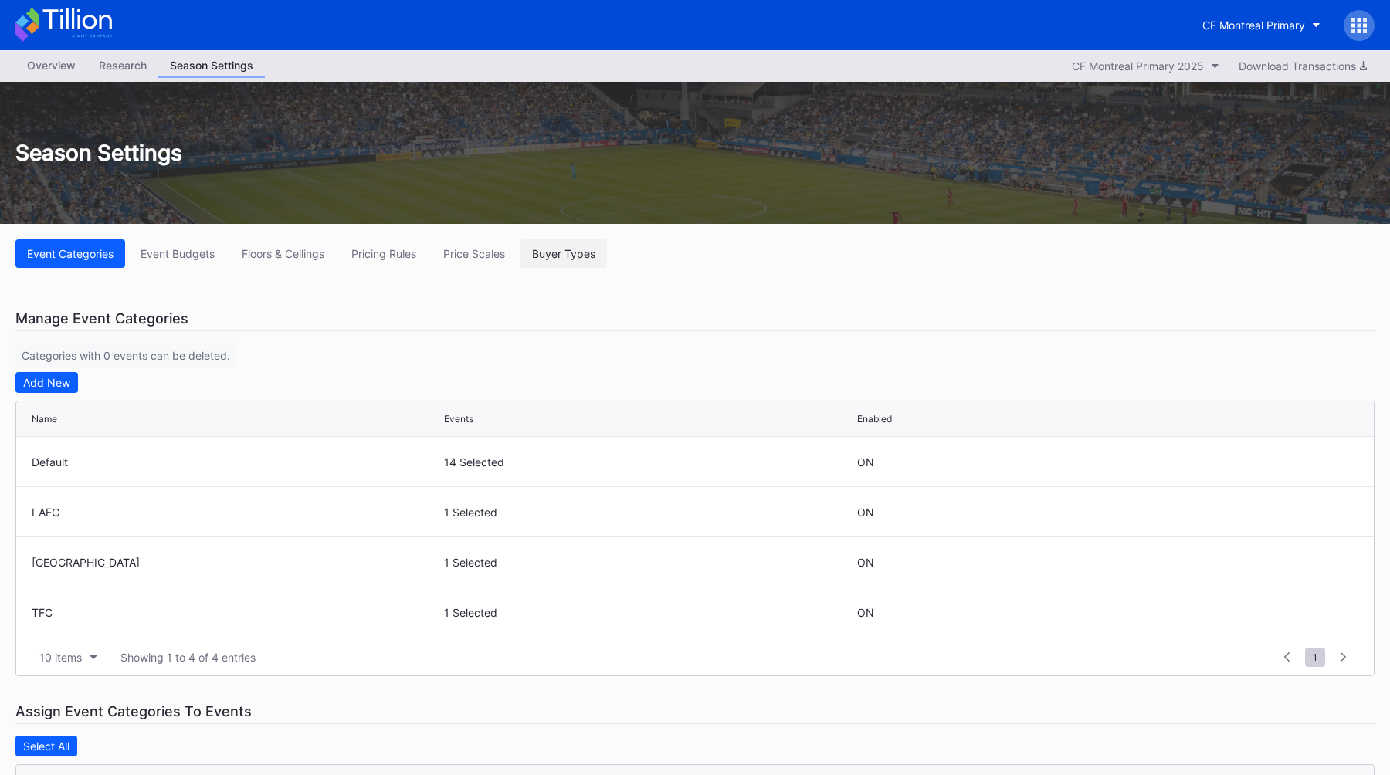
click at [563, 255] on div "Buyer Types" at bounding box center [563, 253] width 63 height 13
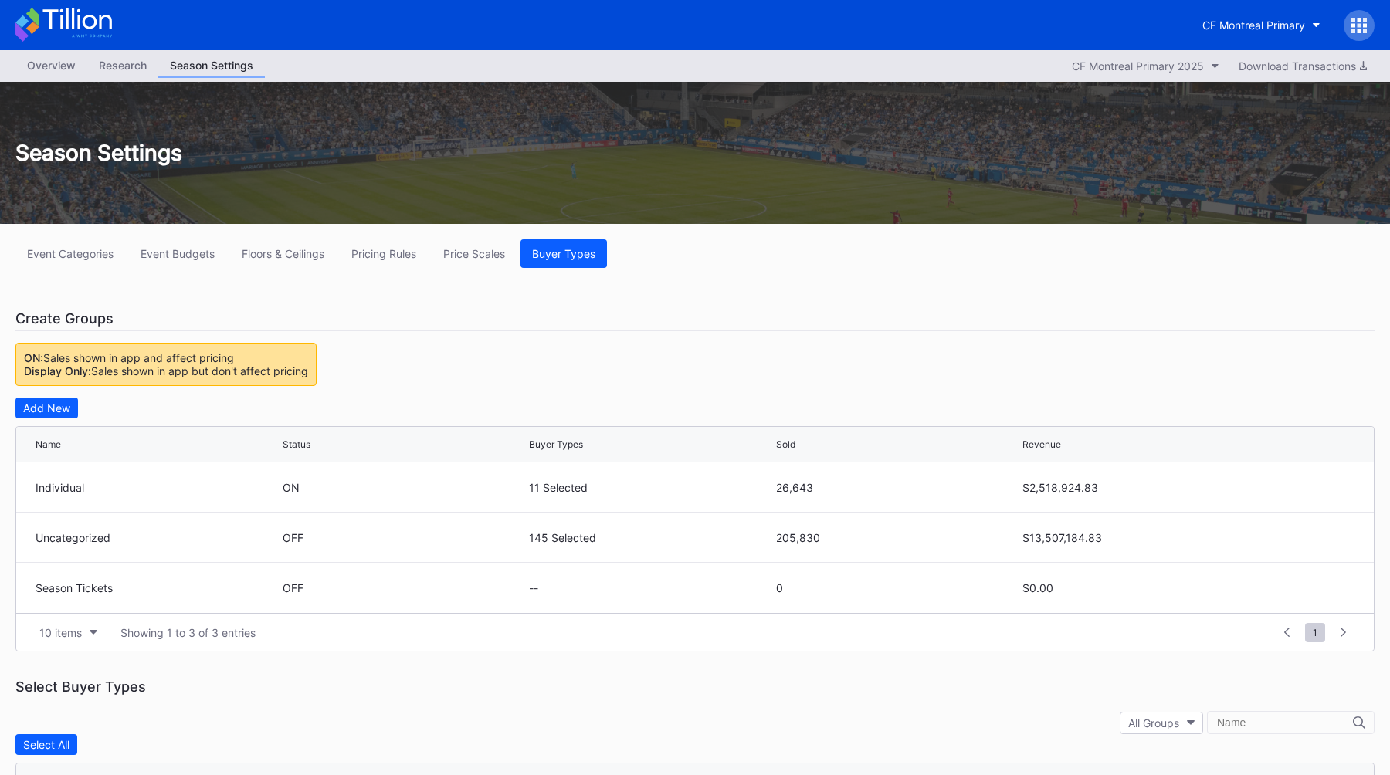
click at [589, 363] on div "Event Categories Event Budgets Floors & Ceilings Pricing Rules Price Scales Buy…" at bounding box center [695, 714] width 1390 height 981
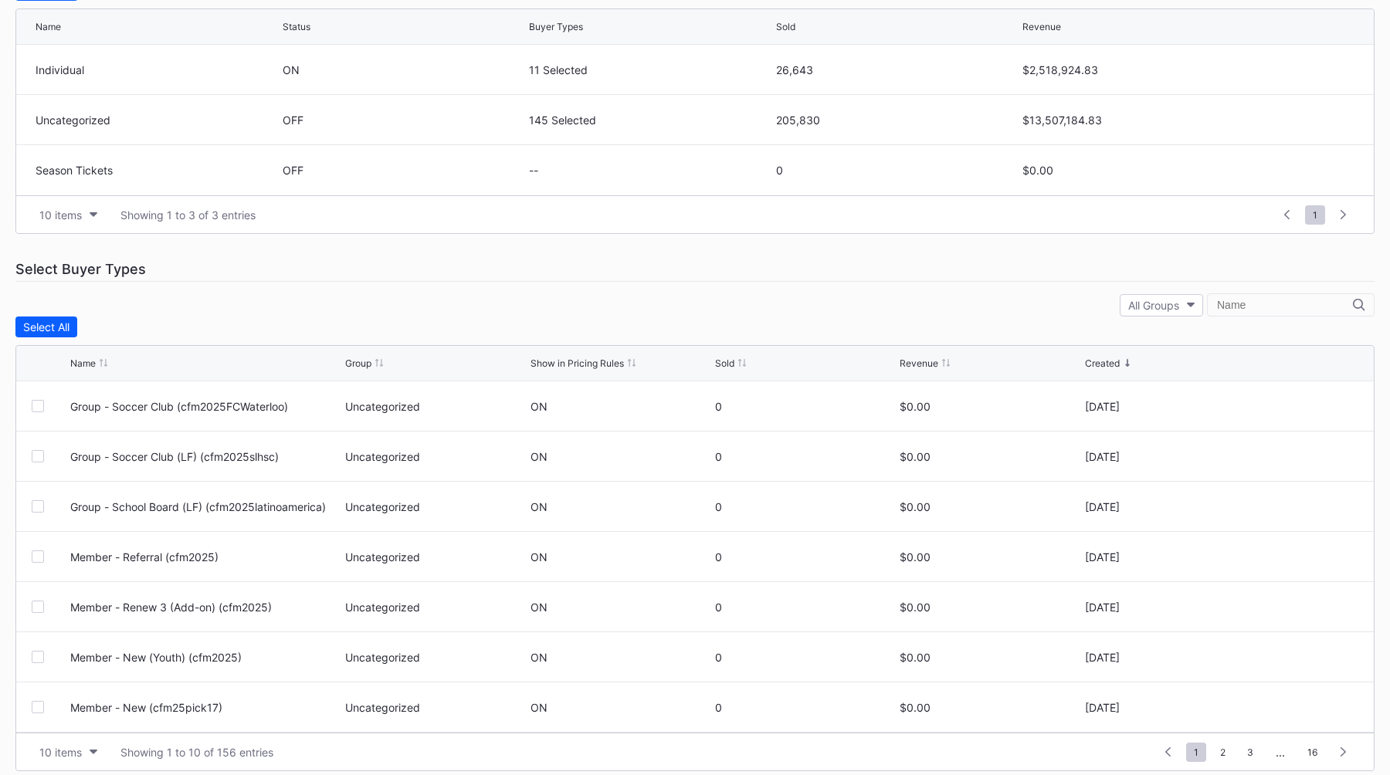
scroll to position [422, 0]
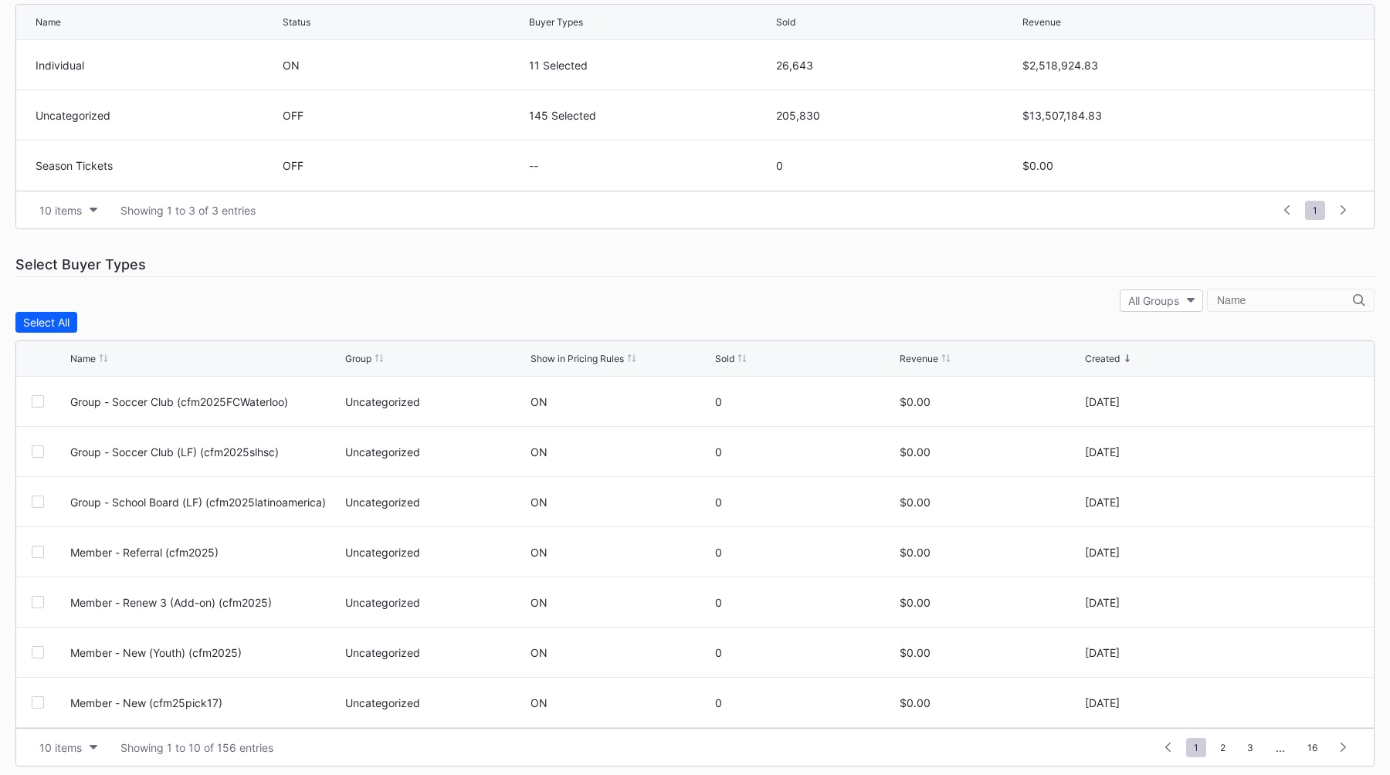
click at [1257, 302] on input "text" at bounding box center [1285, 300] width 136 height 12
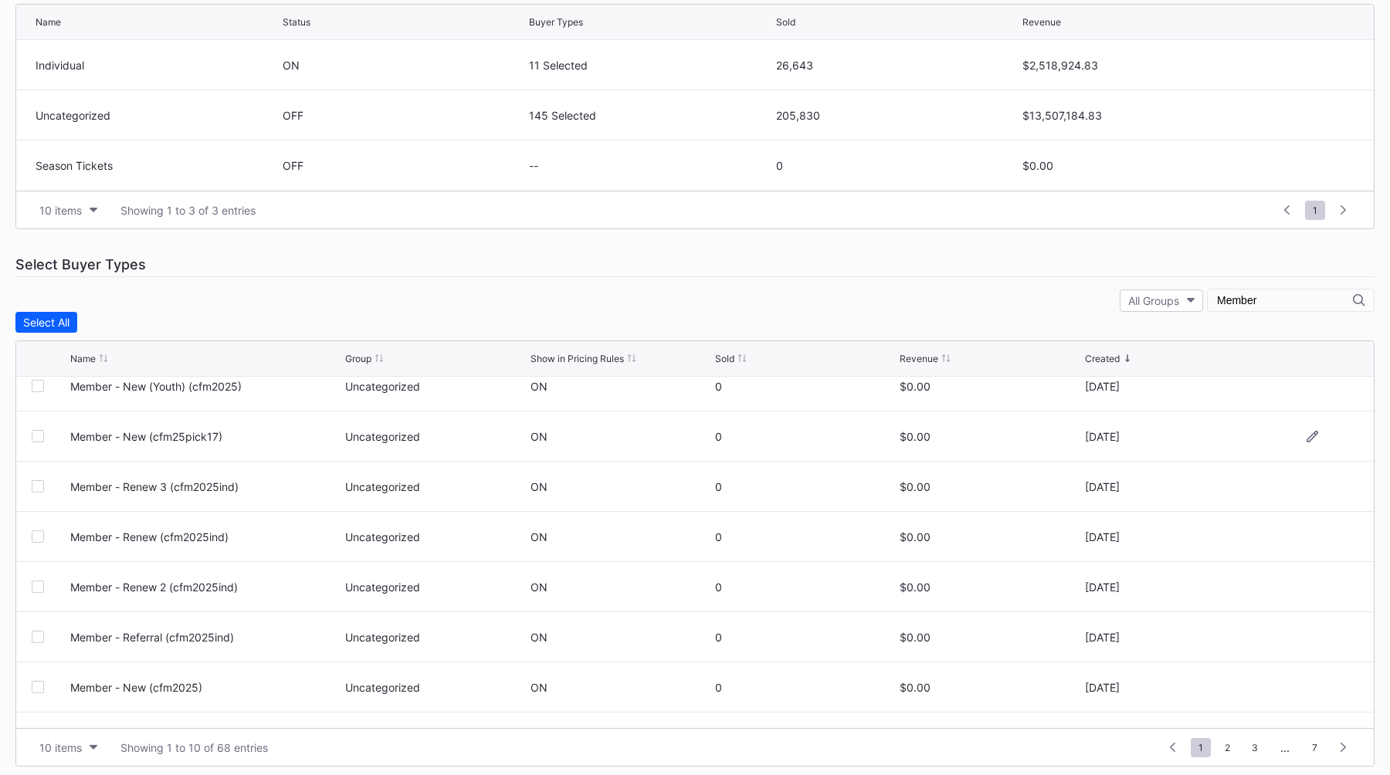
scroll to position [151, 0]
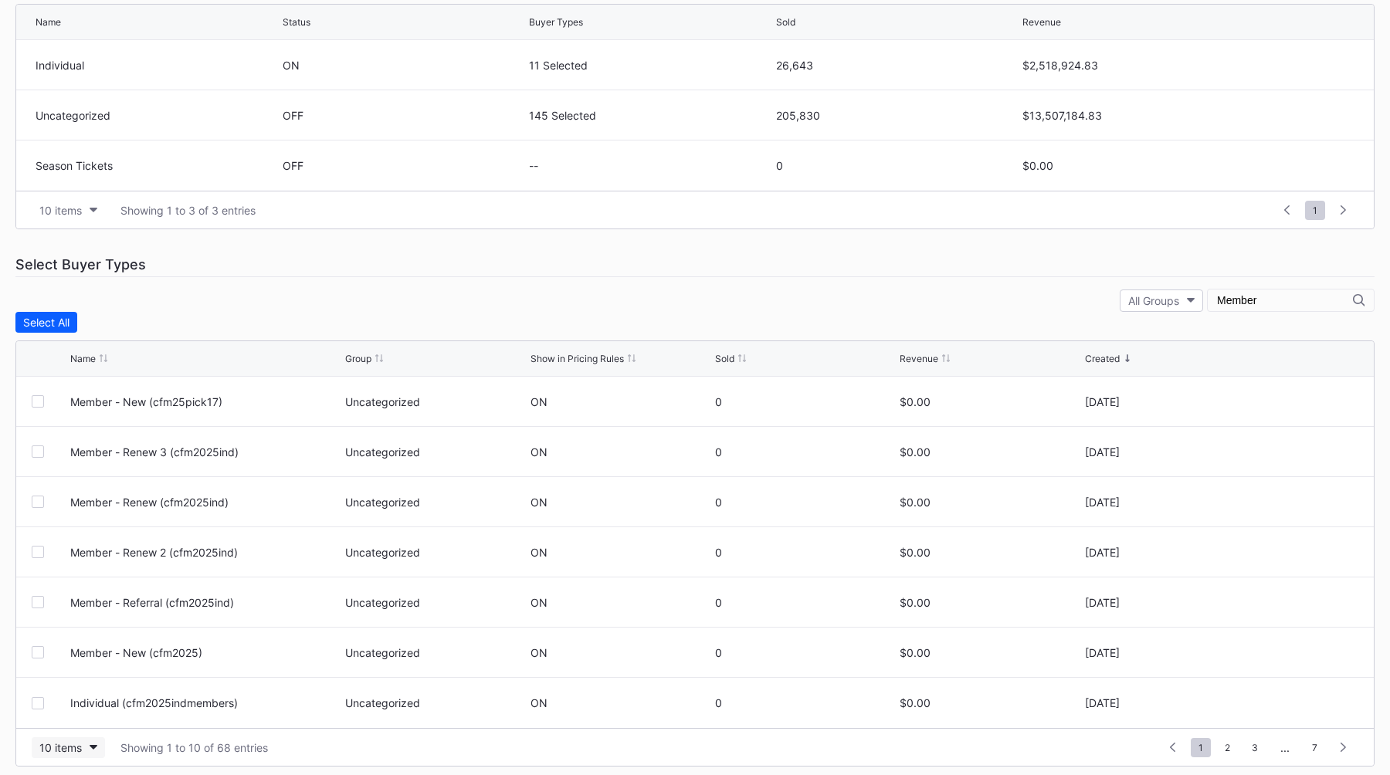
click at [68, 749] on div "10 items" at bounding box center [60, 747] width 42 height 13
click at [89, 720] on div "200 items" at bounding box center [68, 710] width 73 height 29
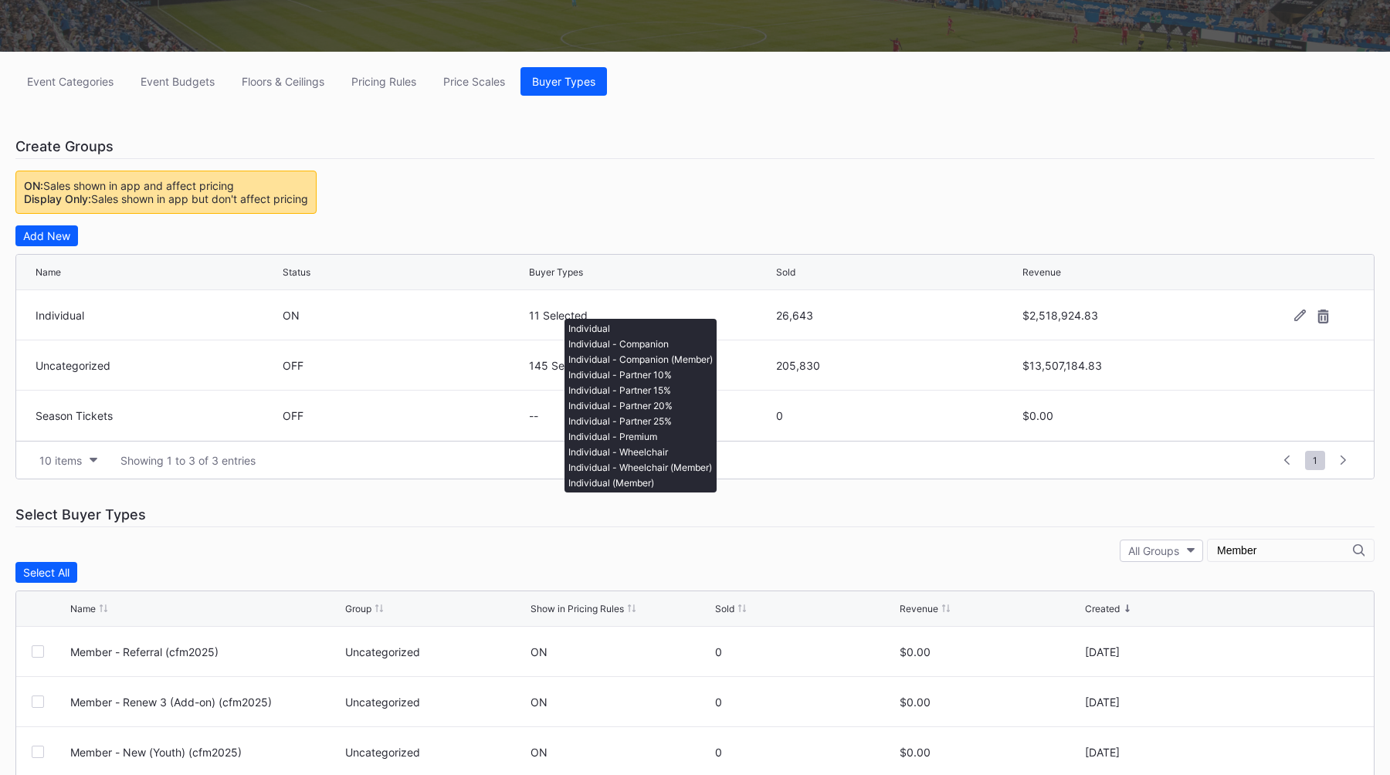
scroll to position [430, 0]
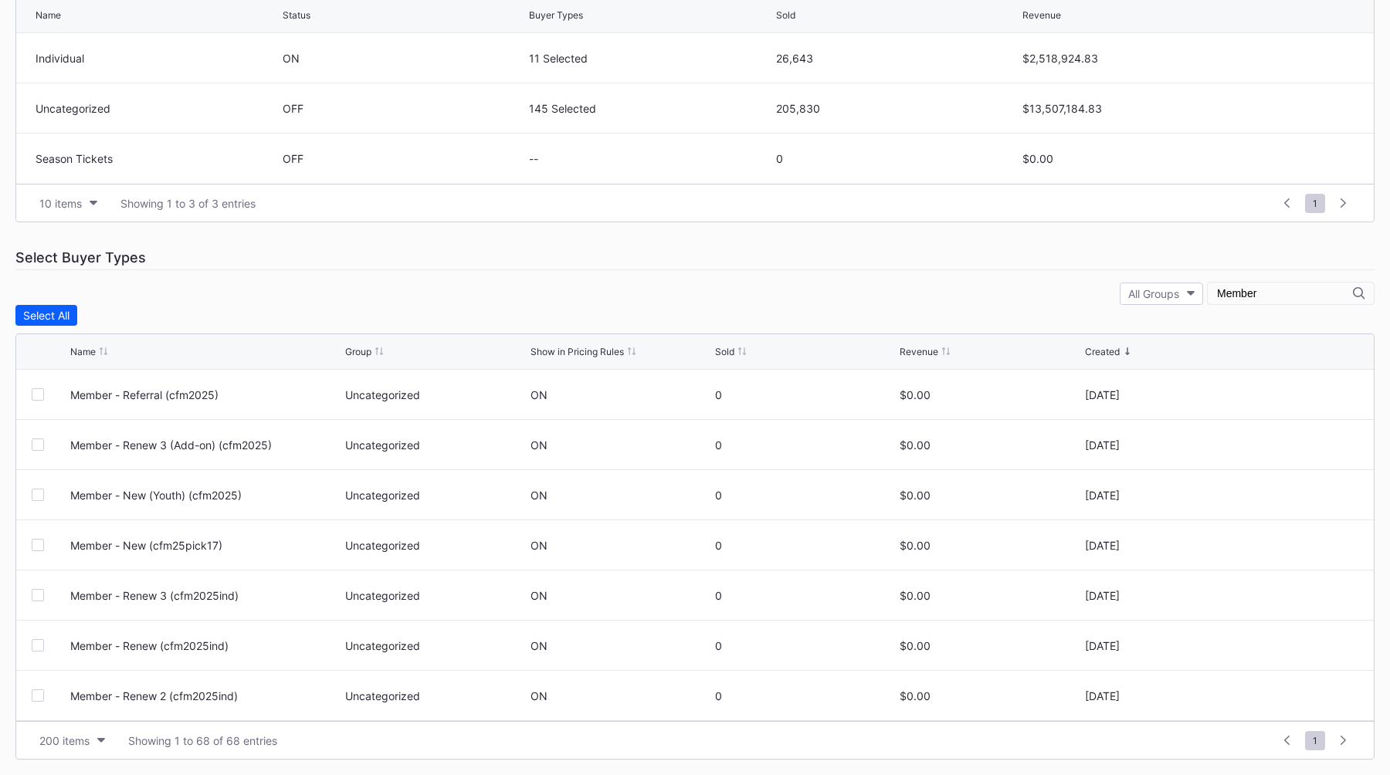
click at [1300, 286] on div "Member" at bounding box center [1291, 293] width 168 height 23
click at [1294, 294] on input "Member" at bounding box center [1285, 293] width 136 height 12
click at [1179, 294] on div "All Groups" at bounding box center [1153, 293] width 51 height 13
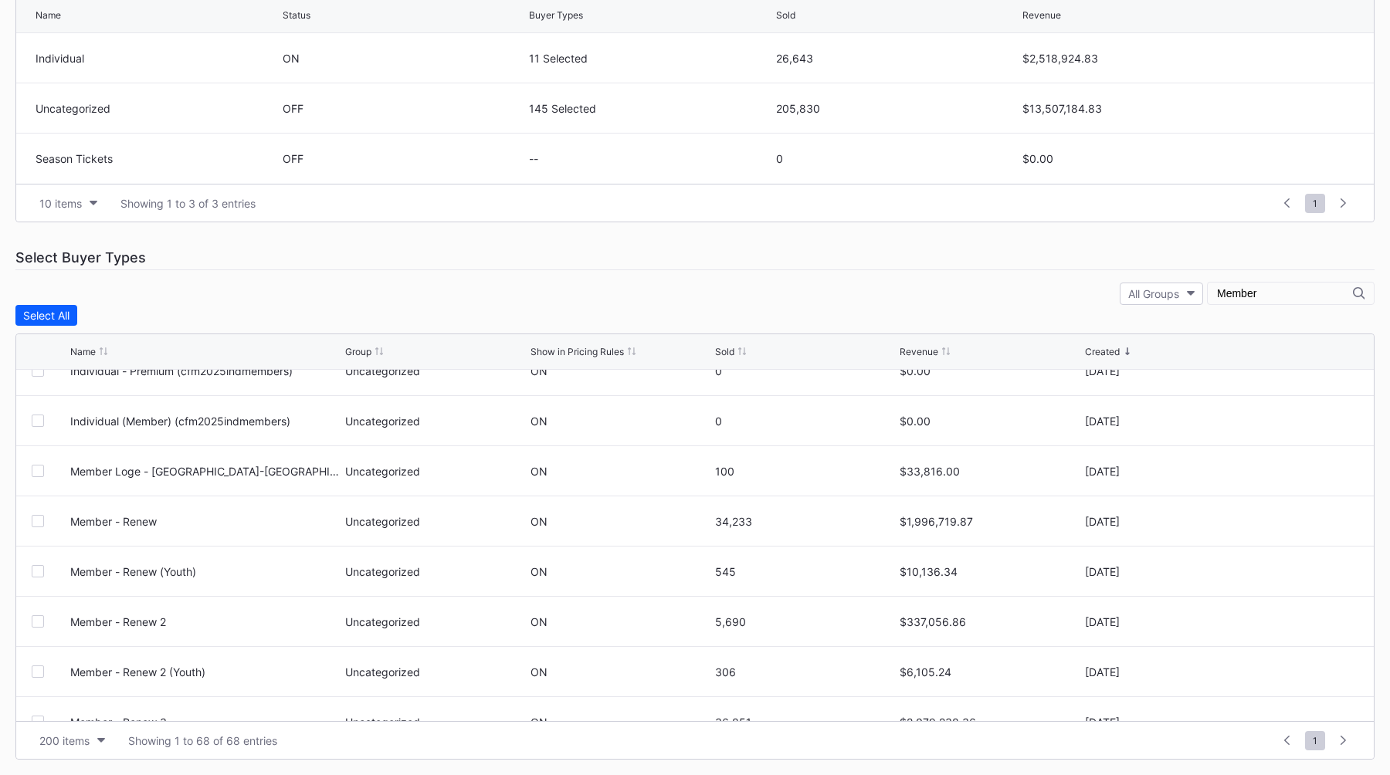
scroll to position [530, 0]
click at [1179, 294] on div "All Groups" at bounding box center [1153, 293] width 51 height 13
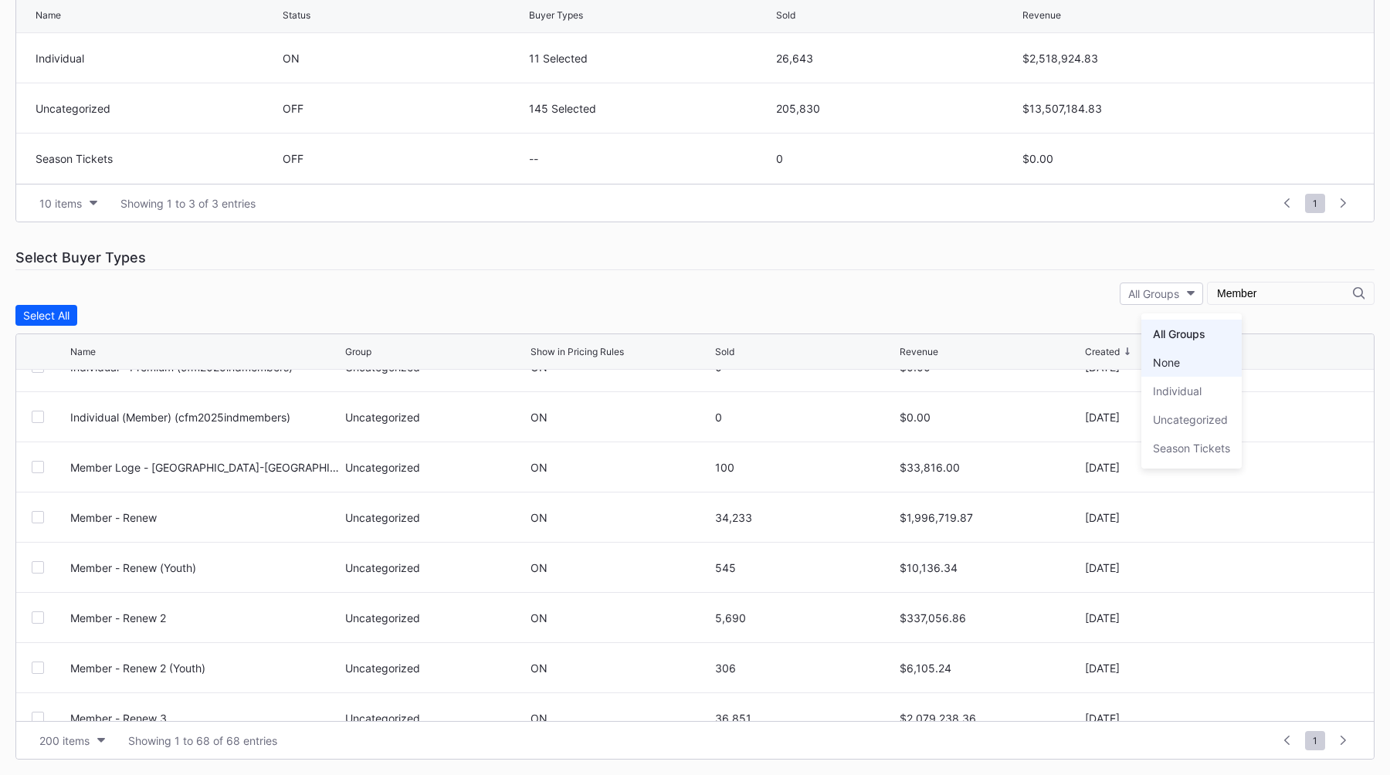
click at [1196, 361] on div "None" at bounding box center [1191, 362] width 100 height 29
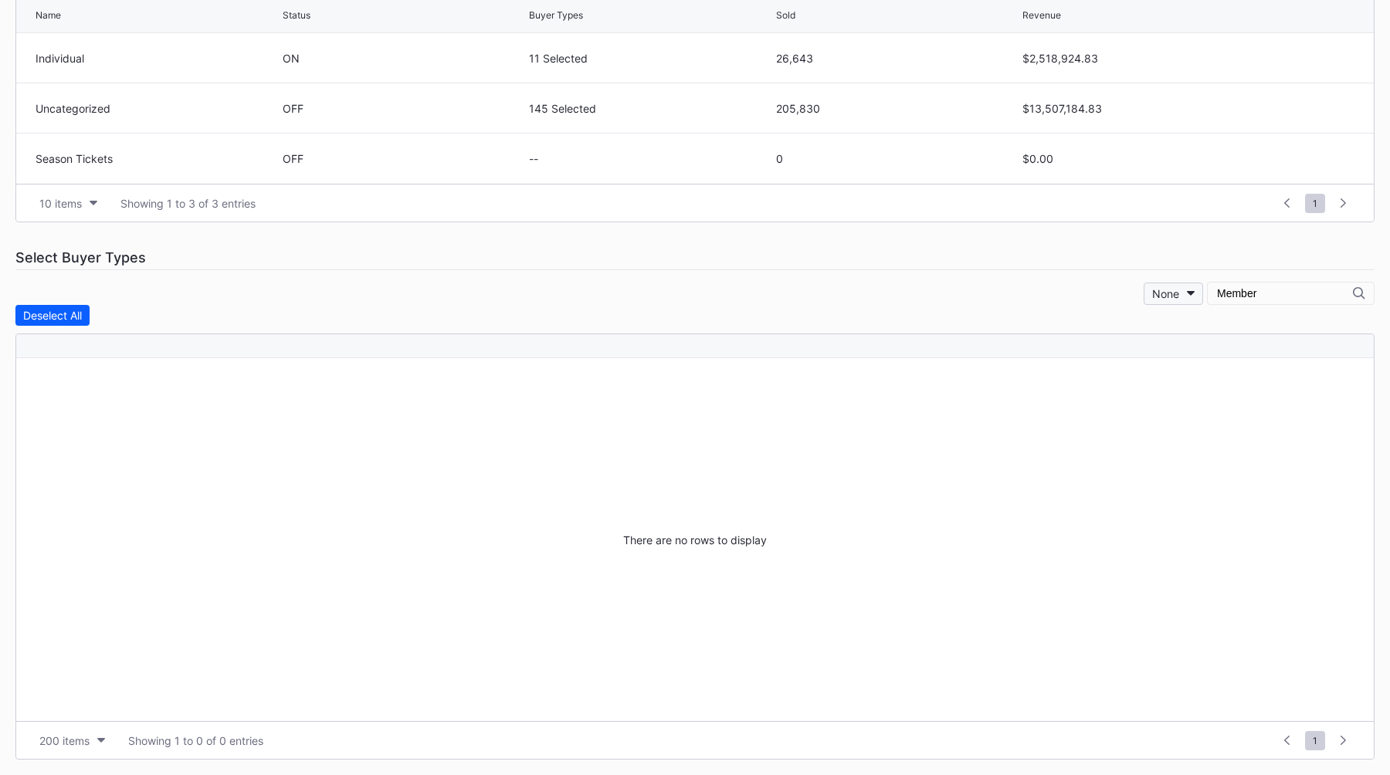
click at [1203, 300] on button "None" at bounding box center [1173, 294] width 59 height 22
click at [1228, 414] on div "Uncategorized" at bounding box center [1215, 419] width 75 height 13
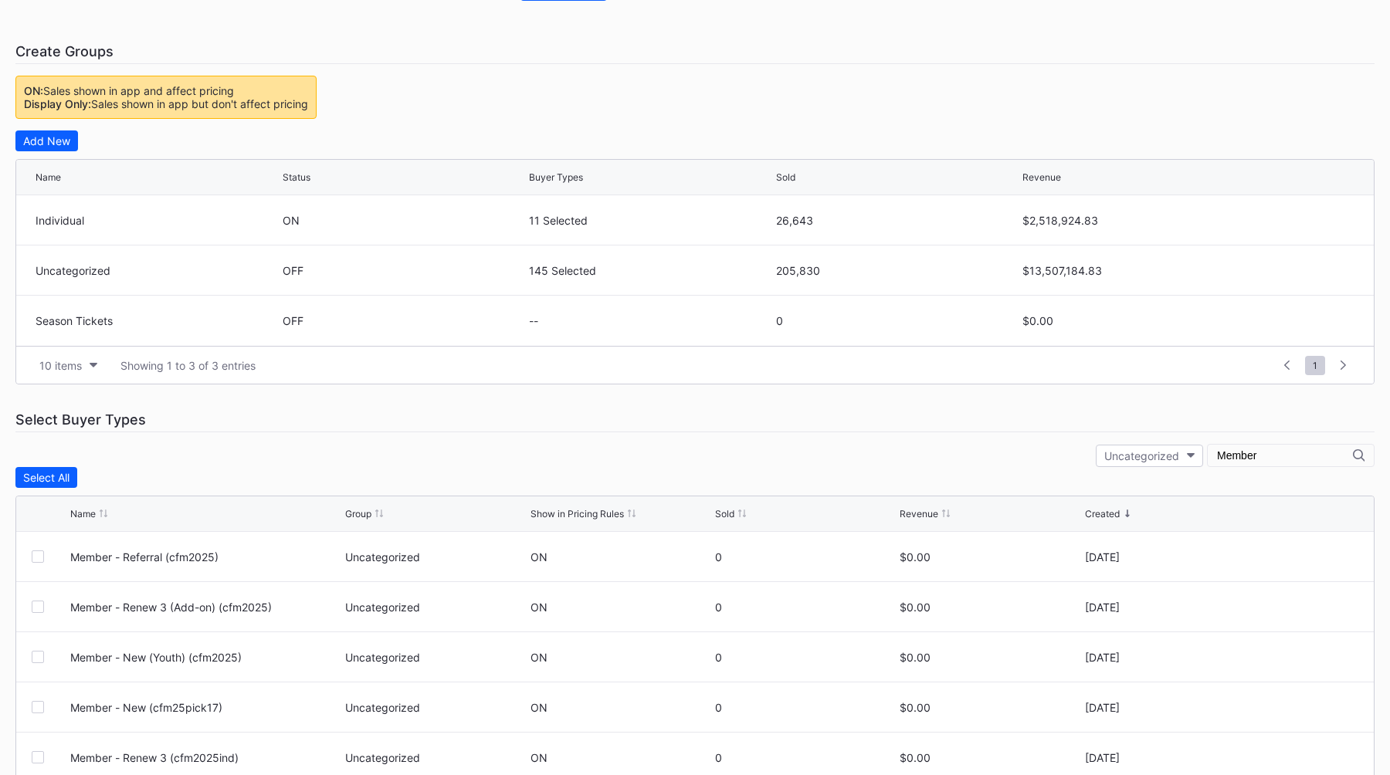
scroll to position [216, 0]
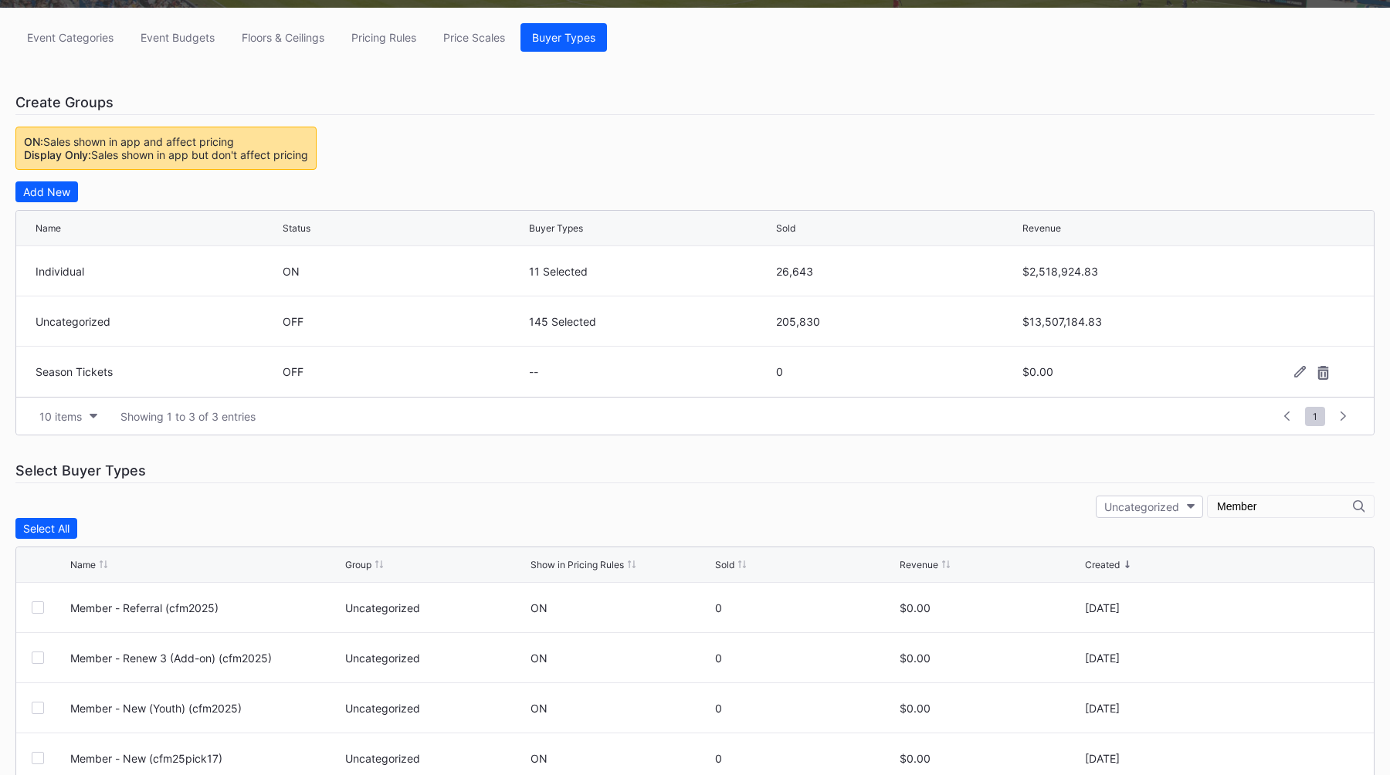
click at [339, 368] on div "OFF" at bounding box center [404, 371] width 243 height 13
click at [727, 564] on div "Sold" at bounding box center [724, 565] width 19 height 12
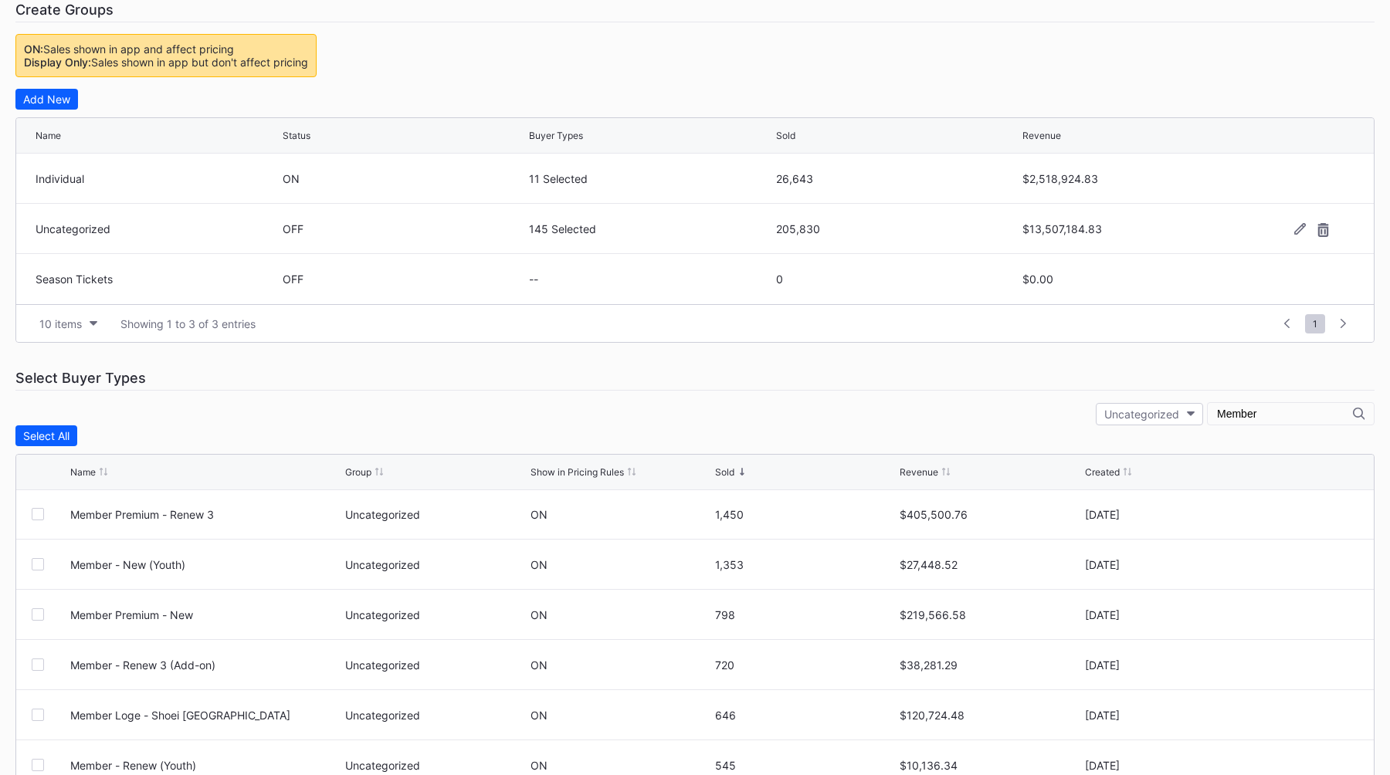
scroll to position [163, 0]
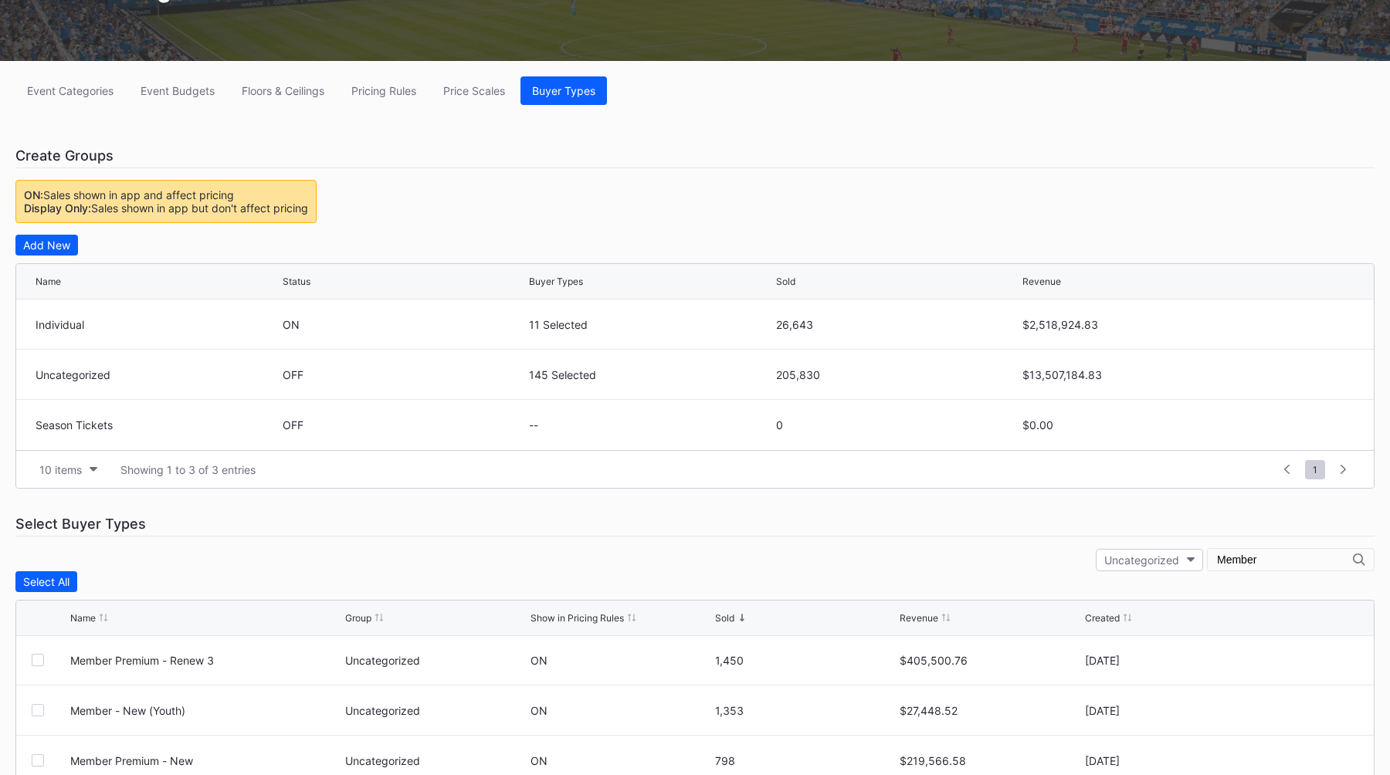
click at [714, 527] on div "Select Buyer Types" at bounding box center [694, 524] width 1359 height 25
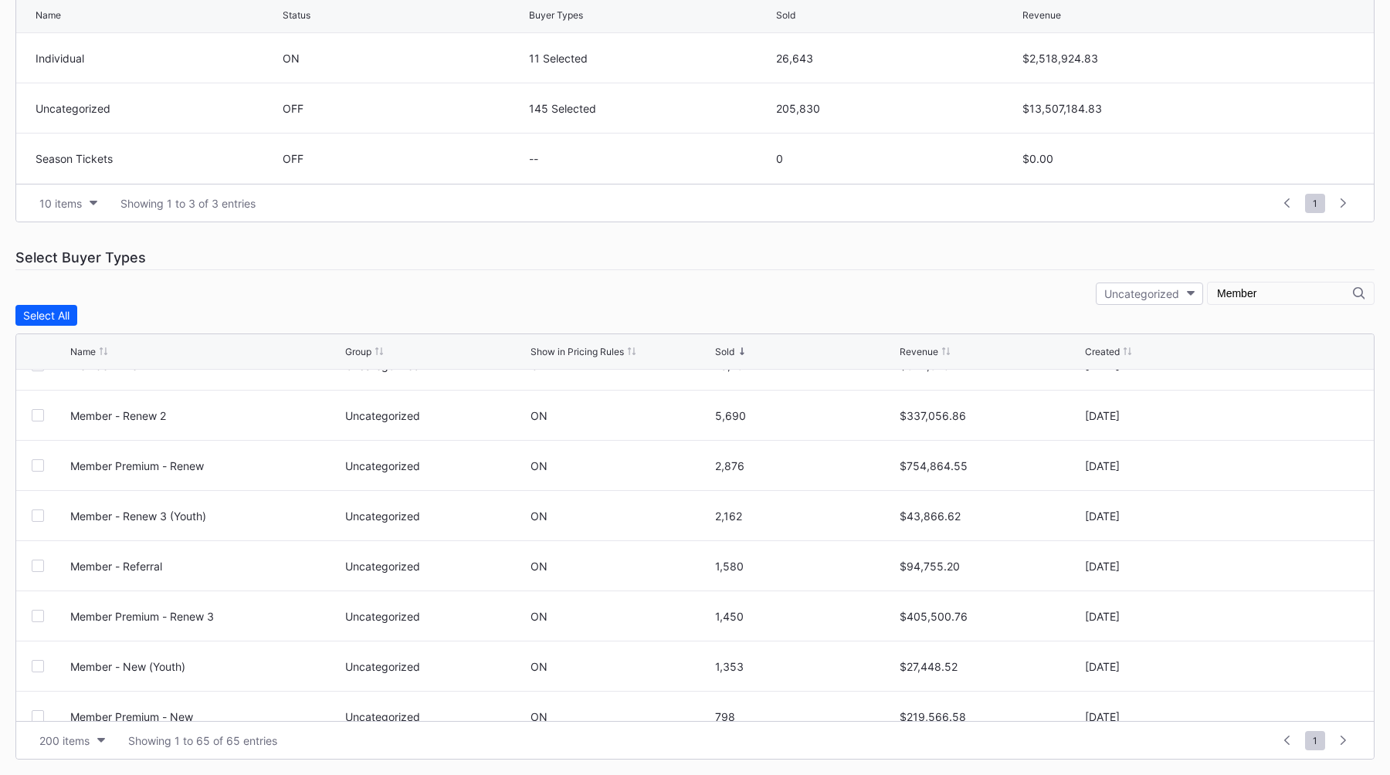
scroll to position [0, 0]
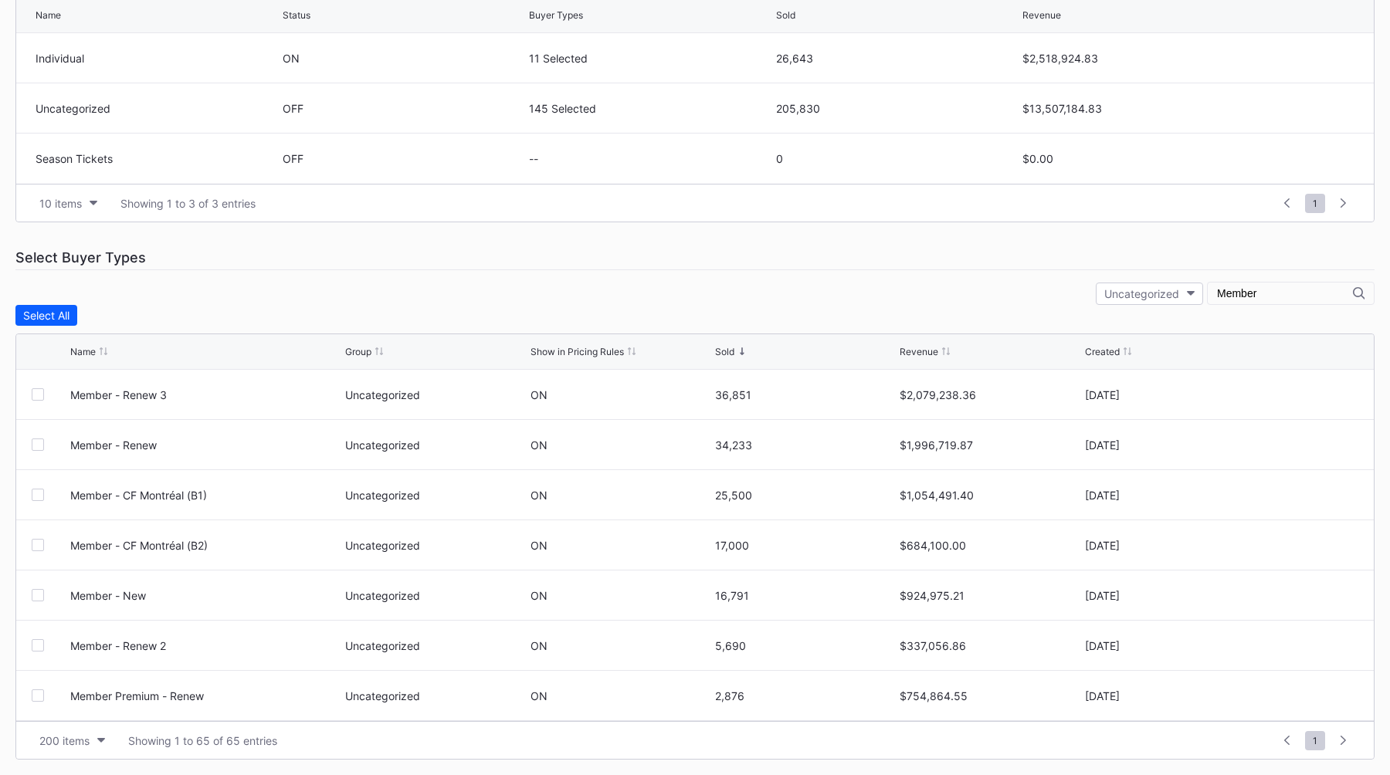
click at [1275, 293] on input "Member" at bounding box center [1285, 293] width 136 height 12
type input "Comp"
click at [1247, 291] on input "Comp" at bounding box center [1285, 293] width 136 height 12
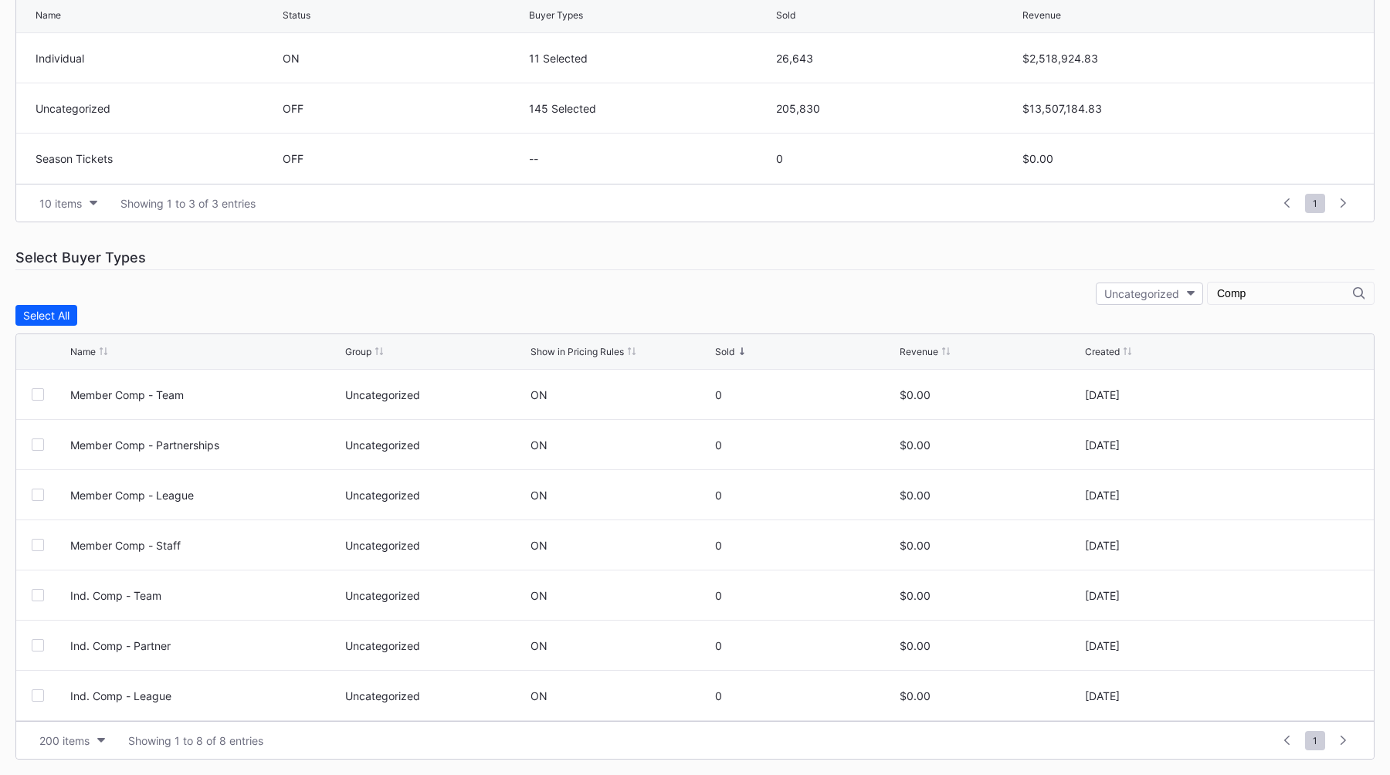
click at [1247, 291] on input "Comp" at bounding box center [1285, 293] width 136 height 12
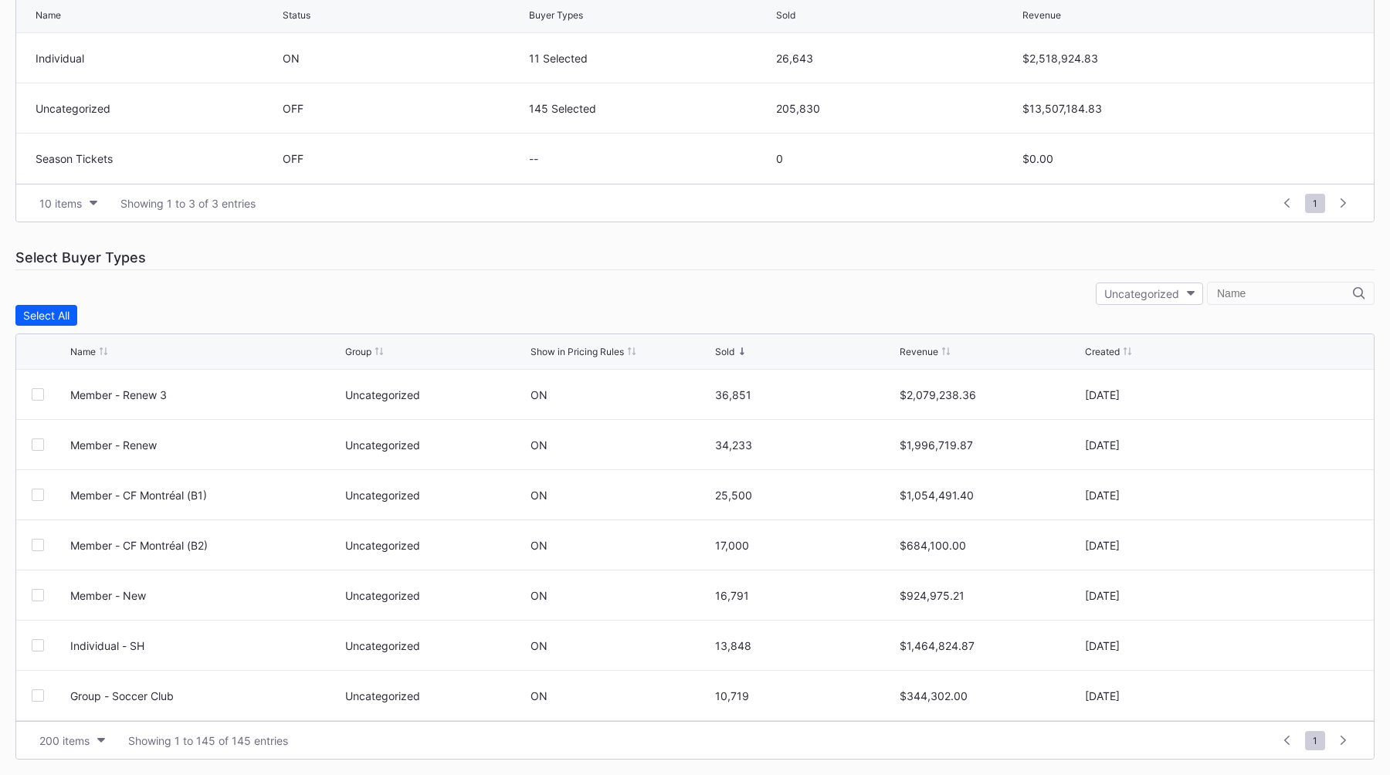
click at [799, 297] on div "Uncategorized" at bounding box center [694, 293] width 1359 height 23
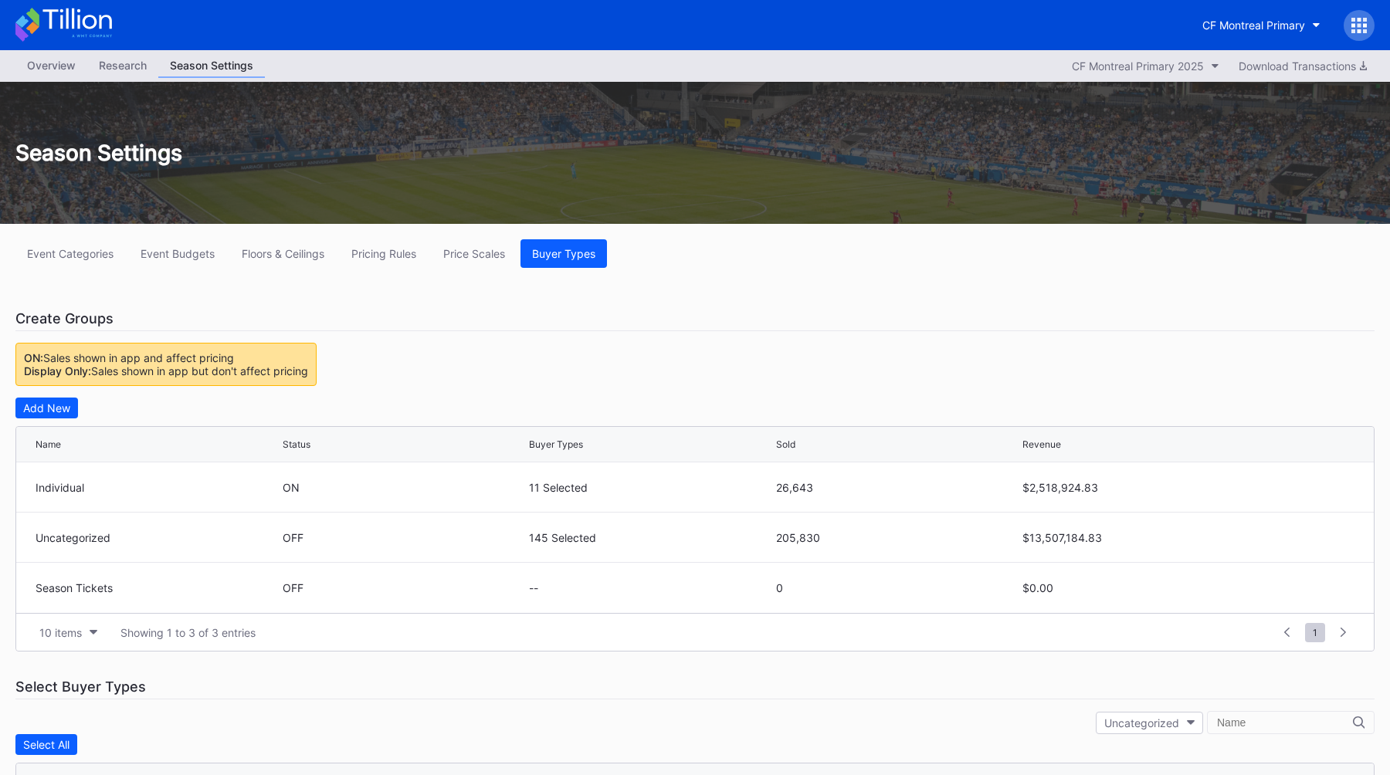
click at [711, 278] on div "Event Categories Event Budgets Floors & Ceilings Pricing Rules Price Scales Buy…" at bounding box center [695, 714] width 1390 height 981
click at [1250, 24] on div "CF Montreal Primary" at bounding box center [1253, 25] width 103 height 13
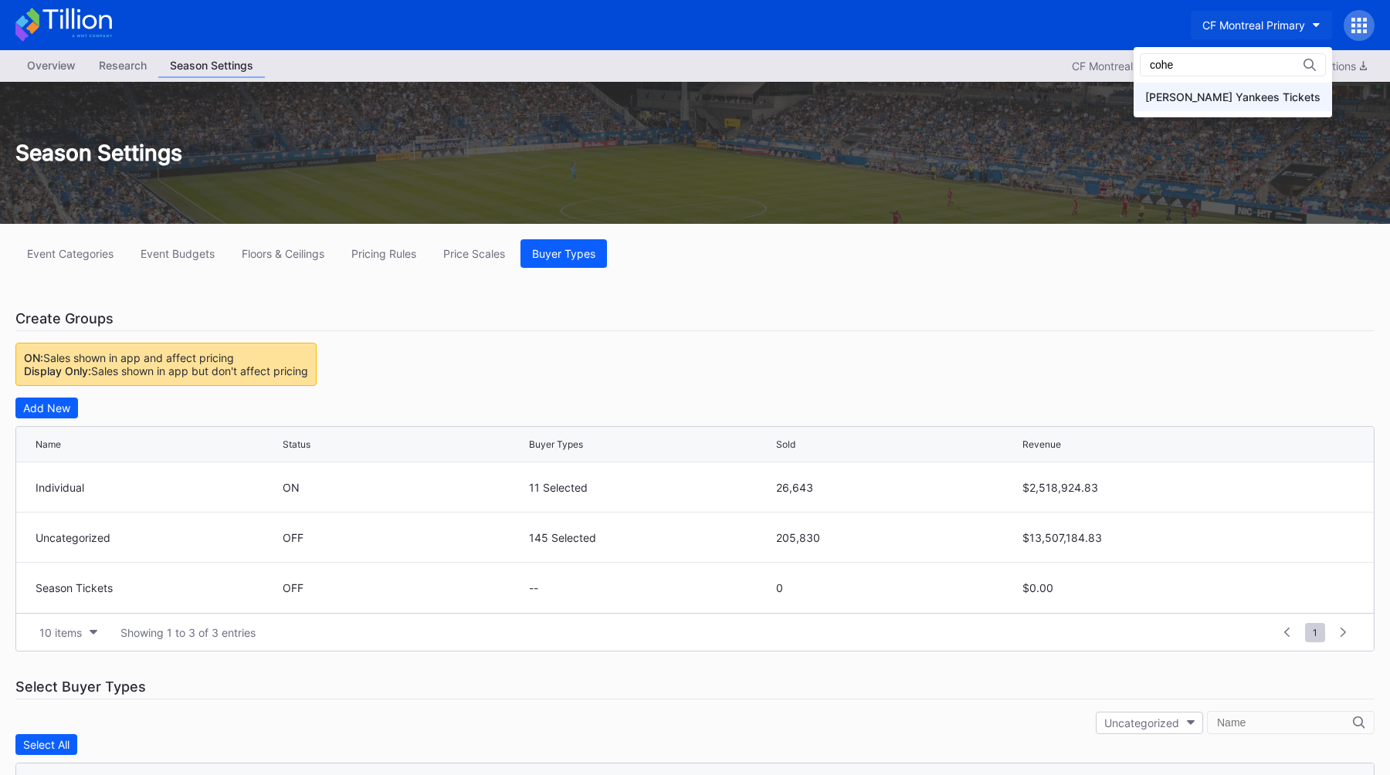
type input "cohe"
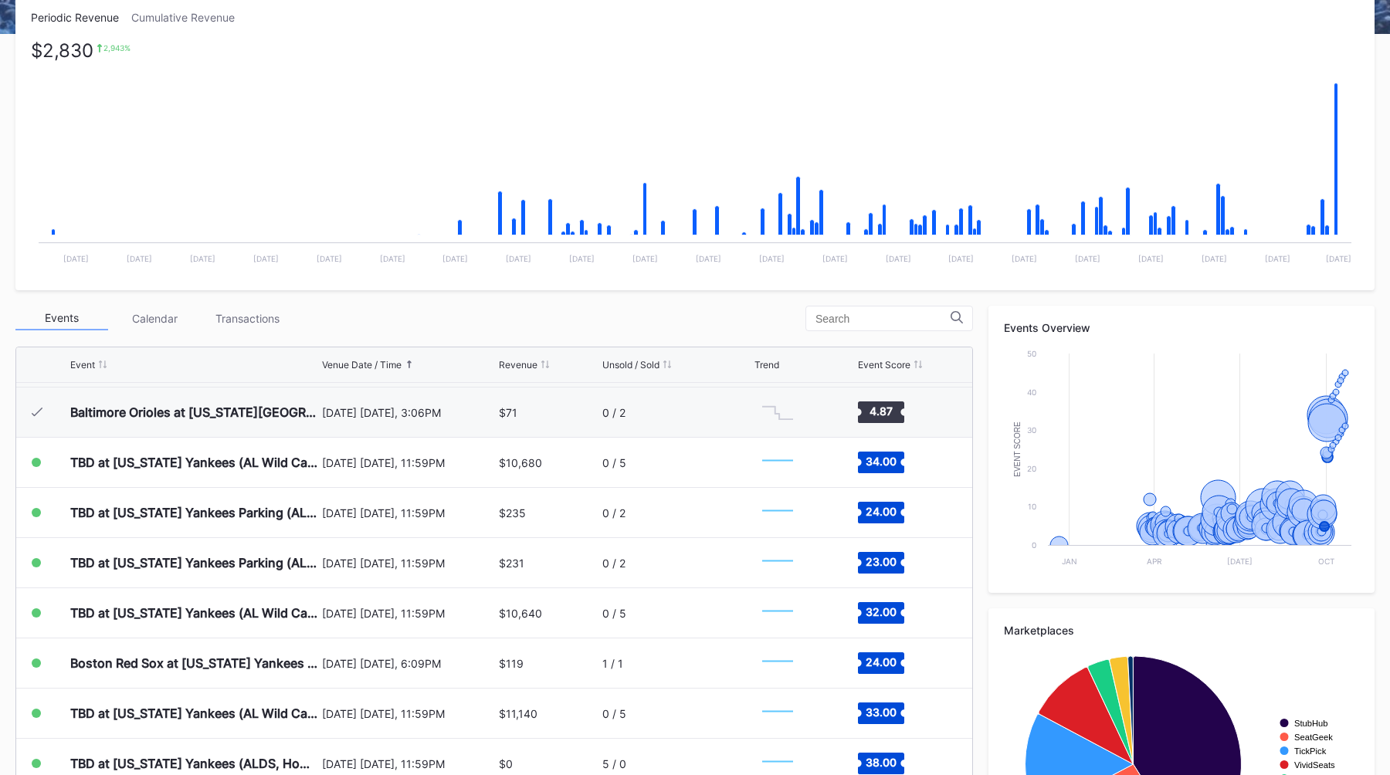
scroll to position [208, 0]
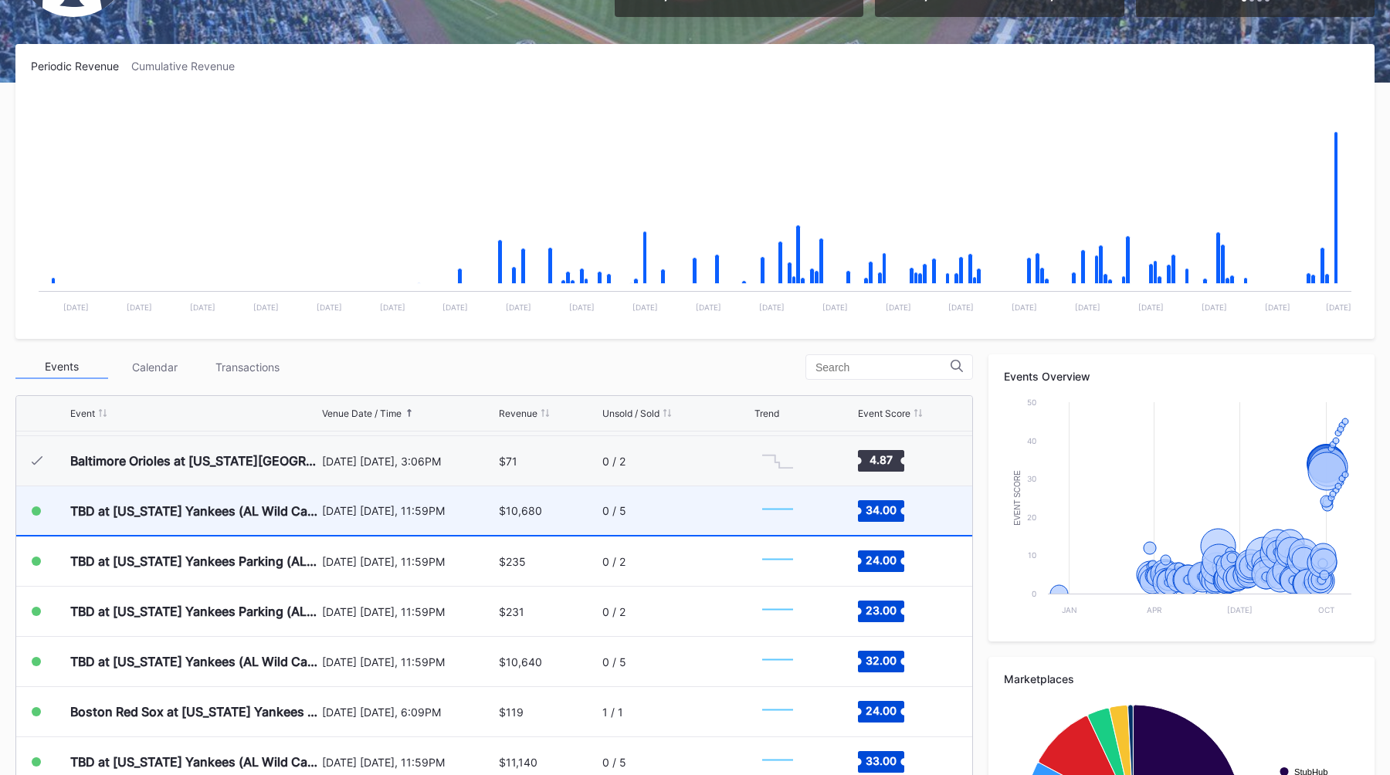
click at [425, 515] on div "[DATE] [DATE], 11:59PM" at bounding box center [409, 510] width 174 height 13
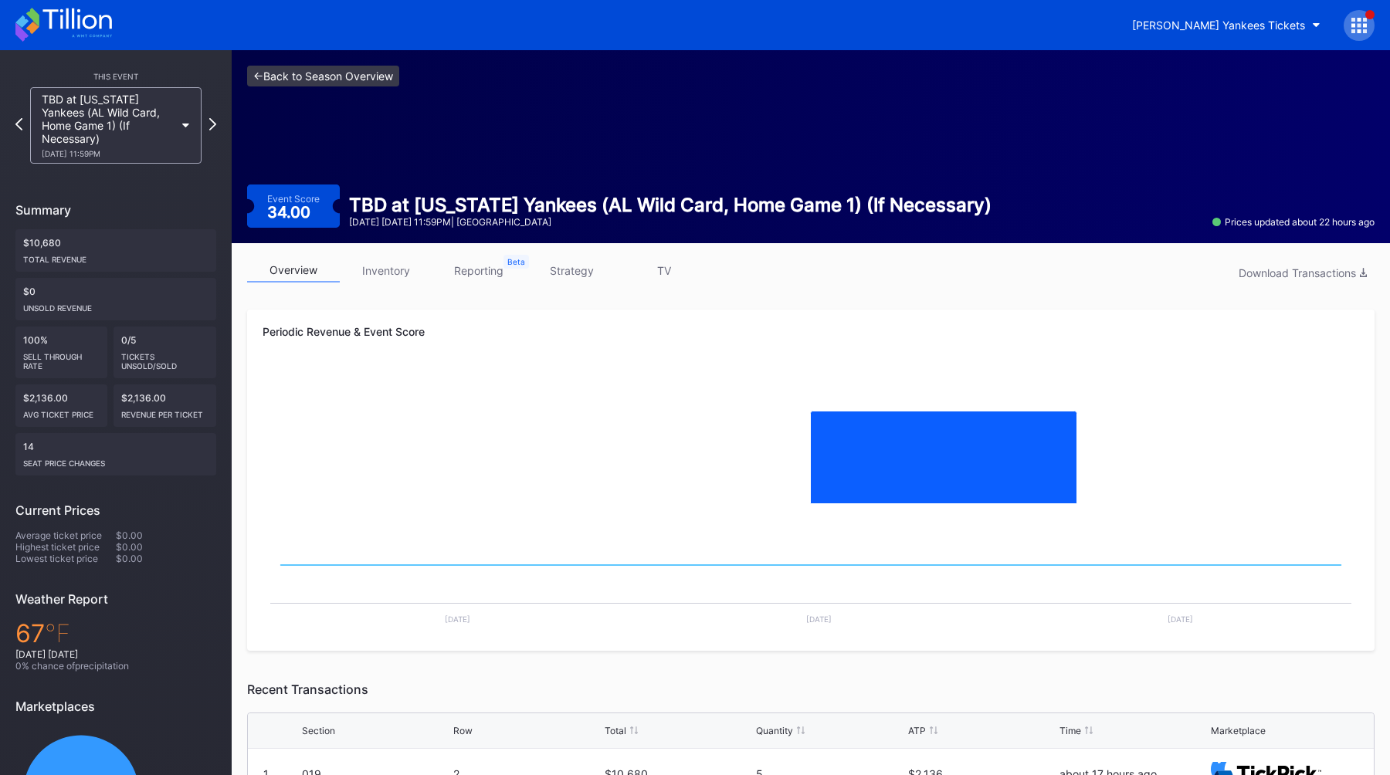
click at [348, 80] on link "<- Back to Season Overview" at bounding box center [323, 76] width 152 height 21
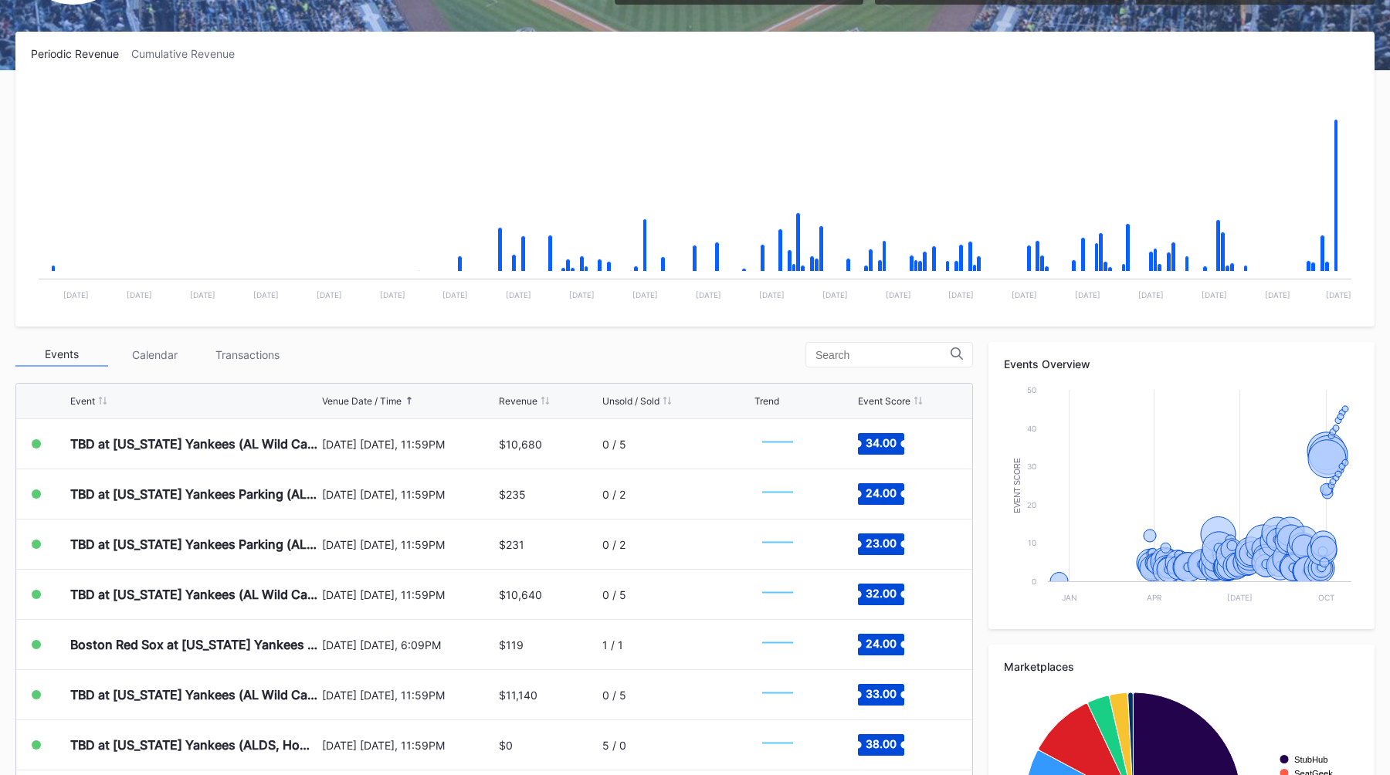
scroll to position [225, 0]
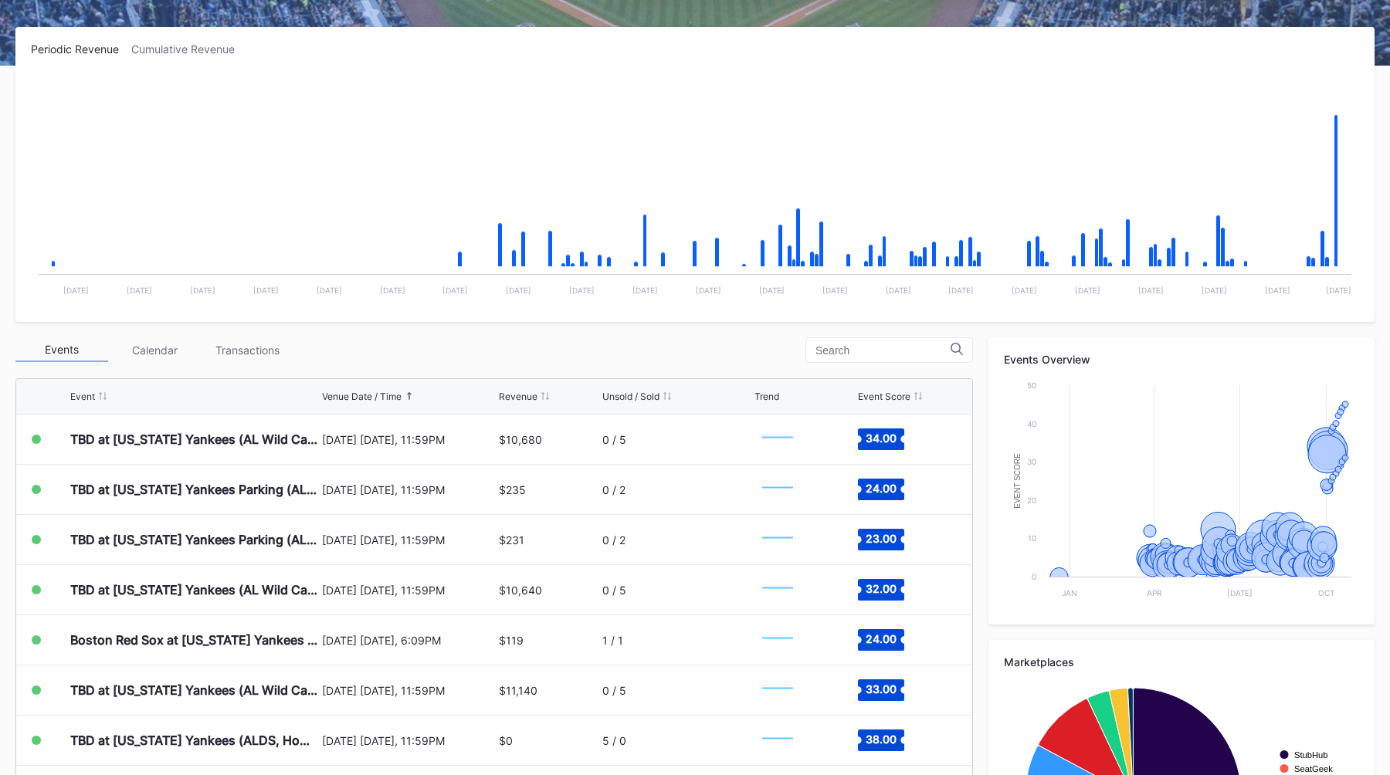
click at [589, 334] on div "Periodic Revenue Cumulative Revenue Created with Highcharts 11.2.0 Chart title …" at bounding box center [695, 485] width 1390 height 916
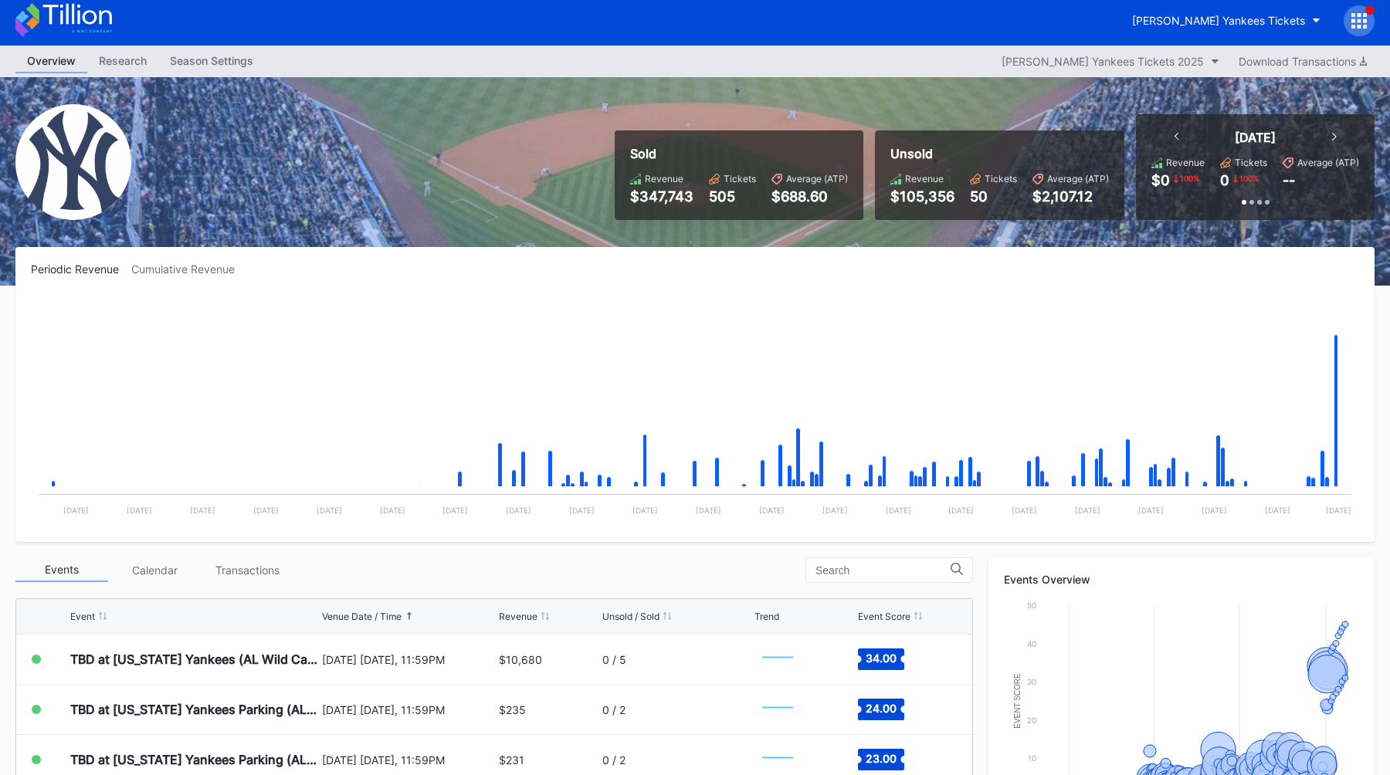
scroll to position [0, 0]
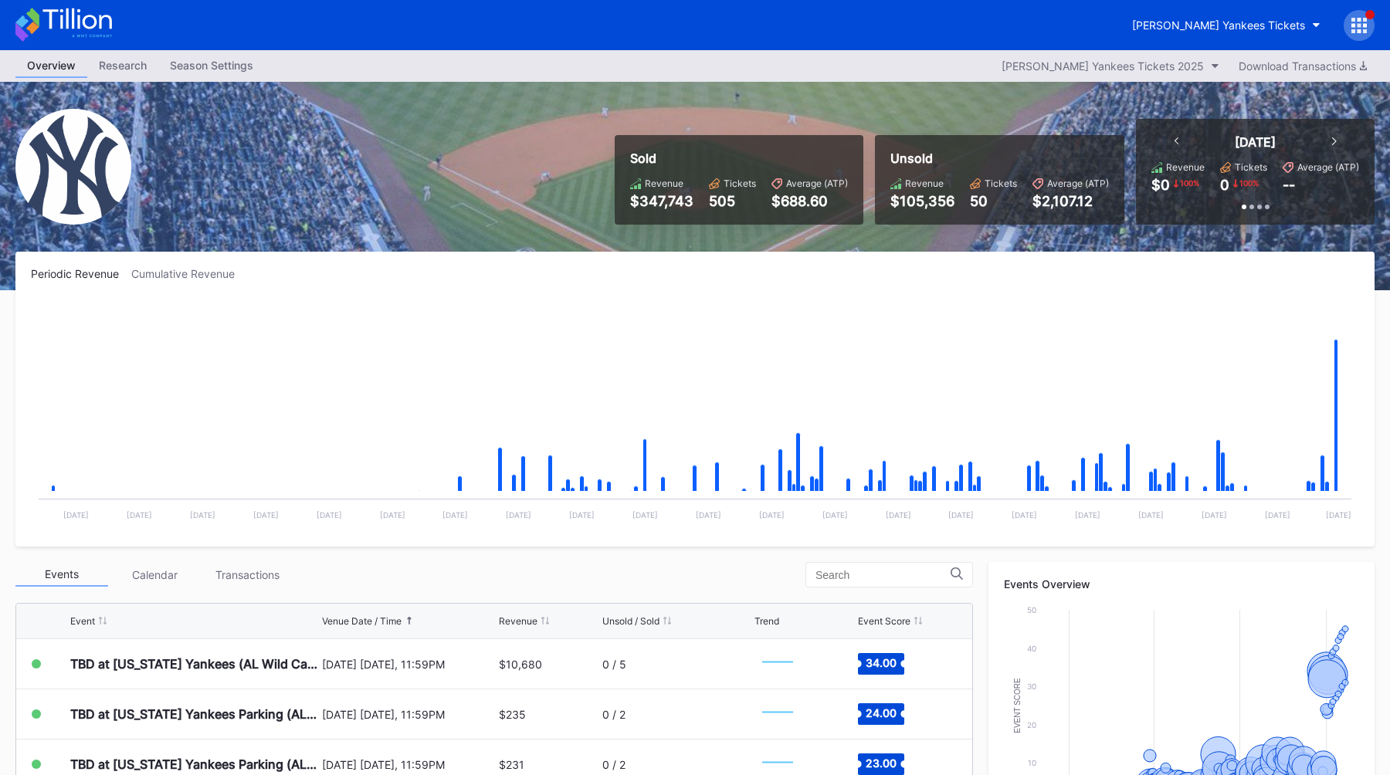
click at [802, 246] on div "Sold Revenue $347,743 Tickets 505 Average (ATP) $688.60 Unsold Revenue $105,356…" at bounding box center [695, 186] width 1390 height 209
click at [1266, 22] on div "[PERSON_NAME] Yankees Tickets" at bounding box center [1218, 25] width 173 height 13
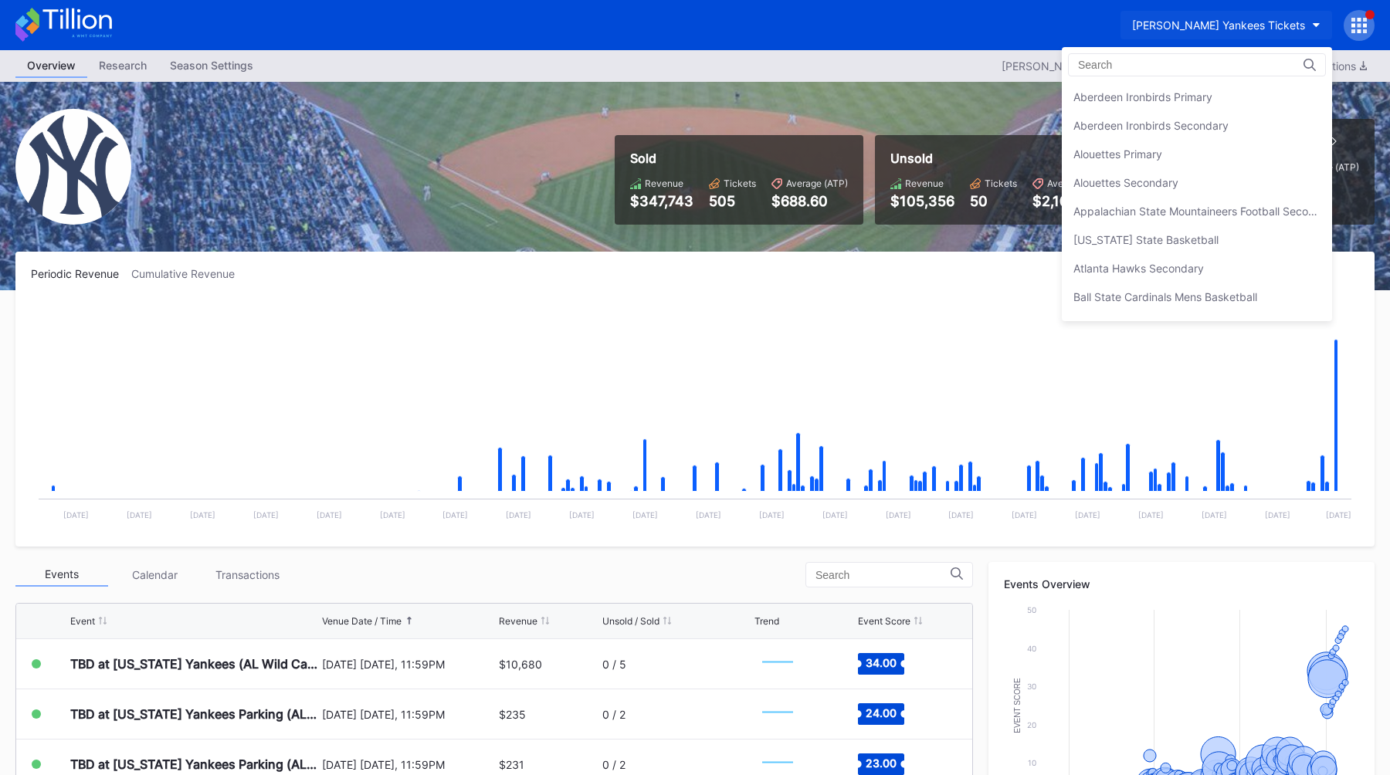
scroll to position [1029, 0]
click at [1205, 62] on div at bounding box center [1197, 64] width 258 height 23
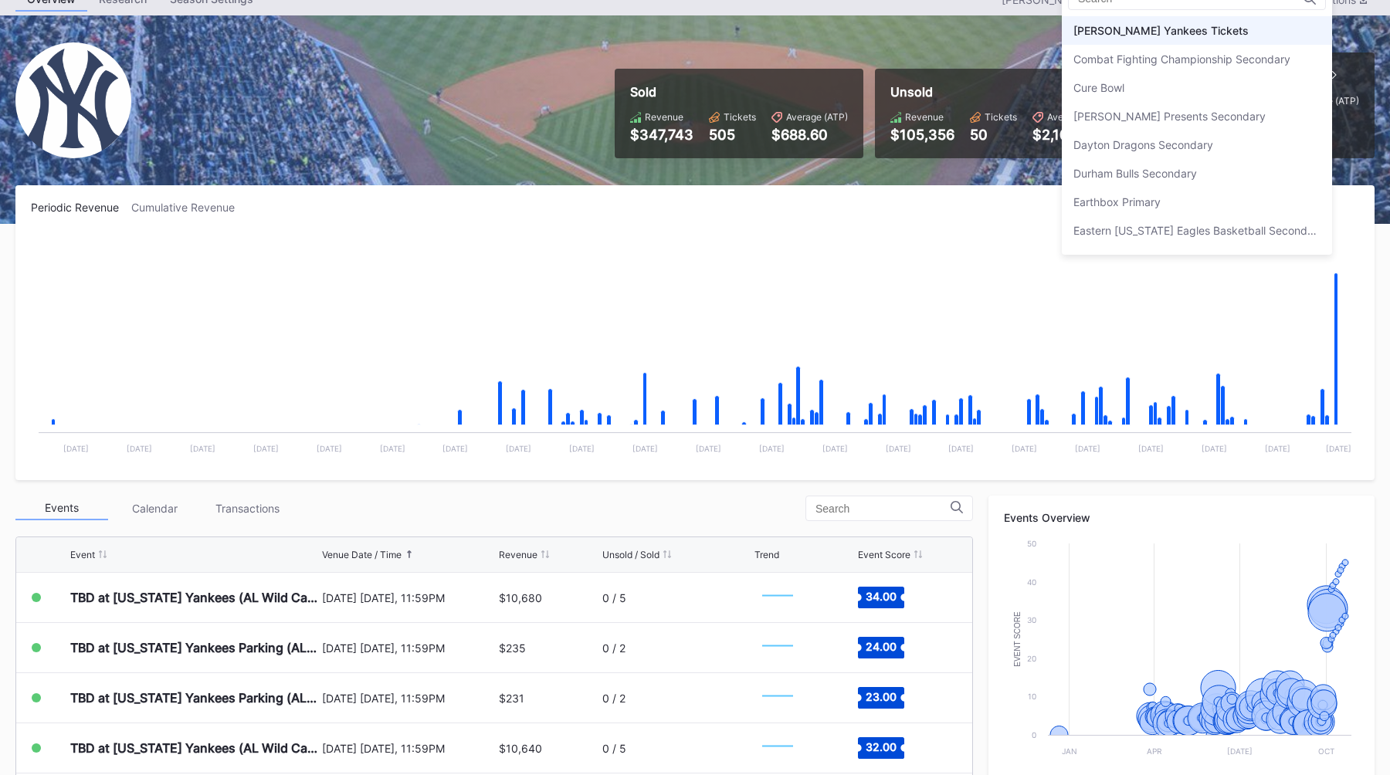
scroll to position [0, 0]
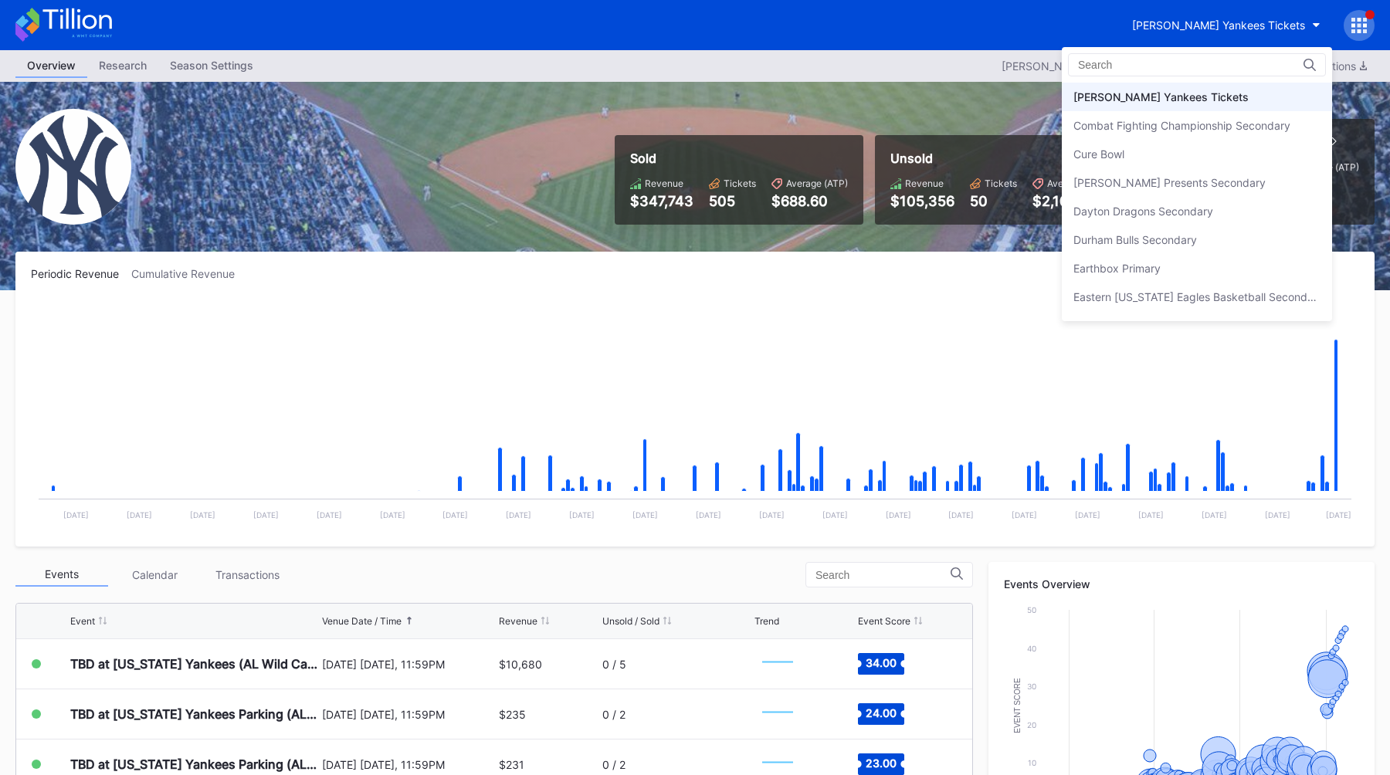
click at [1104, 64] on input at bounding box center [1145, 65] width 135 height 12
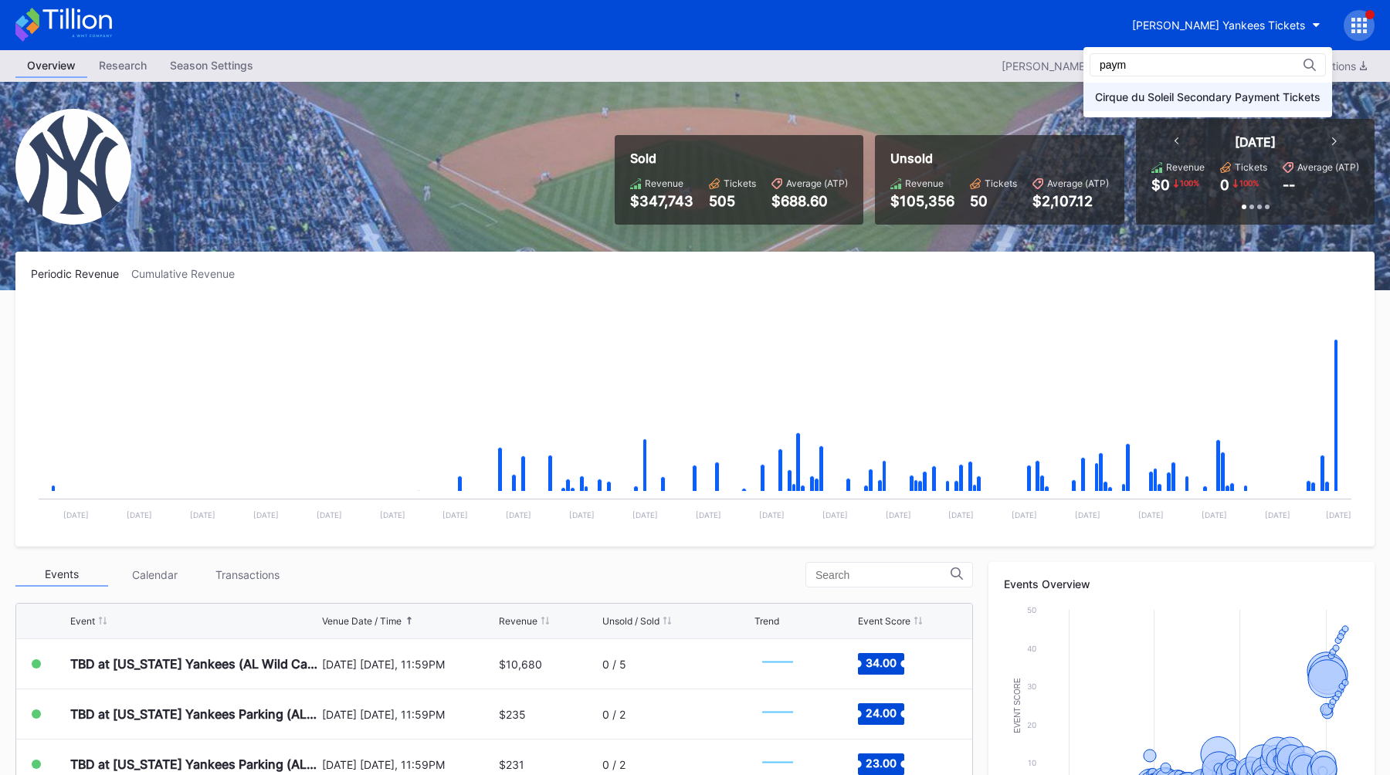
type input "paym"
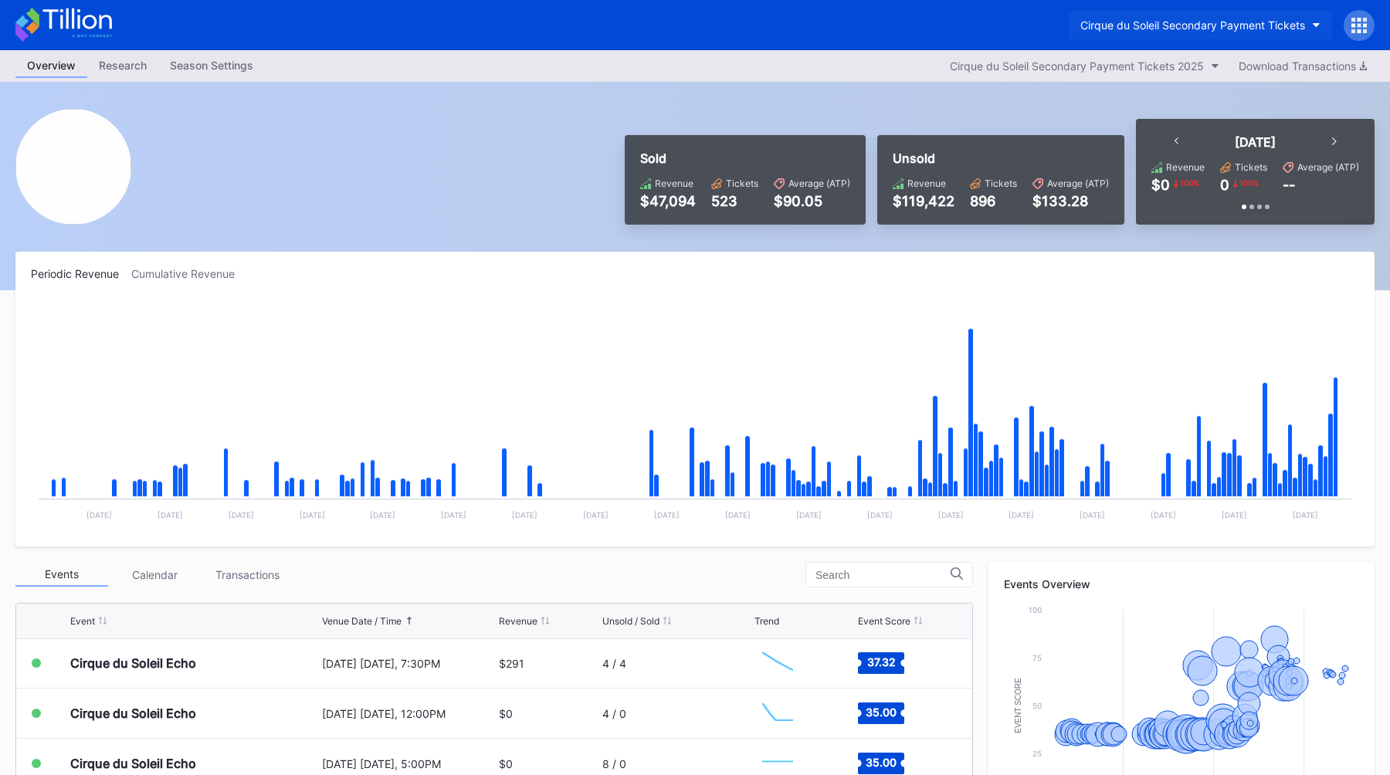
click at [1124, 39] on button "Cirque du Soleil Secondary Payment Tickets" at bounding box center [1200, 25] width 263 height 29
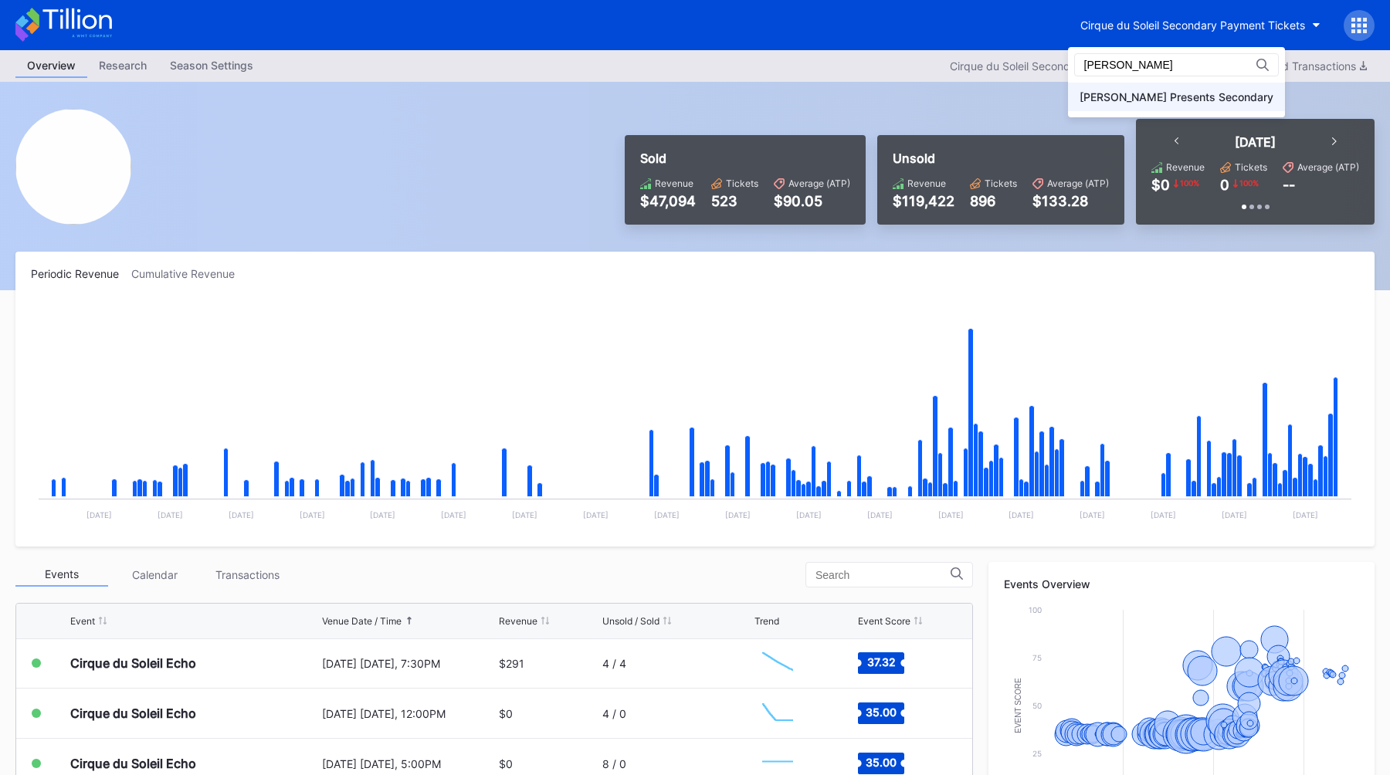
type input "[PERSON_NAME]"
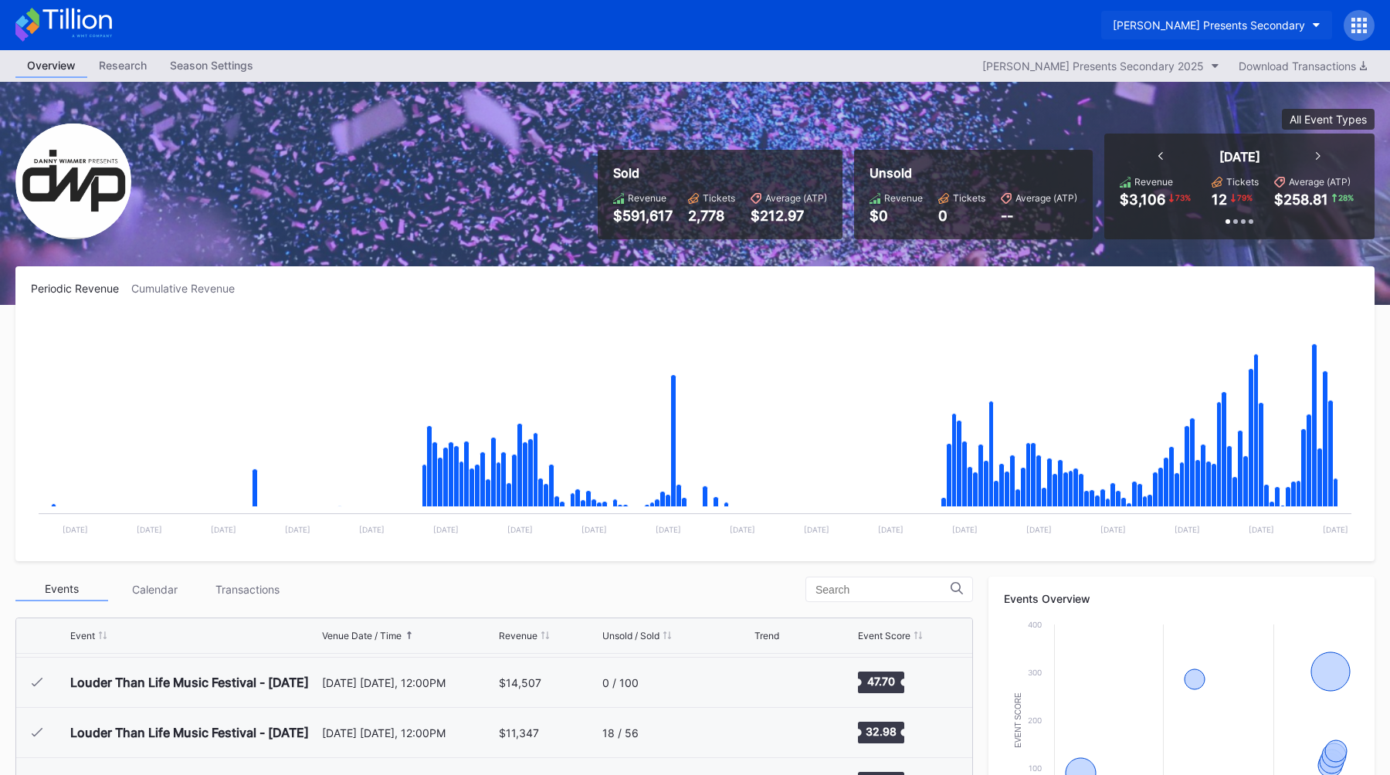
click at [1186, 22] on div "[PERSON_NAME] Presents Secondary" at bounding box center [1209, 25] width 192 height 13
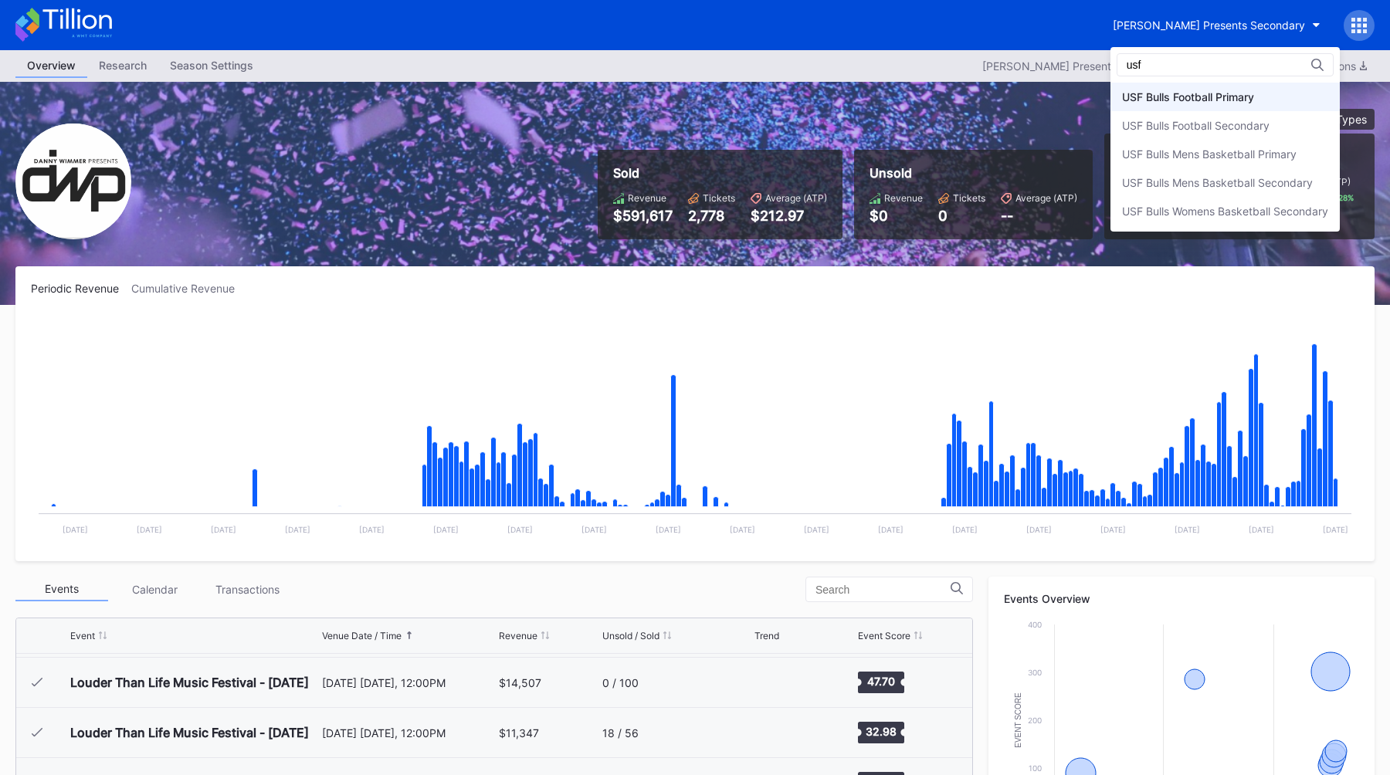
type input "usf"
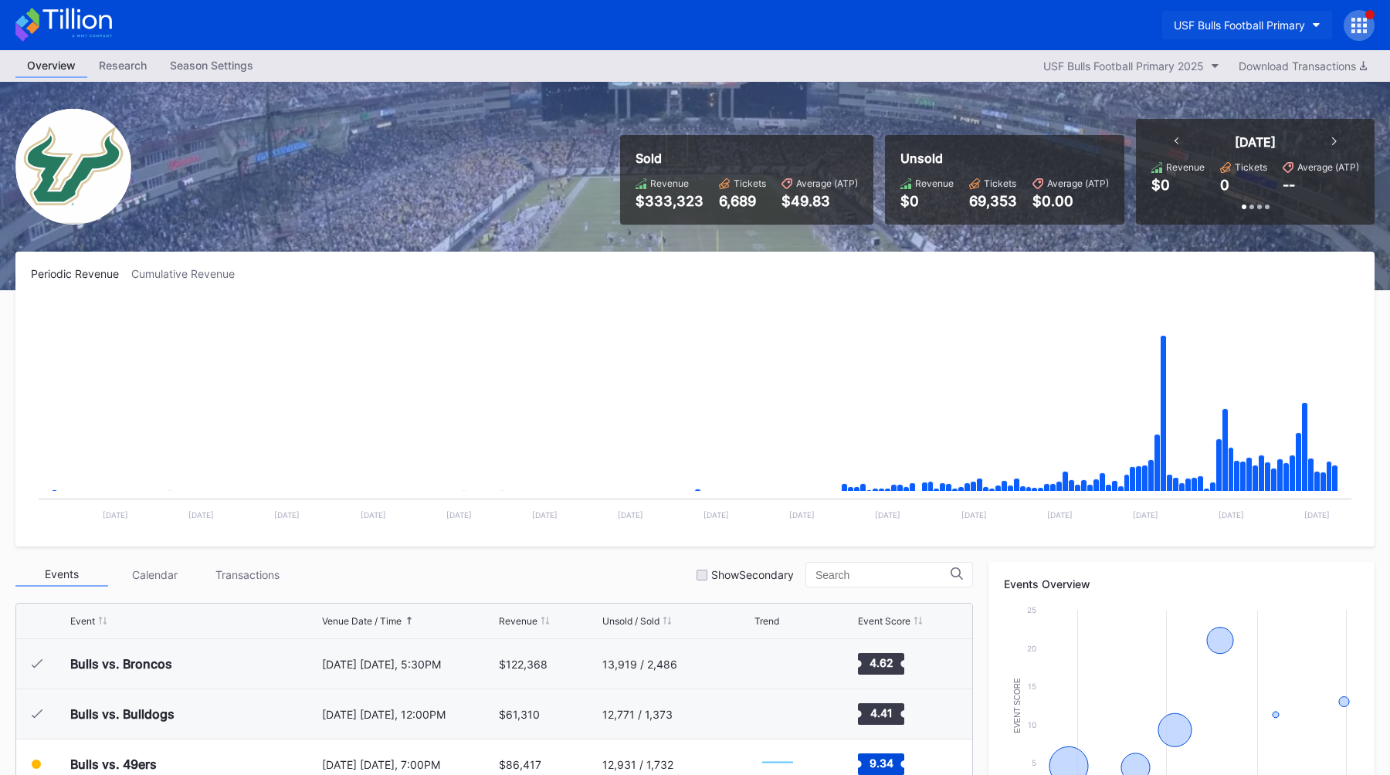
click at [1199, 36] on button "USF Bulls Football Primary" at bounding box center [1247, 25] width 170 height 29
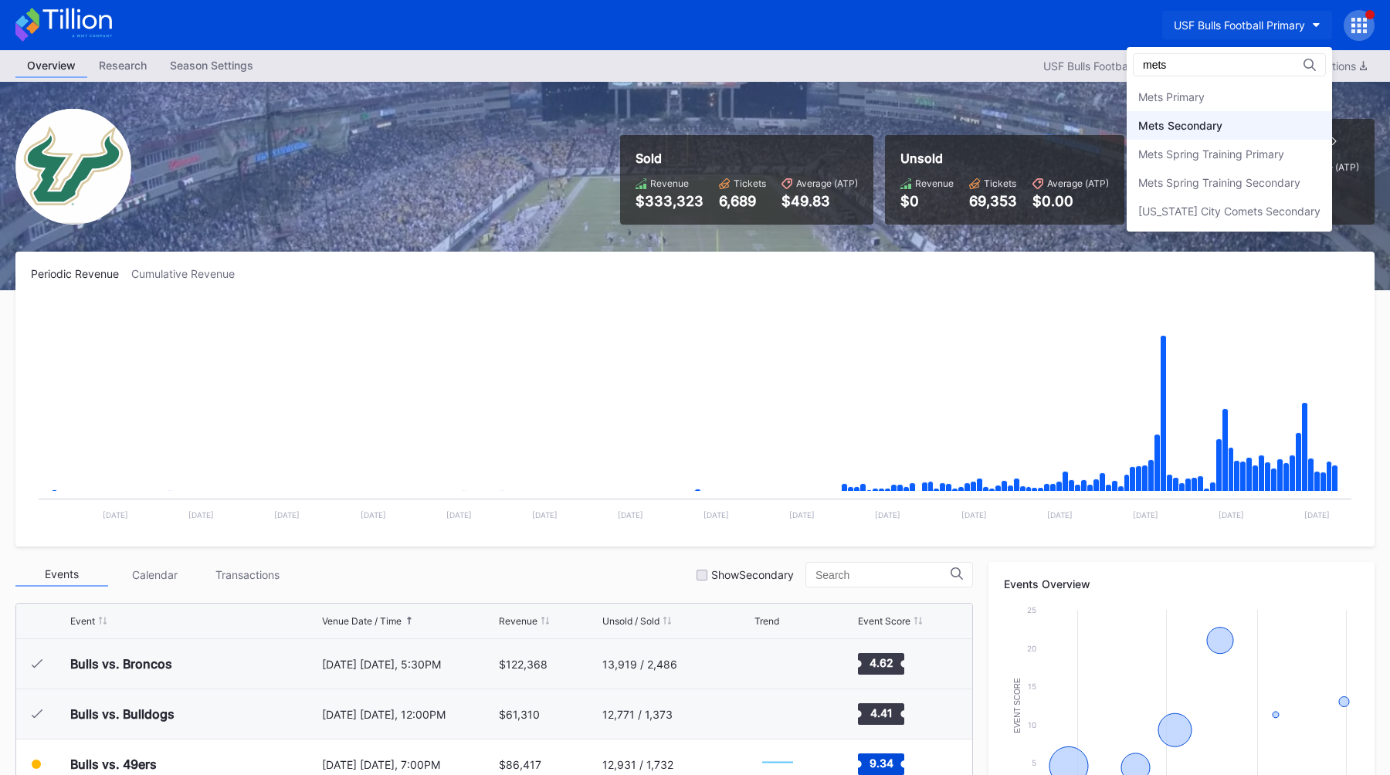
type input "mets"
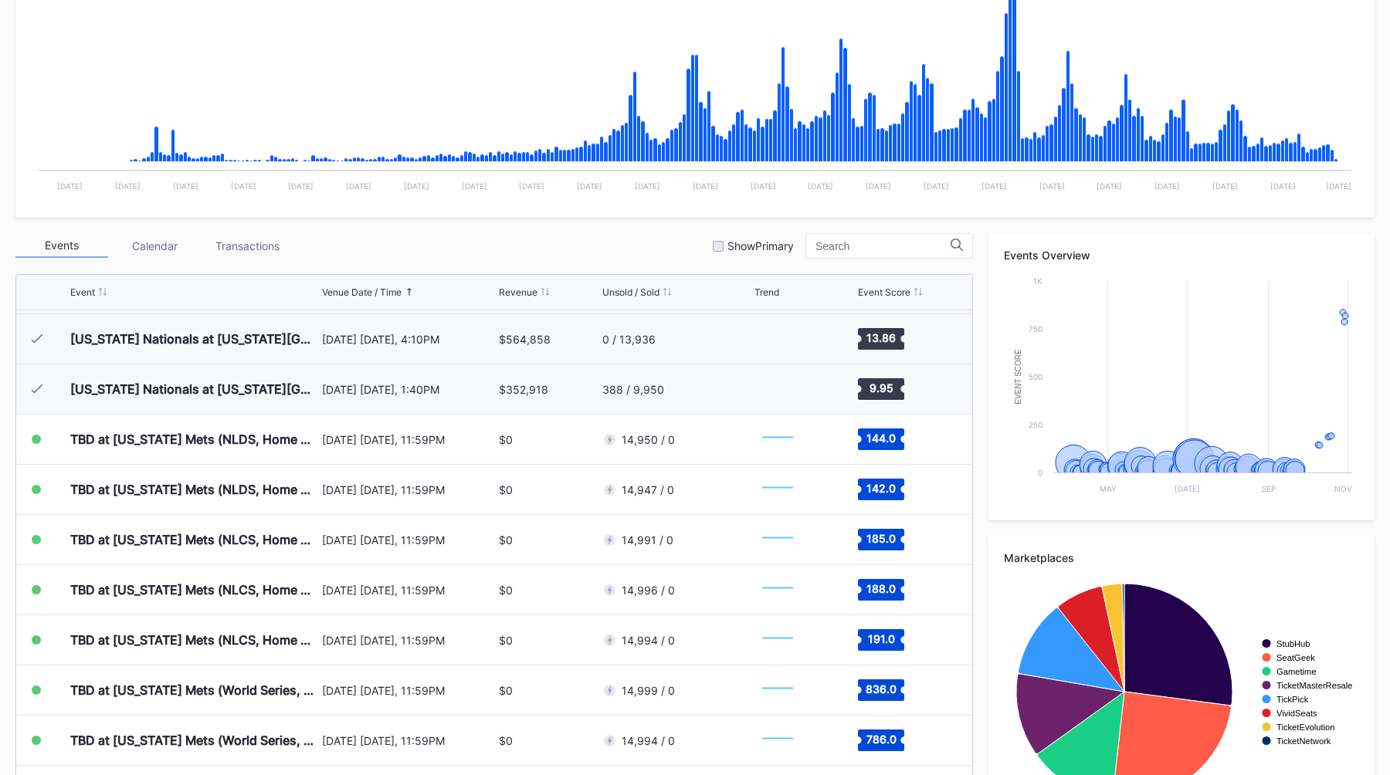
scroll to position [392, 0]
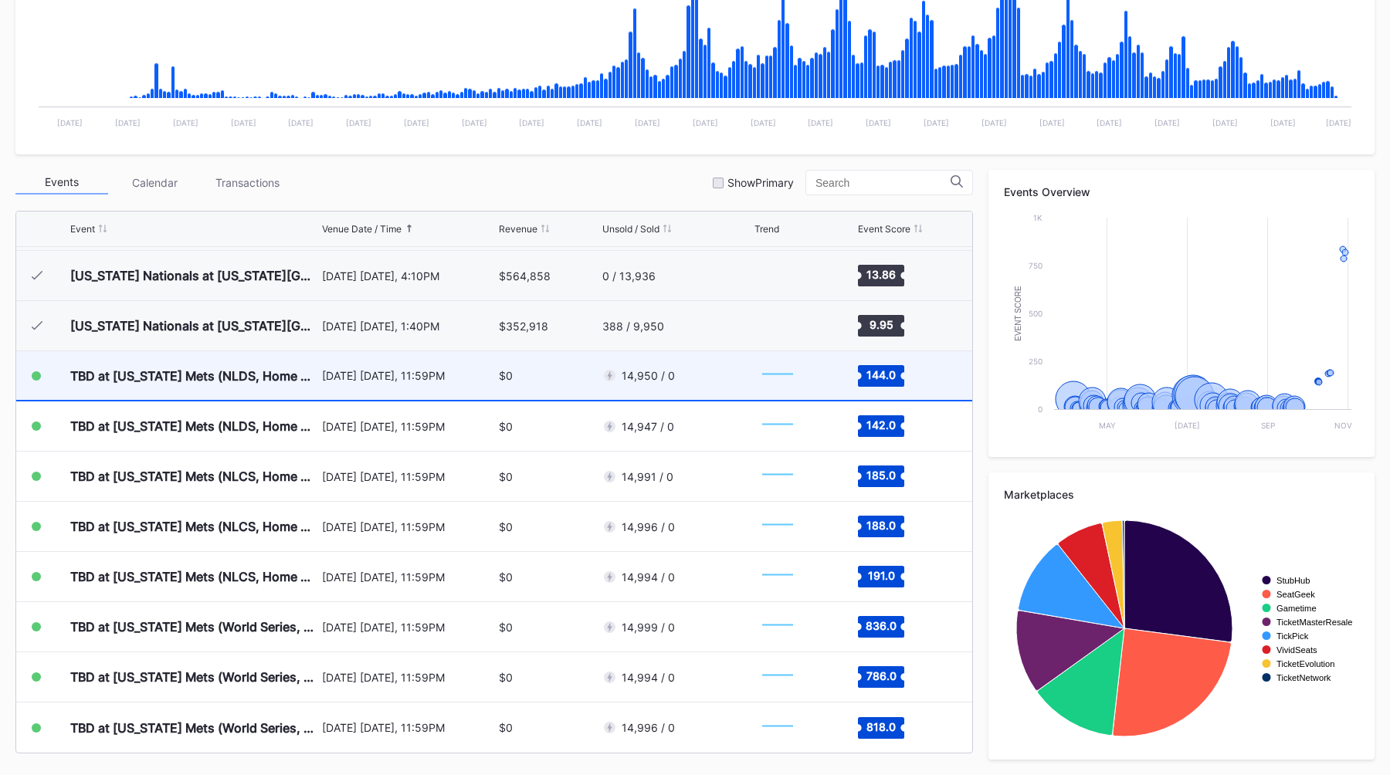
click at [323, 384] on div "[DATE] [DATE], 11:59PM" at bounding box center [409, 375] width 174 height 49
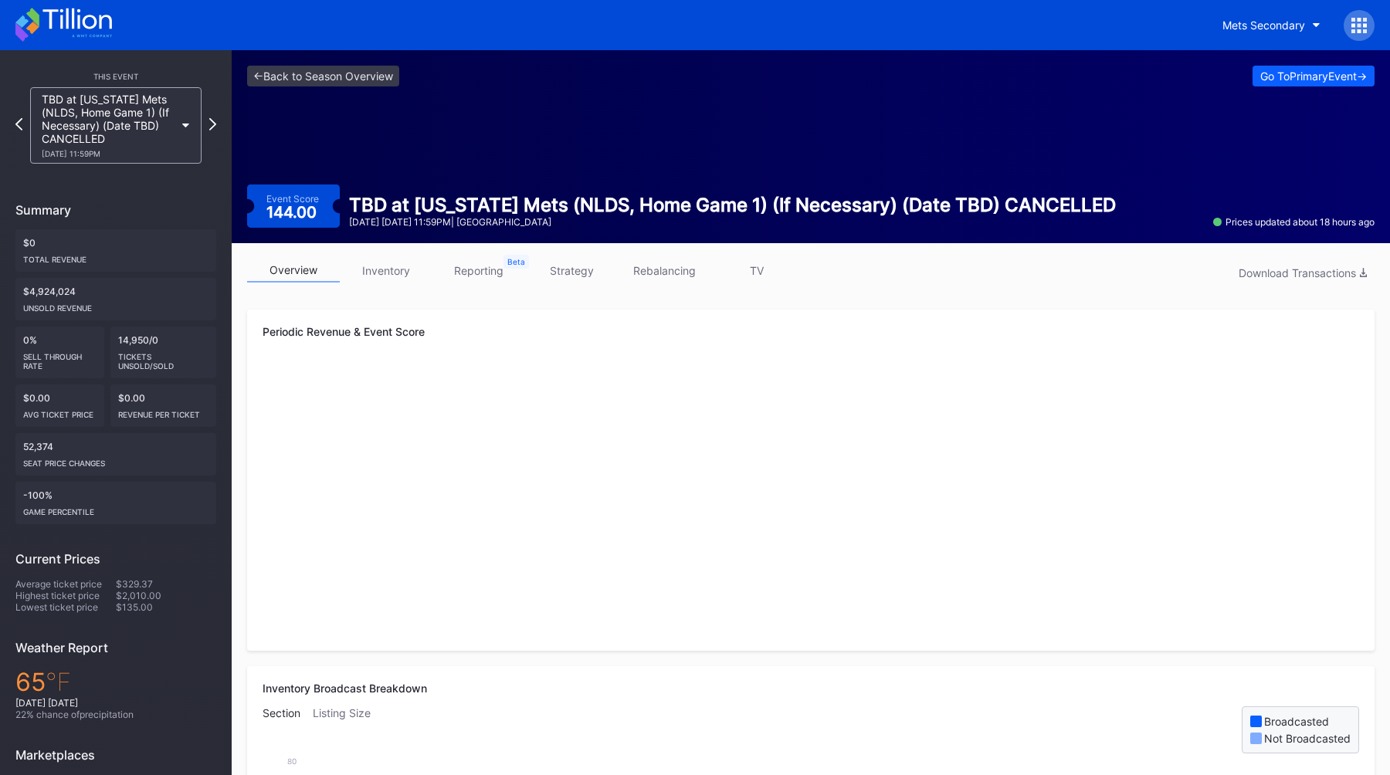
click at [398, 276] on link "inventory" at bounding box center [386, 271] width 93 height 24
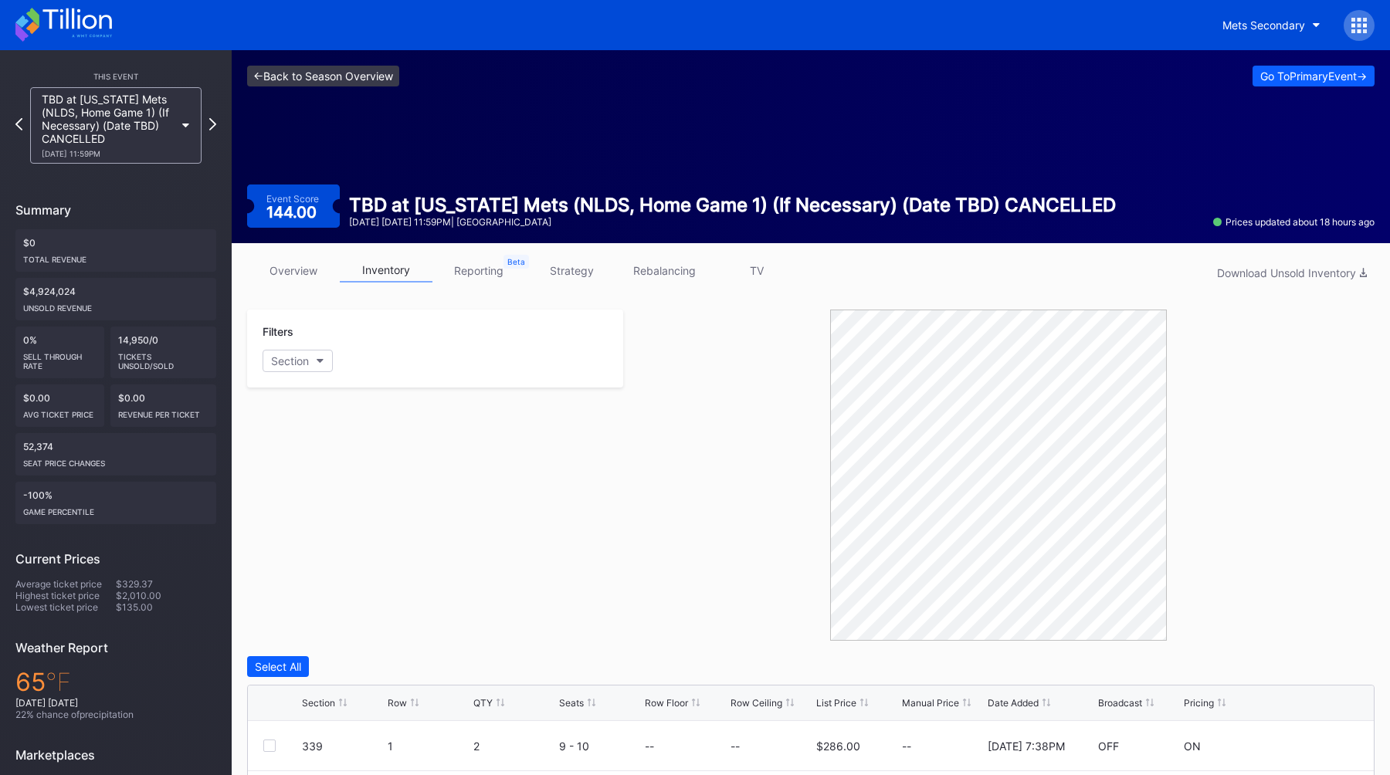
click at [319, 80] on link "<- Back to Season Overview" at bounding box center [323, 76] width 152 height 21
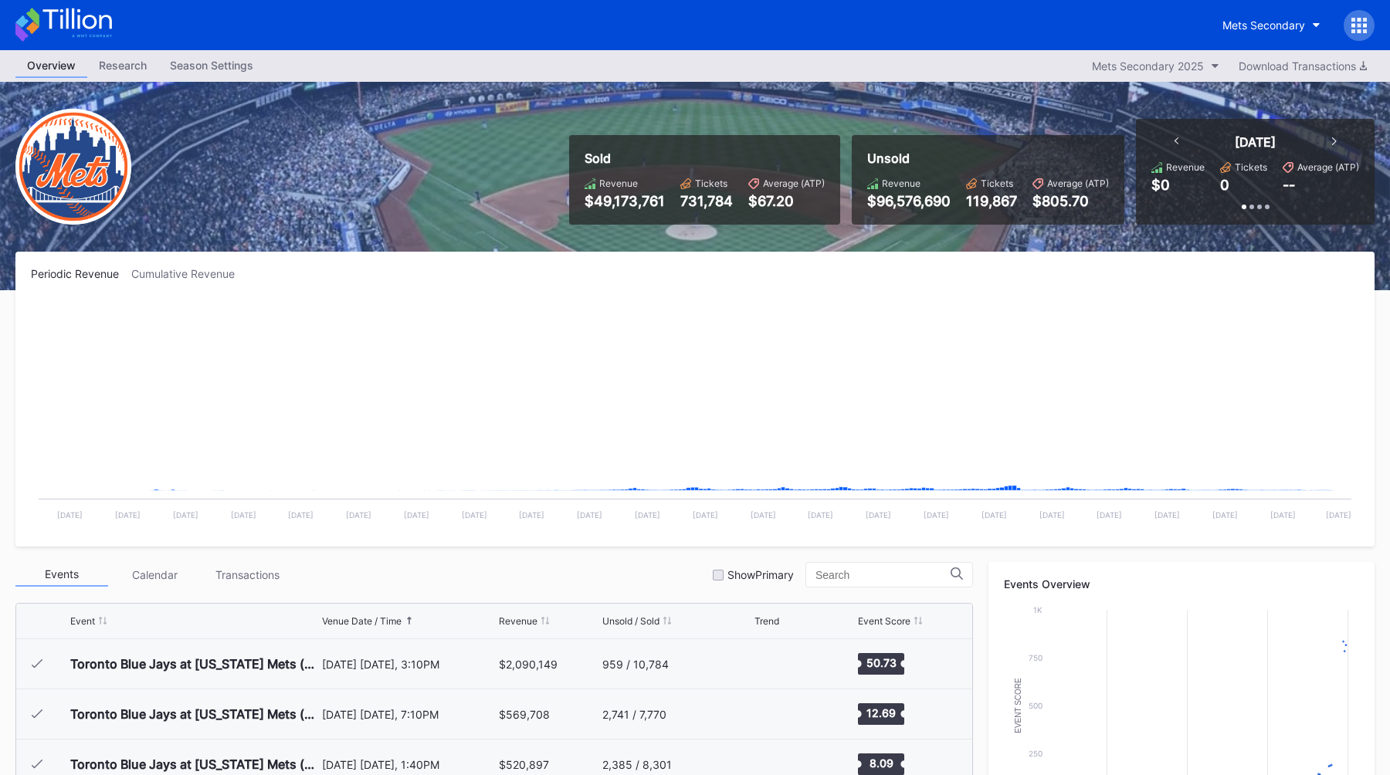
scroll to position [3912, 0]
